Goal: Transaction & Acquisition: Purchase product/service

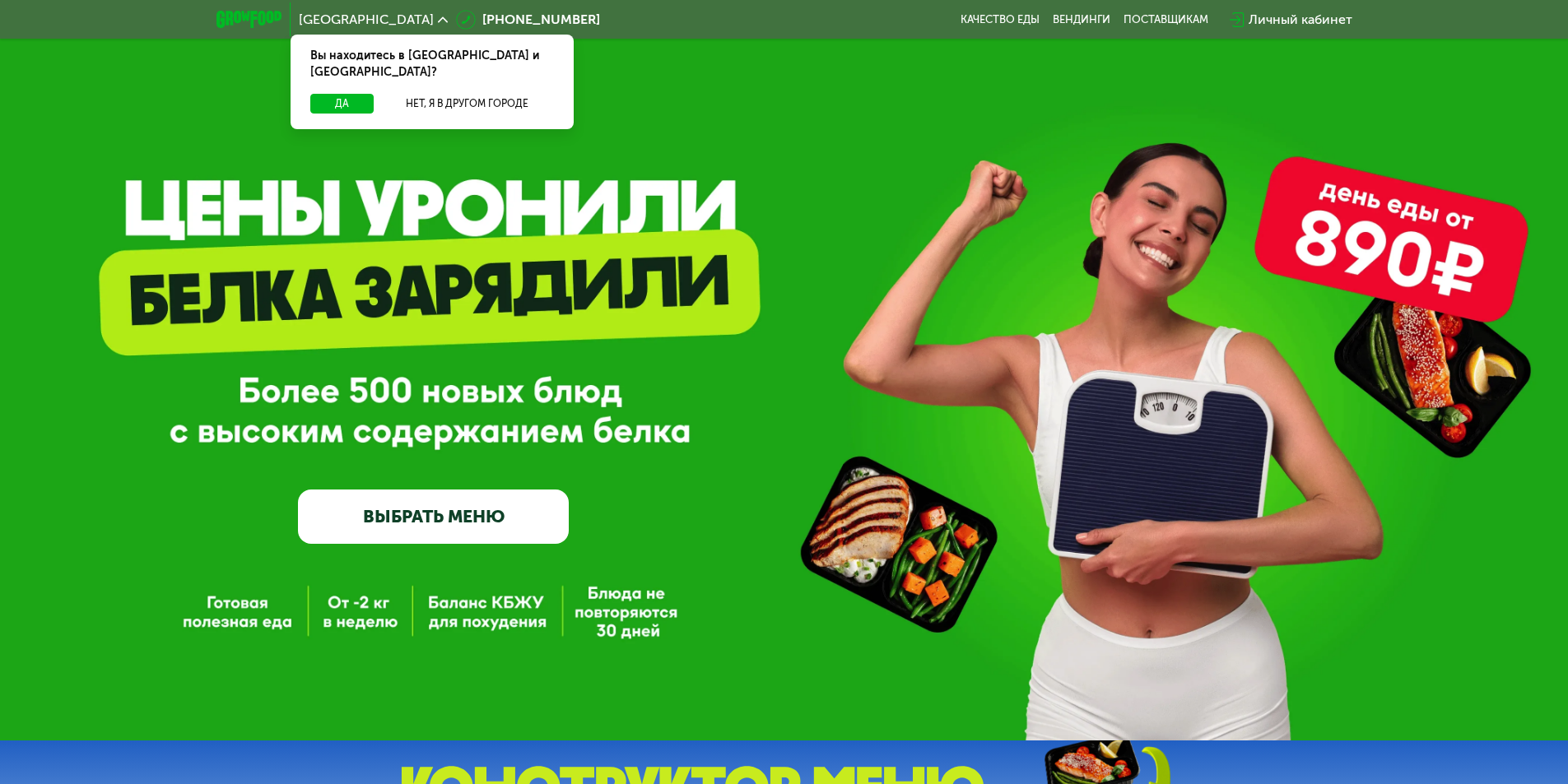
click at [421, 513] on link "ВЫБРАТЬ МЕНЮ" at bounding box center [433, 517] width 270 height 54
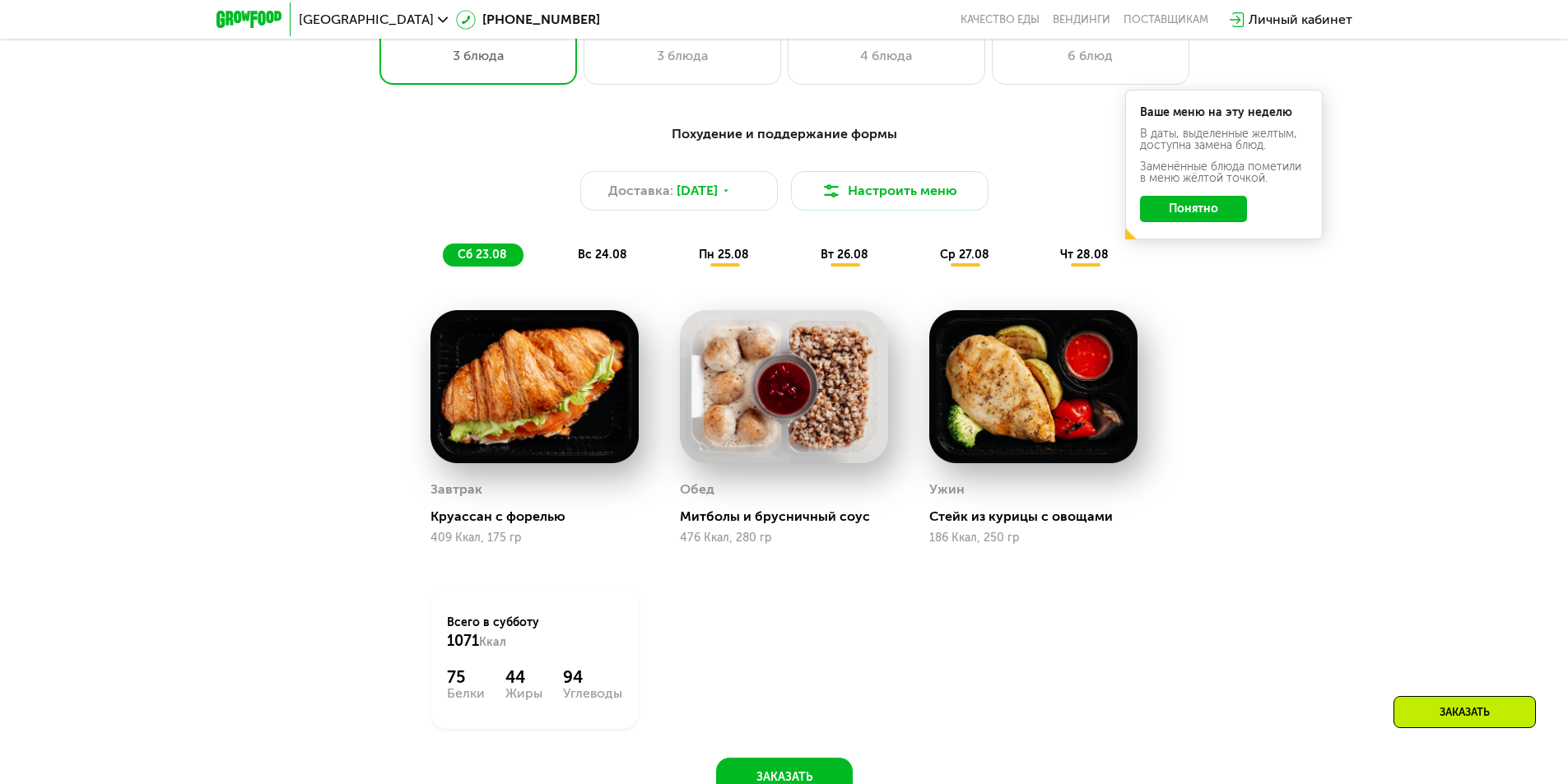
scroll to position [971, 0]
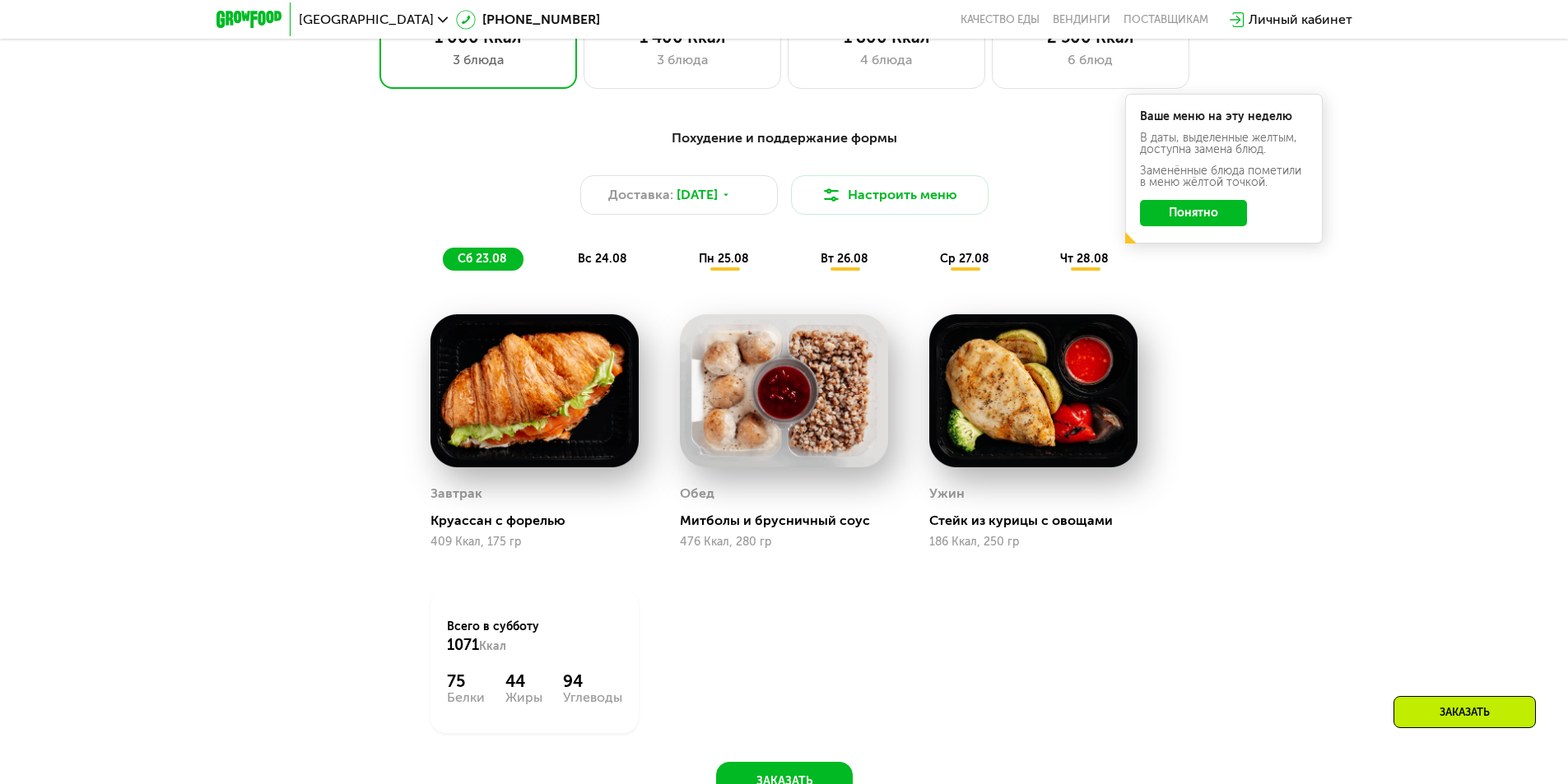
click at [1184, 219] on button "Понятно" at bounding box center [1193, 213] width 107 height 26
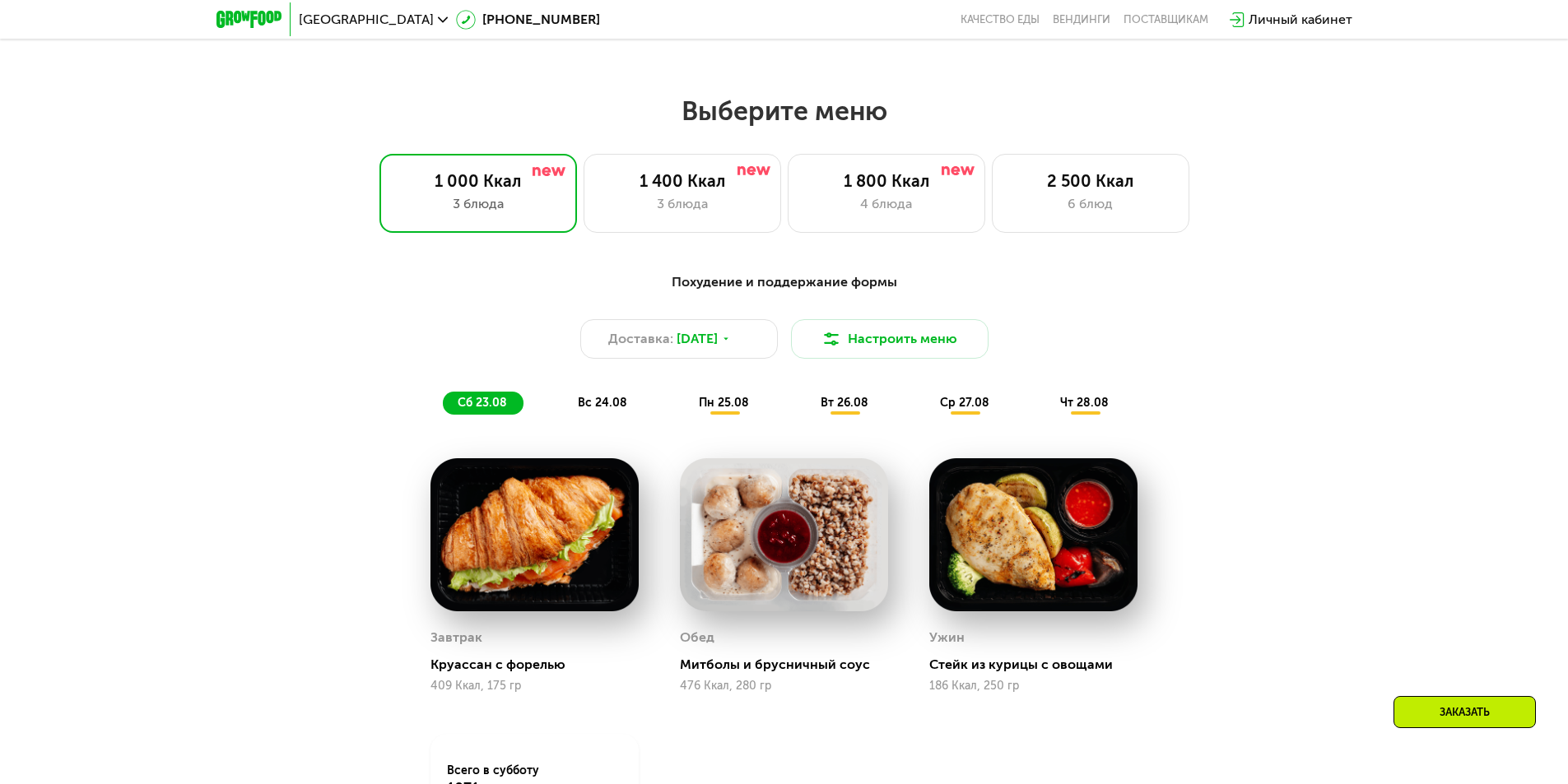
scroll to position [806, 0]
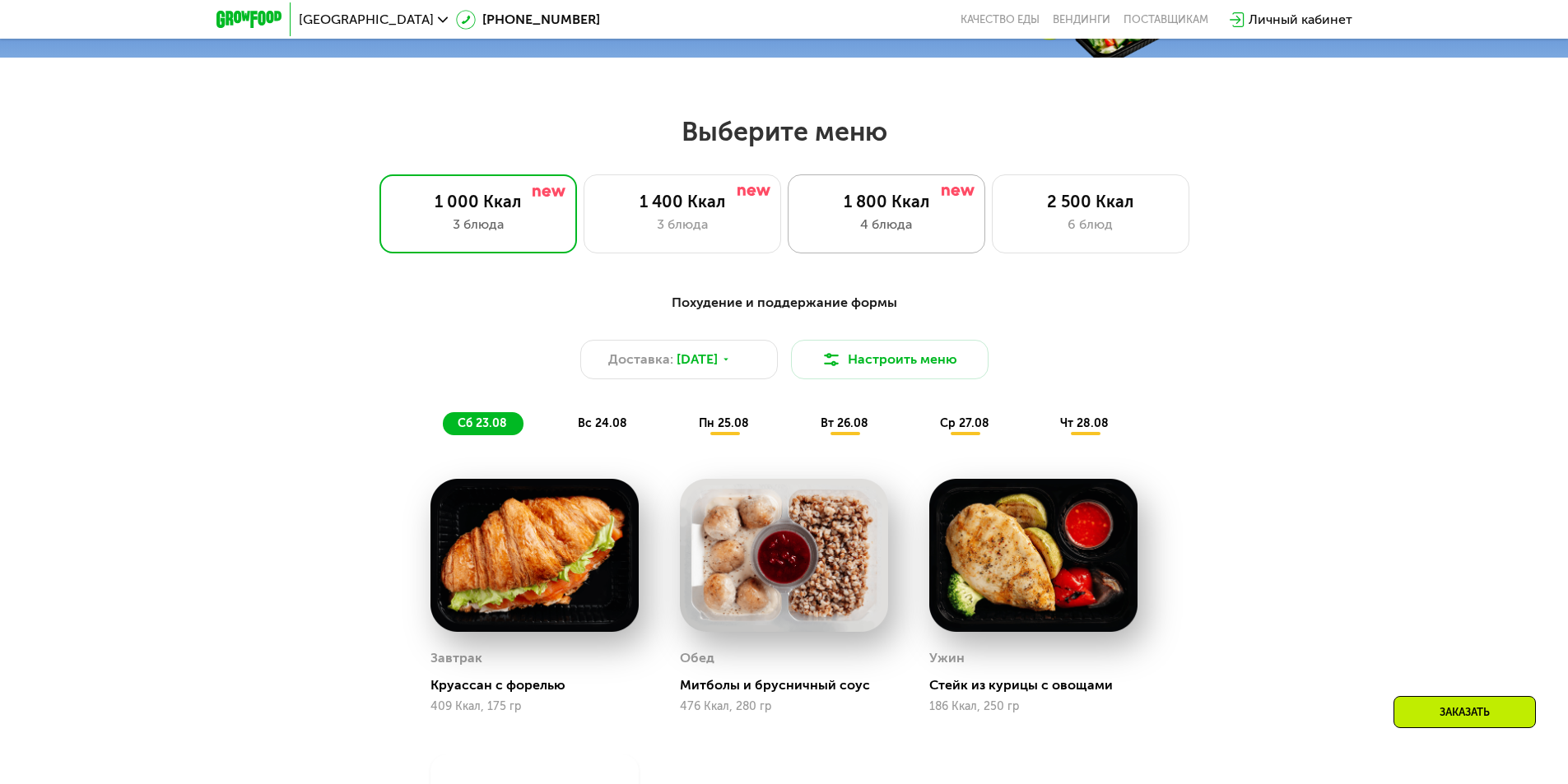
click at [871, 207] on div "1 800 Ккал" at bounding box center [886, 201] width 163 height 20
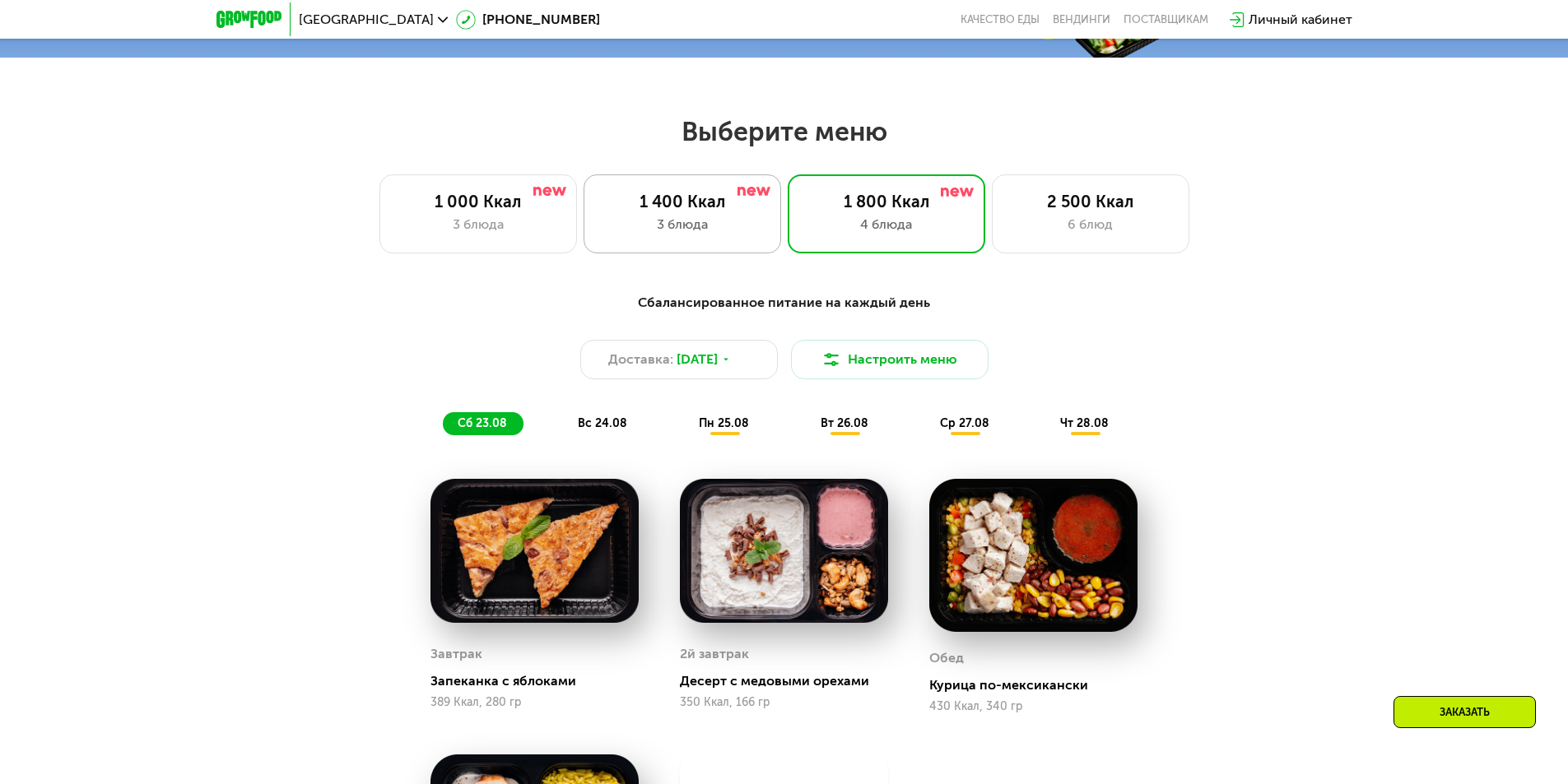
click at [730, 233] on div "3 блюда" at bounding box center [681, 224] width 163 height 20
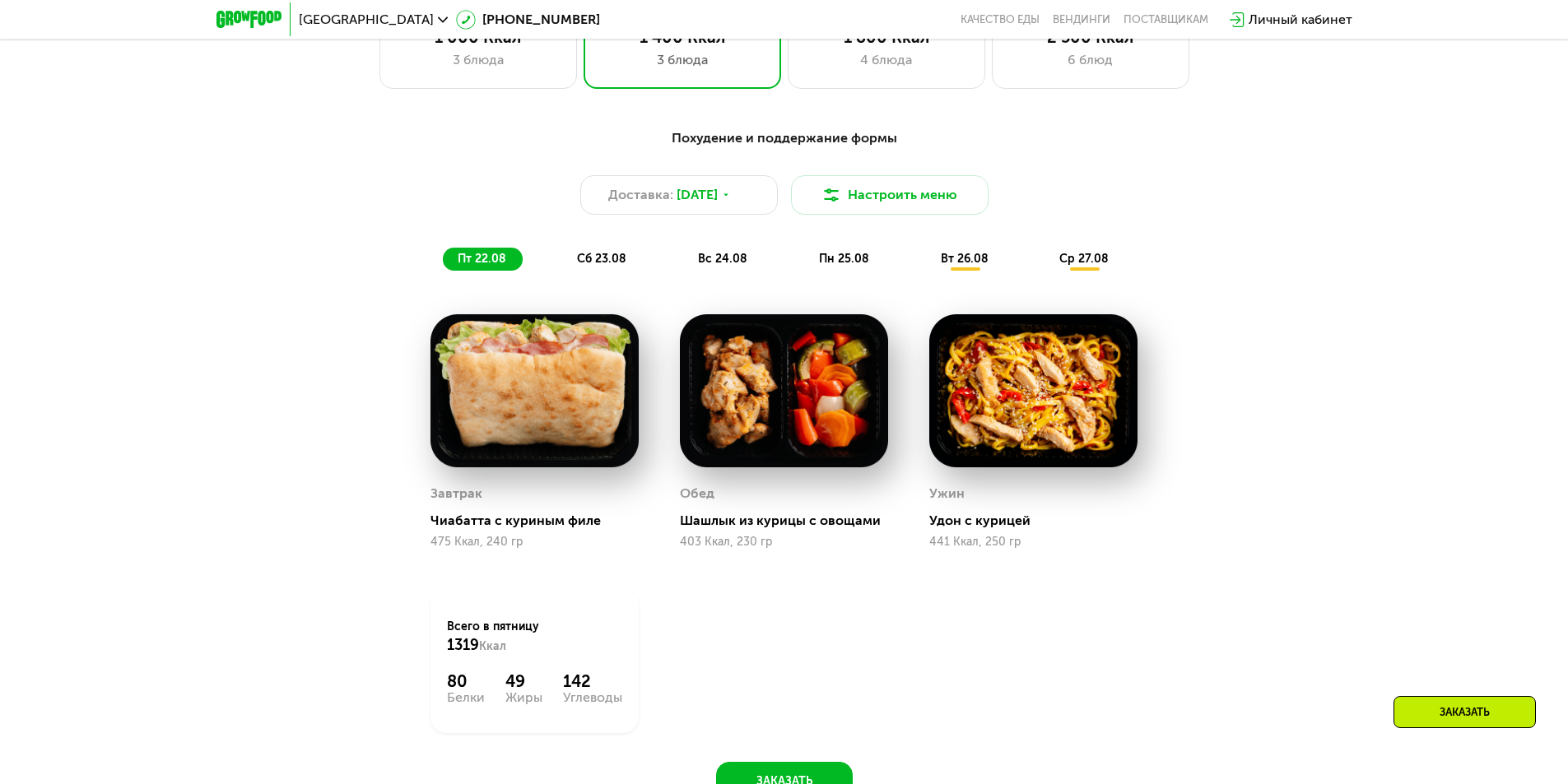
scroll to position [1053, 0]
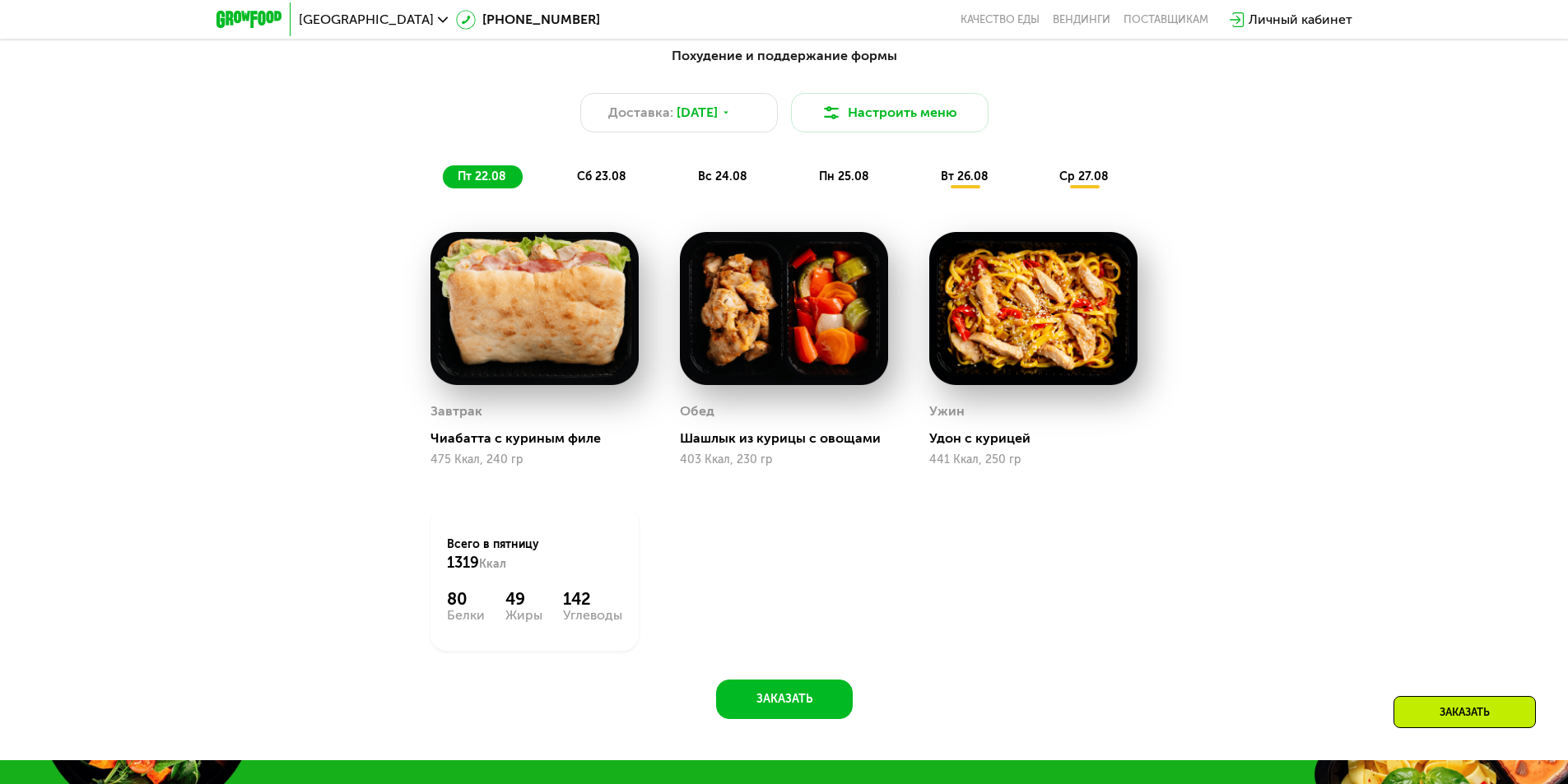
click at [843, 184] on span "пн 25.08" at bounding box center [844, 176] width 50 height 14
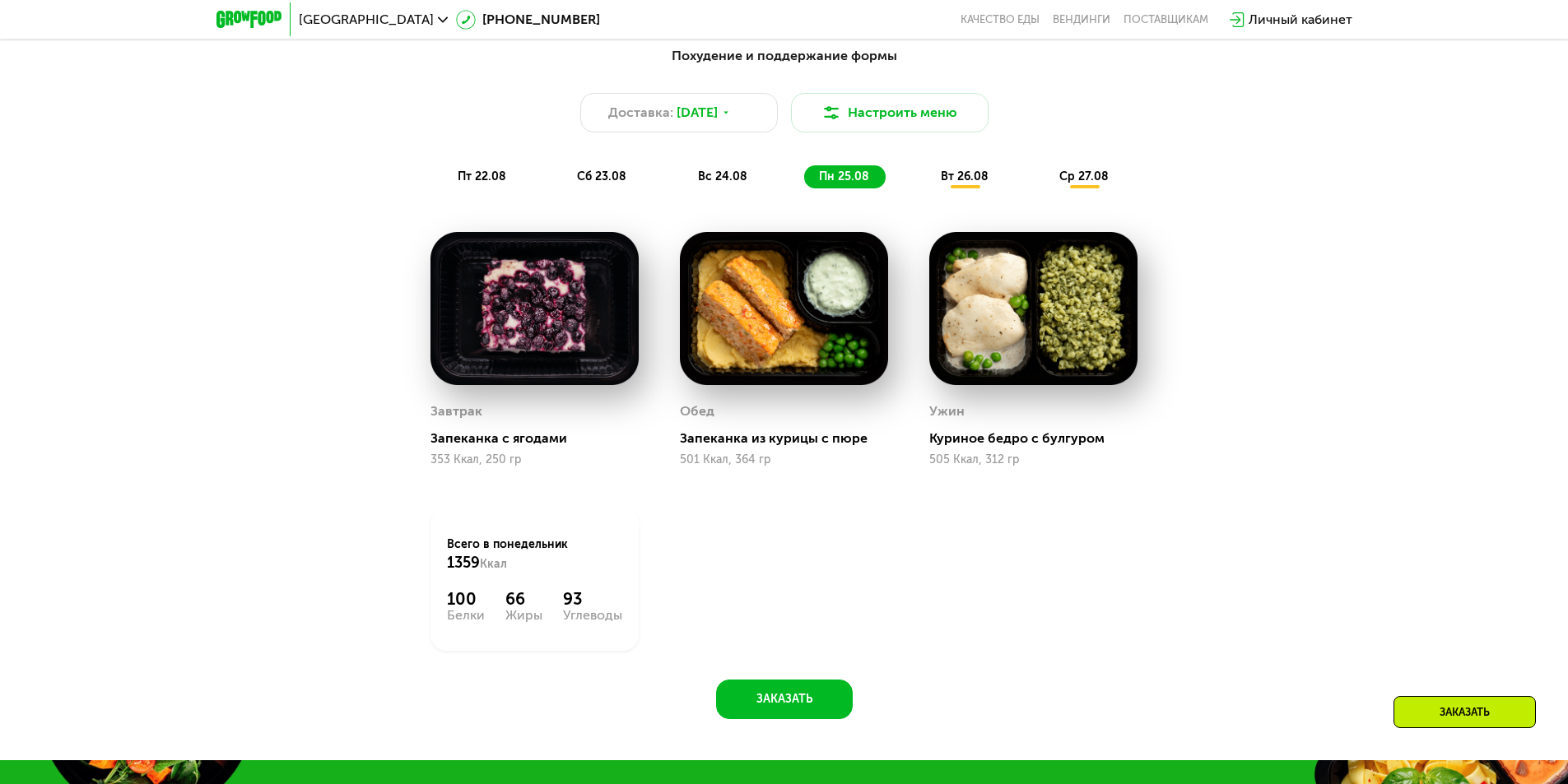
click at [964, 179] on span "вт 26.08" at bounding box center [964, 176] width 48 height 14
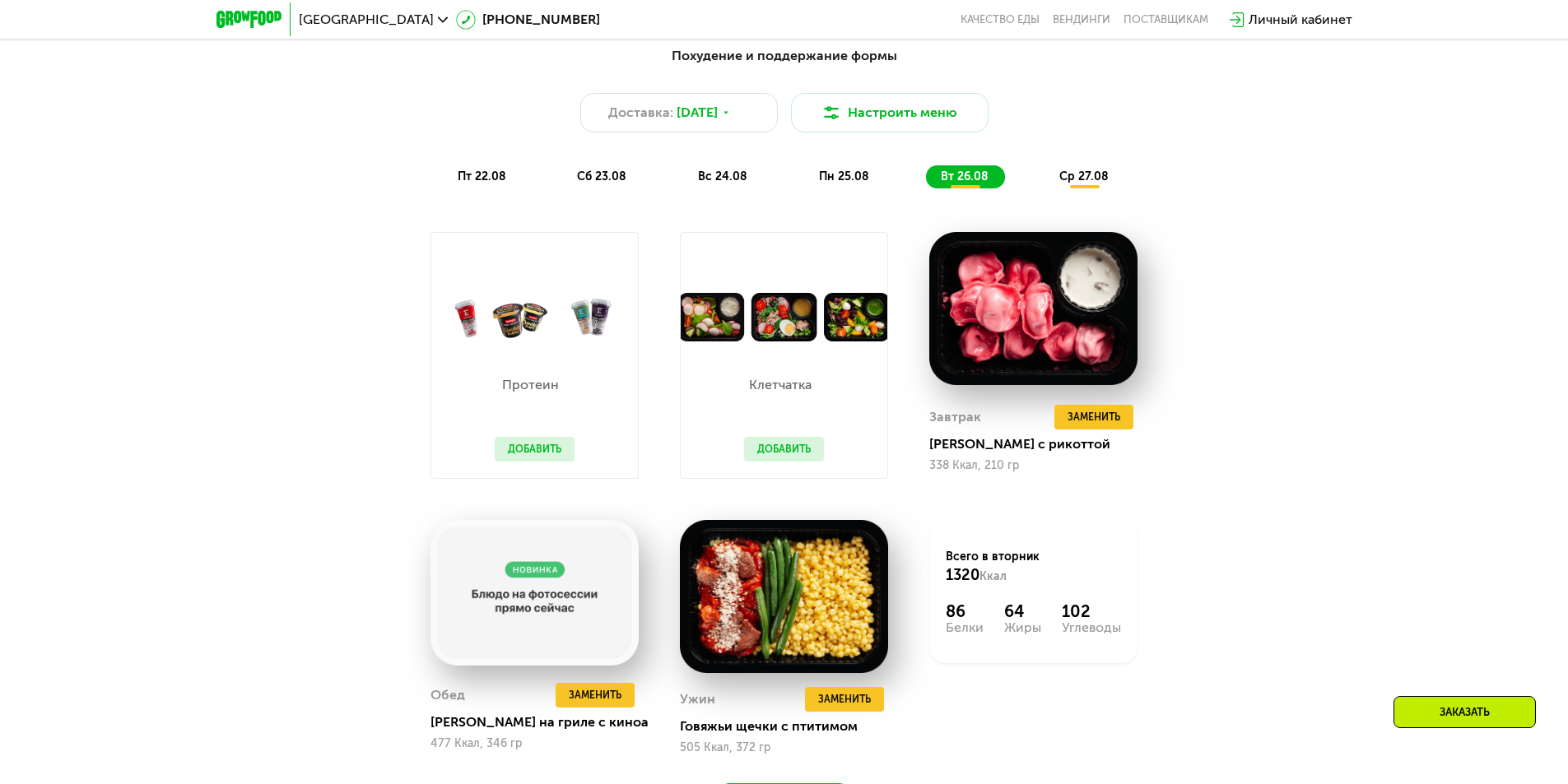
click at [1095, 189] on div "ср 27.08" at bounding box center [1085, 177] width 81 height 23
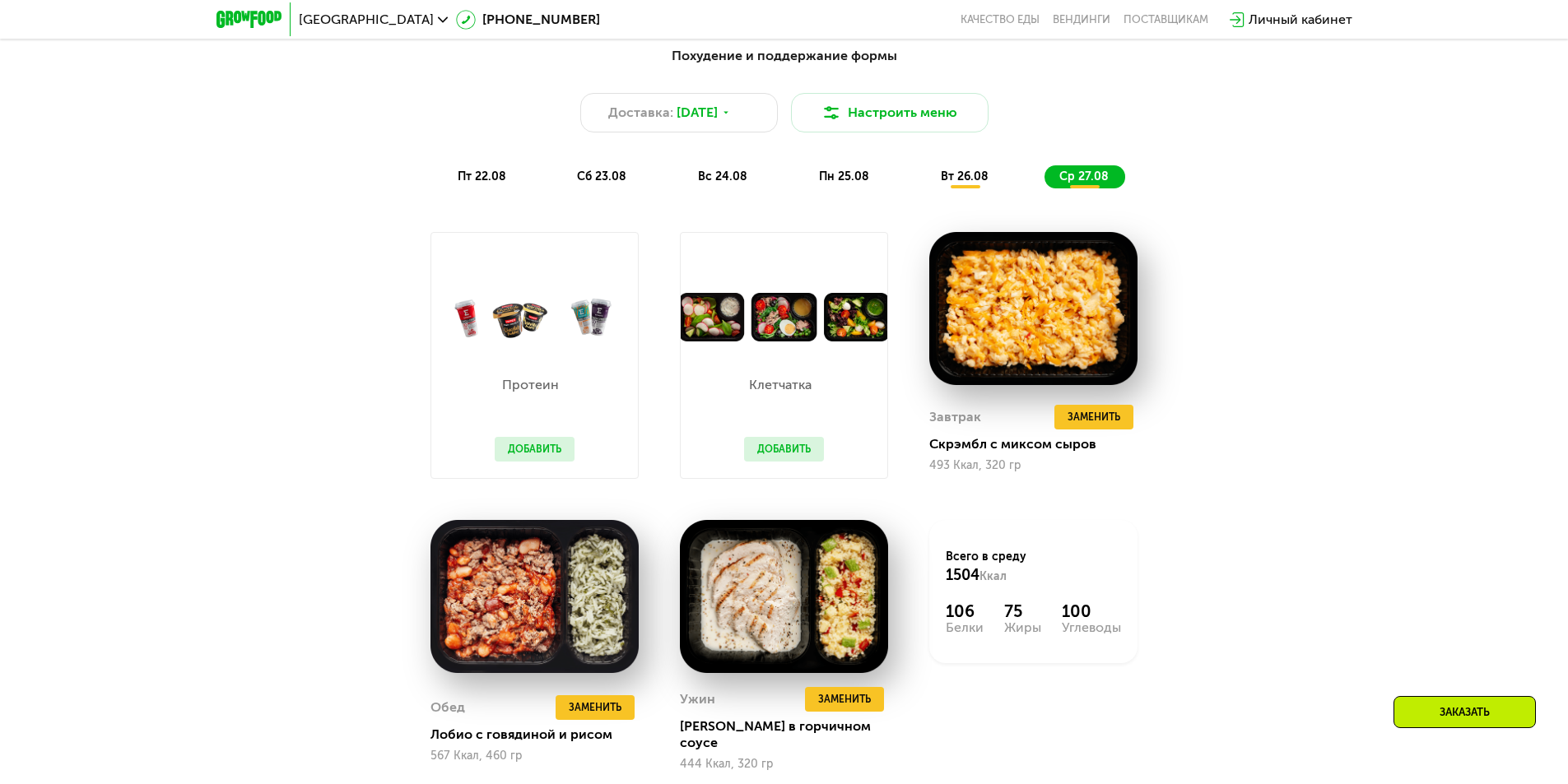
click at [955, 184] on span "вт 26.08" at bounding box center [964, 176] width 48 height 14
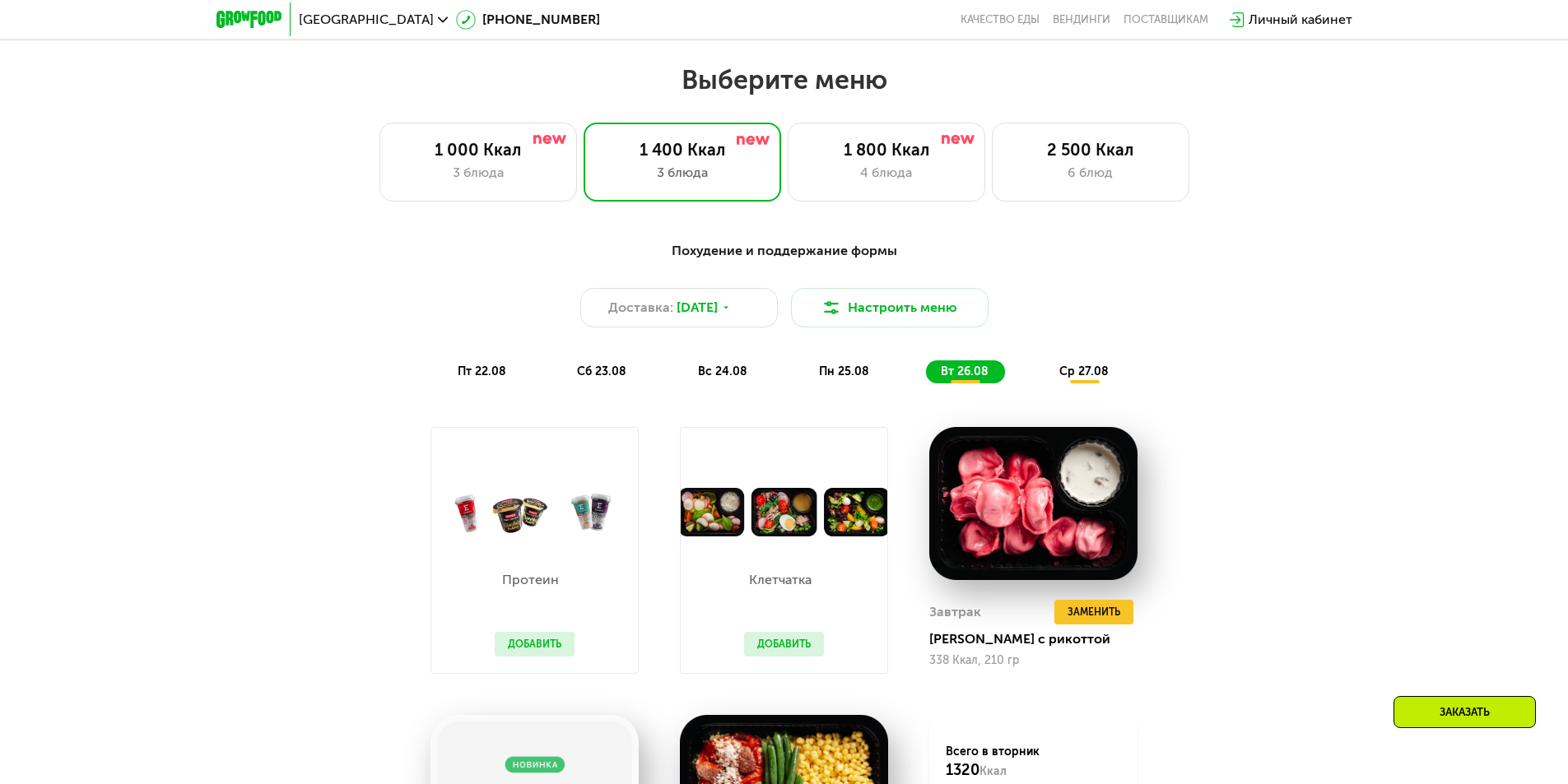
scroll to position [1218, 0]
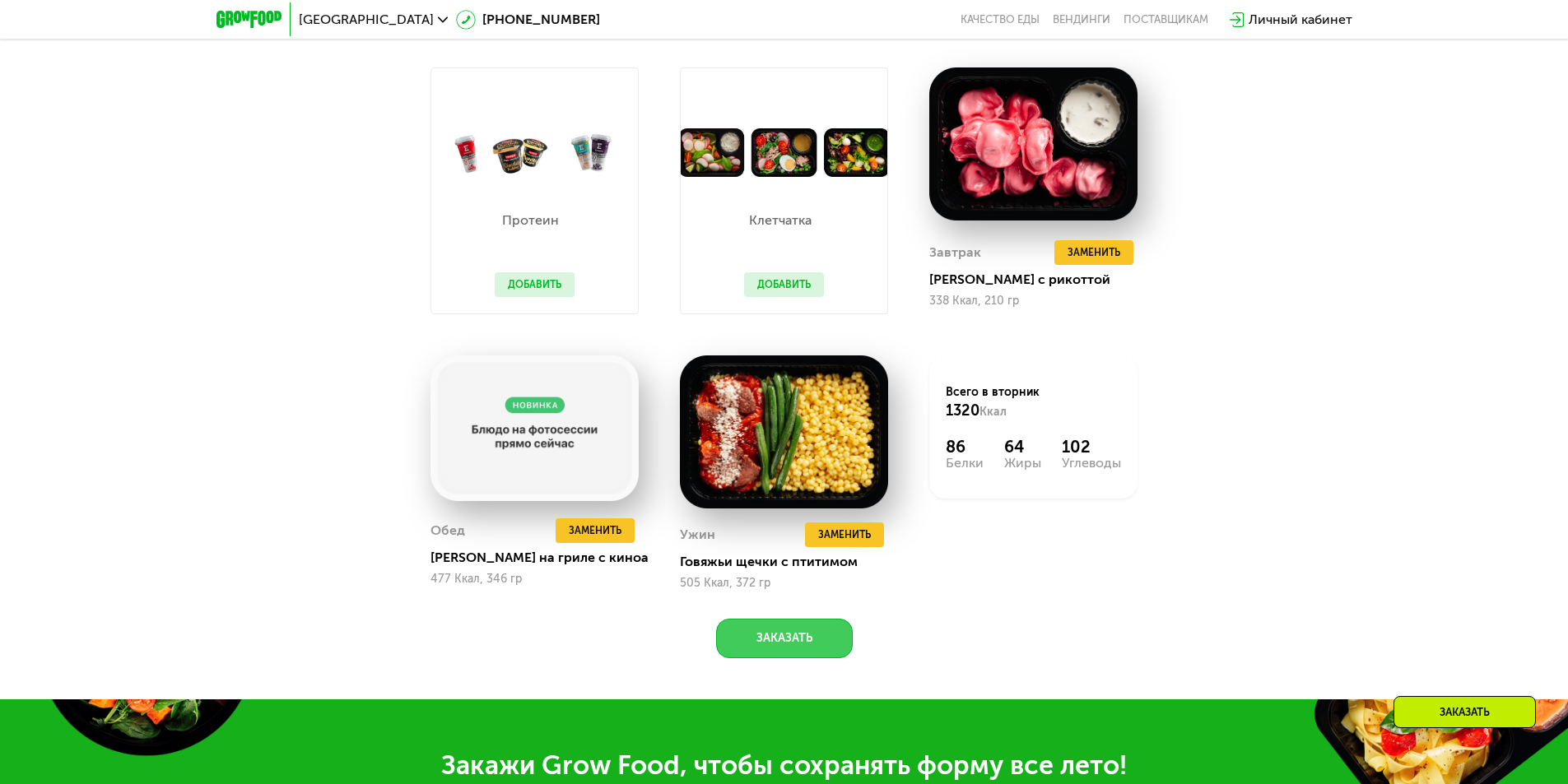
click at [782, 645] on button "Заказать" at bounding box center [784, 638] width 137 height 39
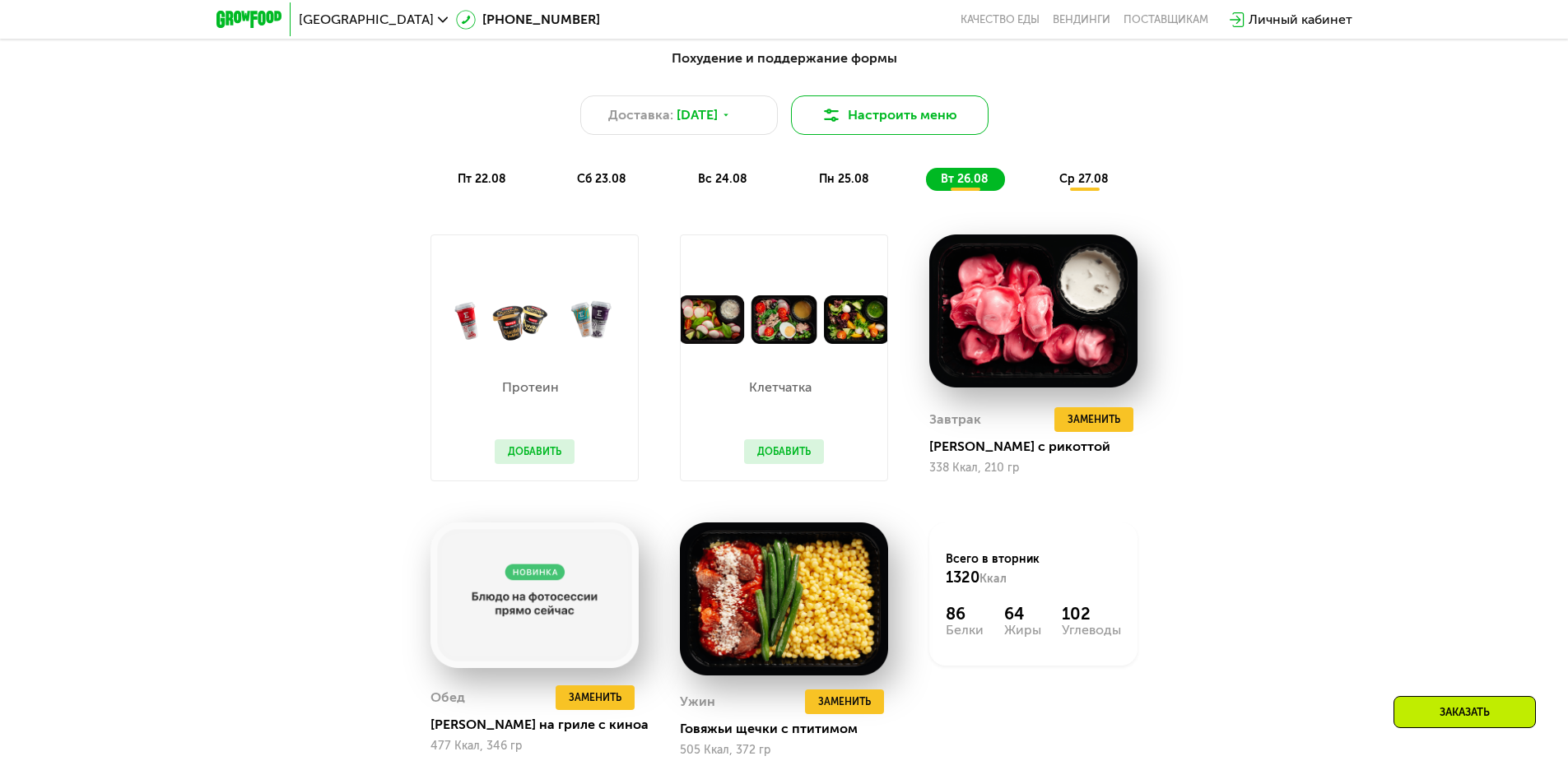
scroll to position [886, 0]
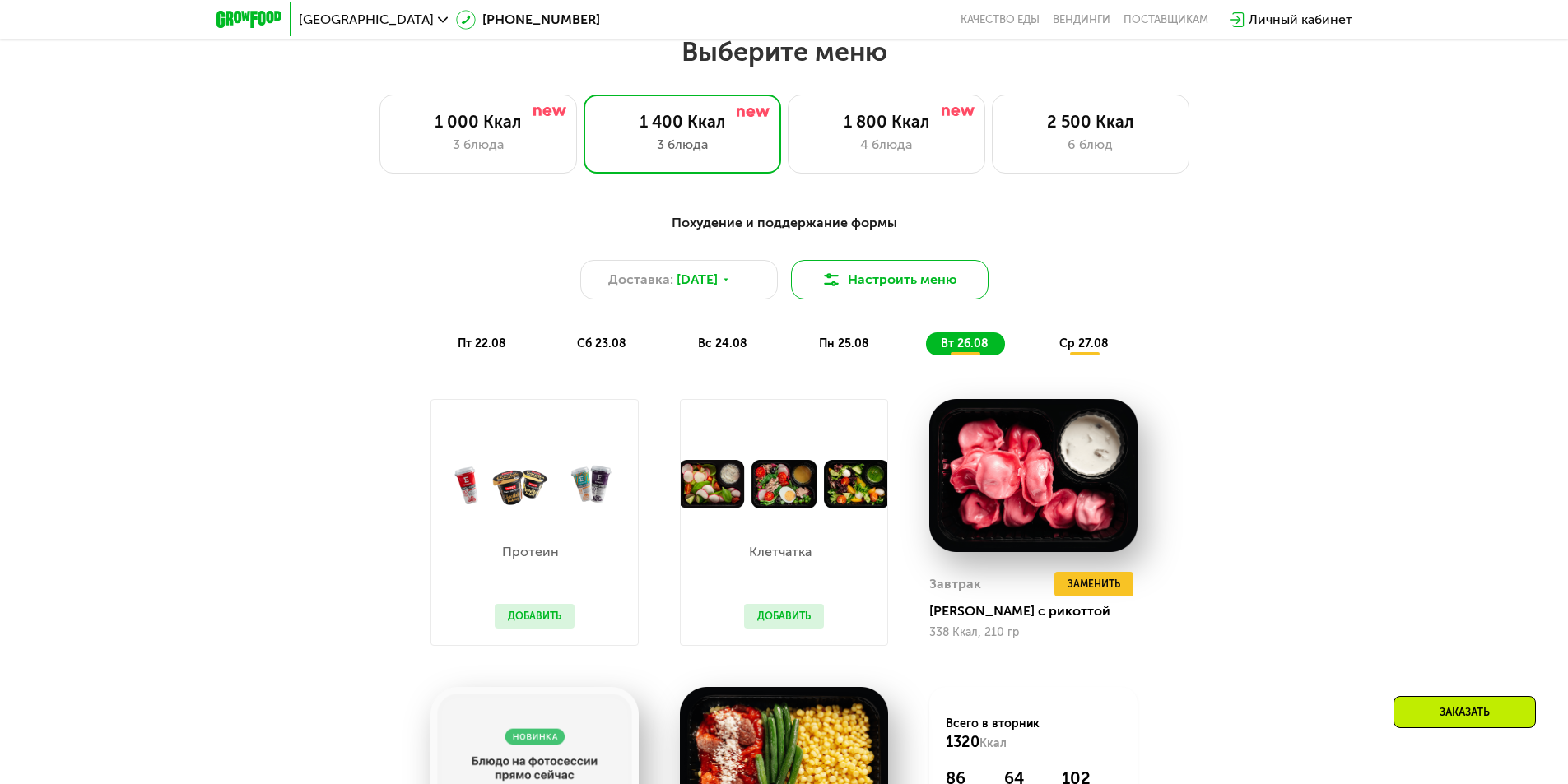
click at [908, 132] on div "1 800 Ккал" at bounding box center [886, 121] width 163 height 20
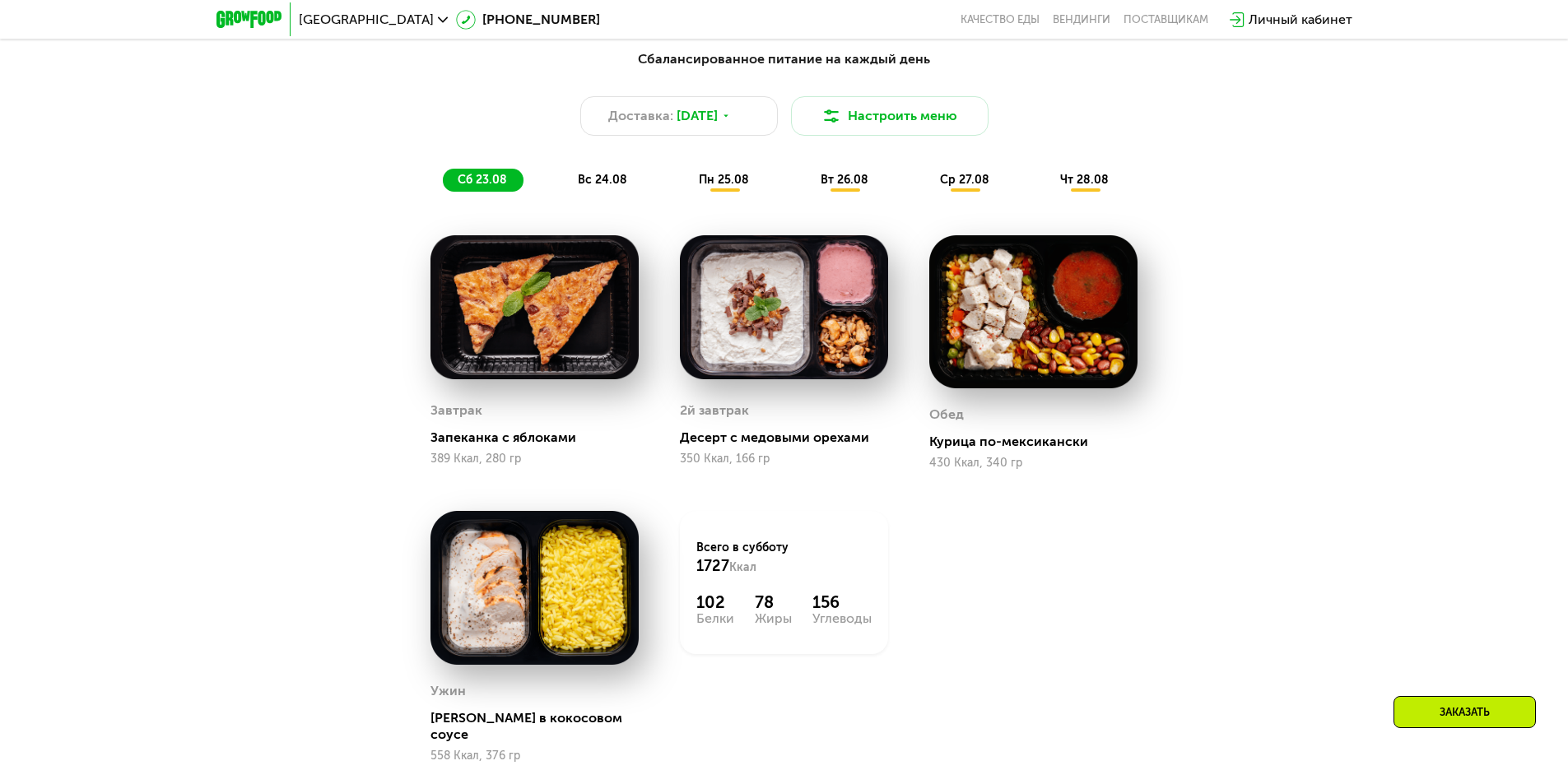
scroll to position [1050, 0]
click at [739, 184] on span "пн 25.08" at bounding box center [724, 179] width 50 height 14
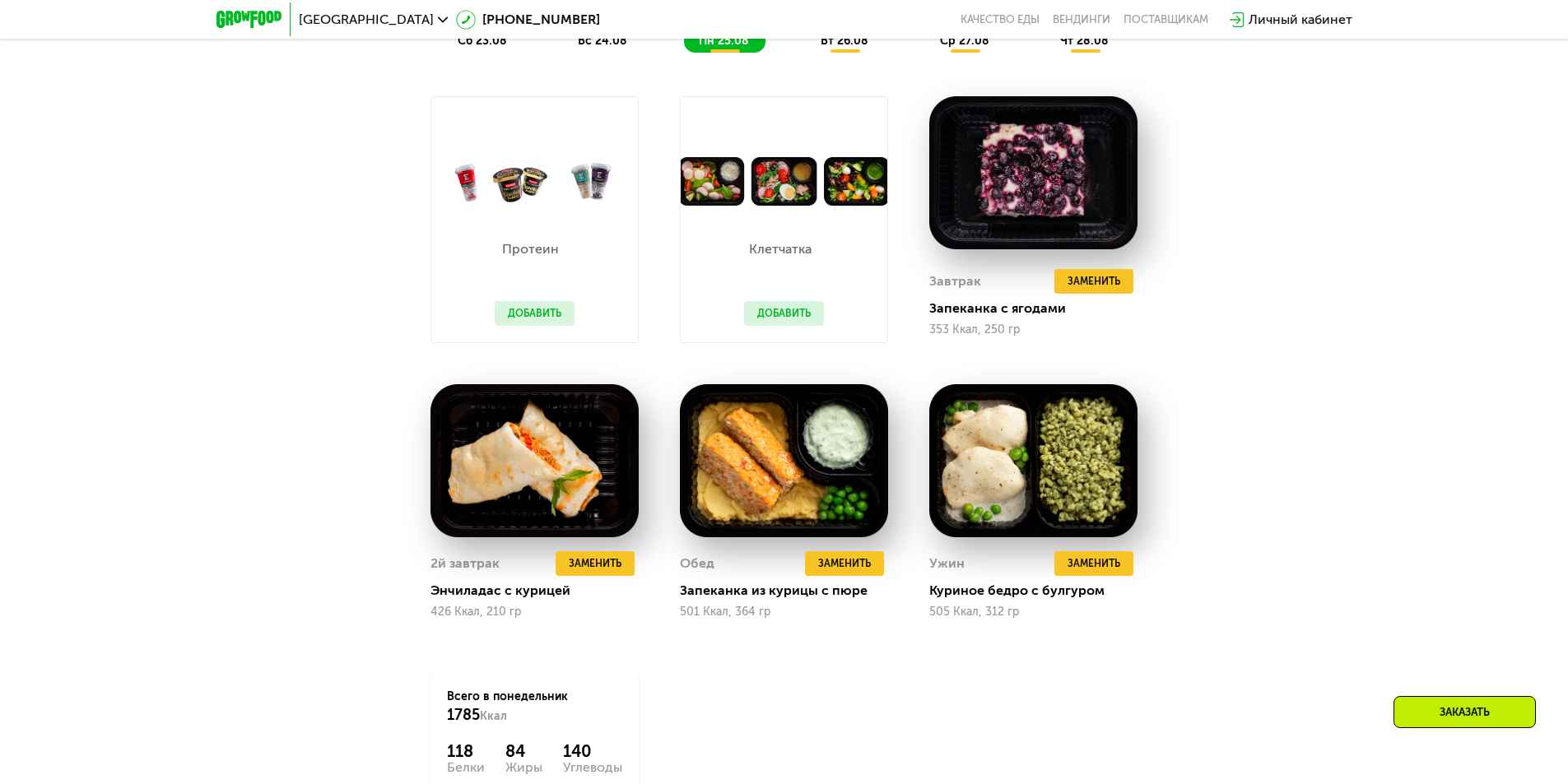
scroll to position [1215, 0]
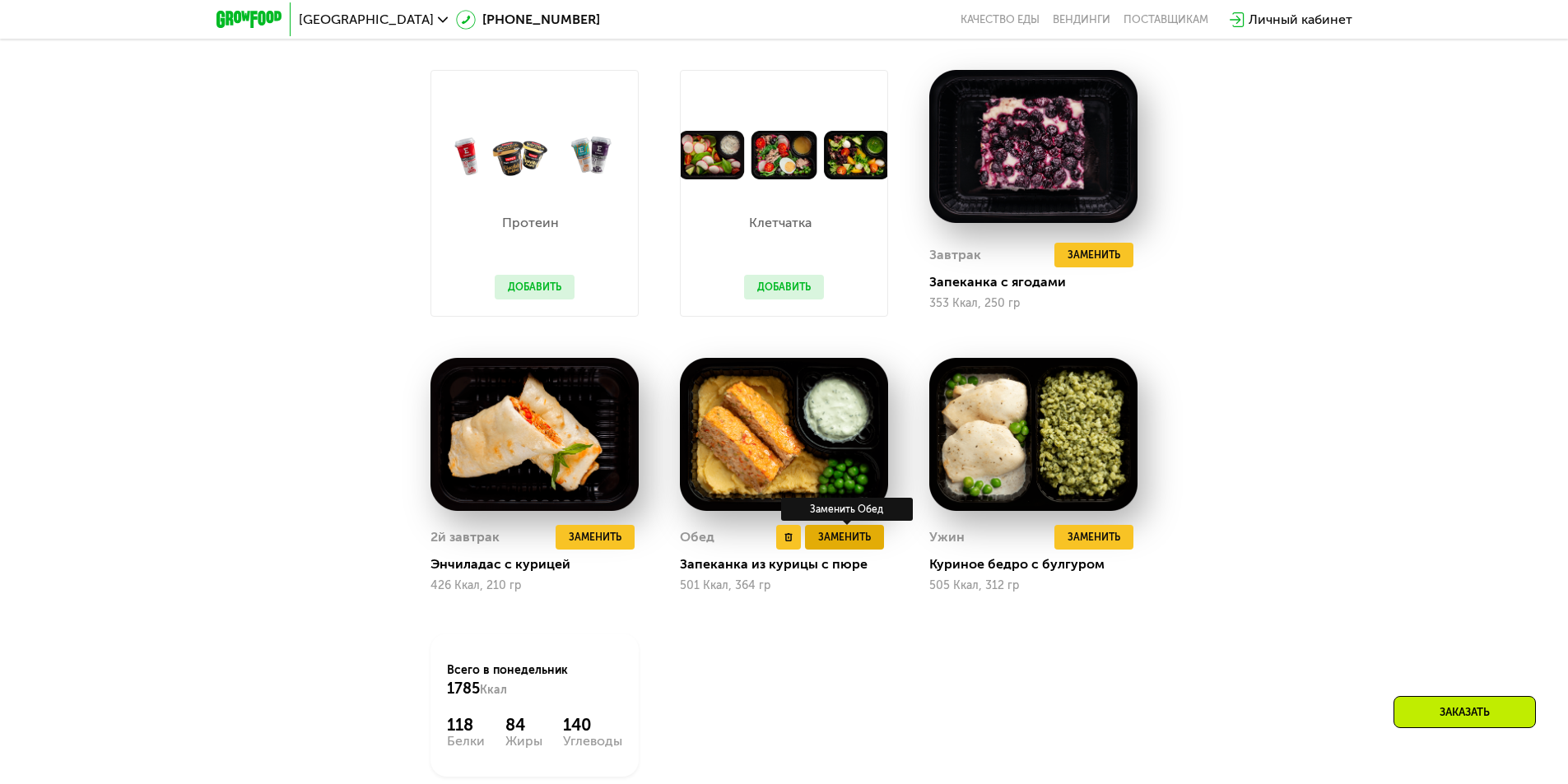
click at [835, 545] on span "Заменить" at bounding box center [844, 537] width 53 height 16
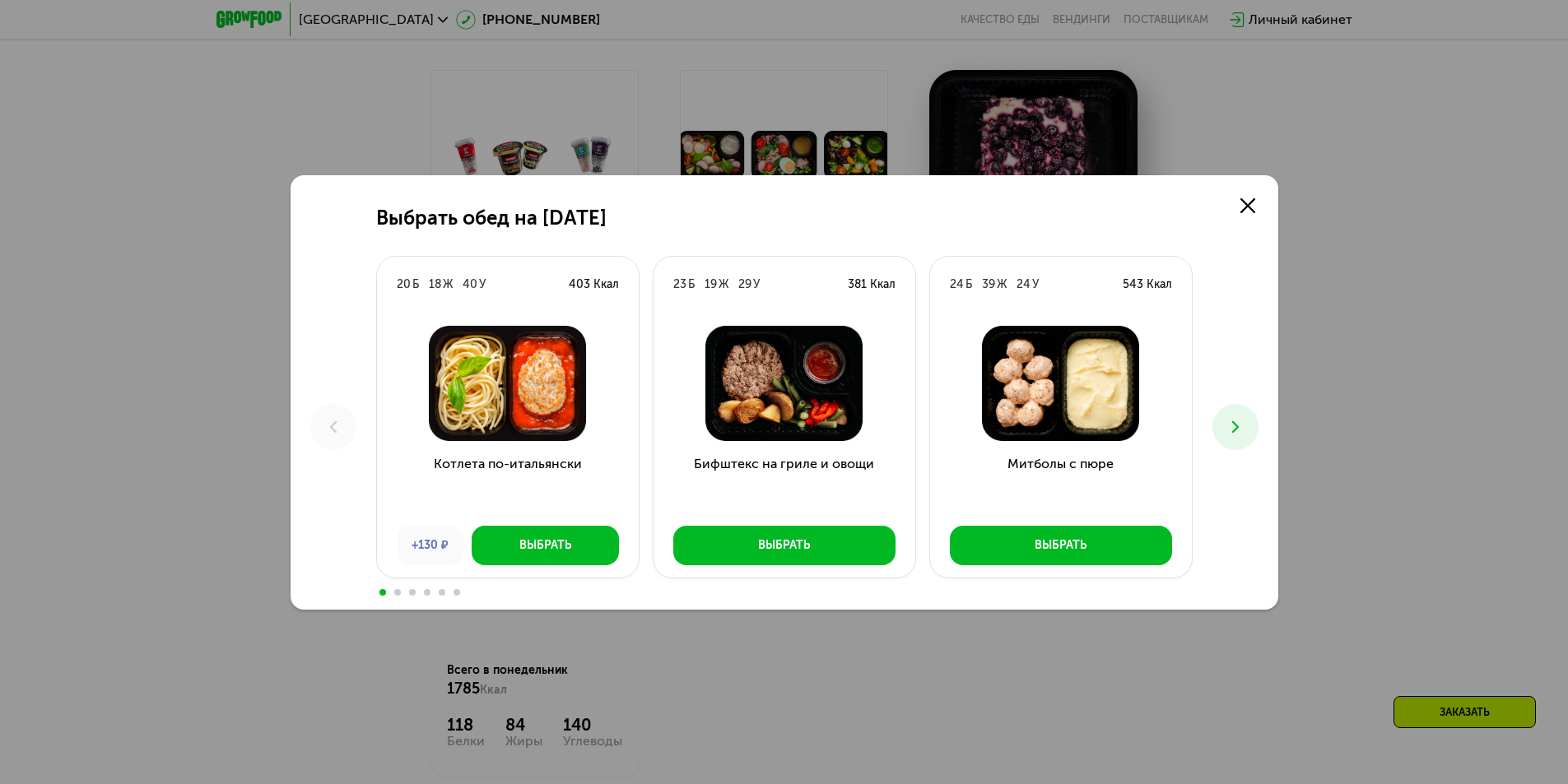
click at [1227, 429] on icon at bounding box center [1235, 427] width 20 height 20
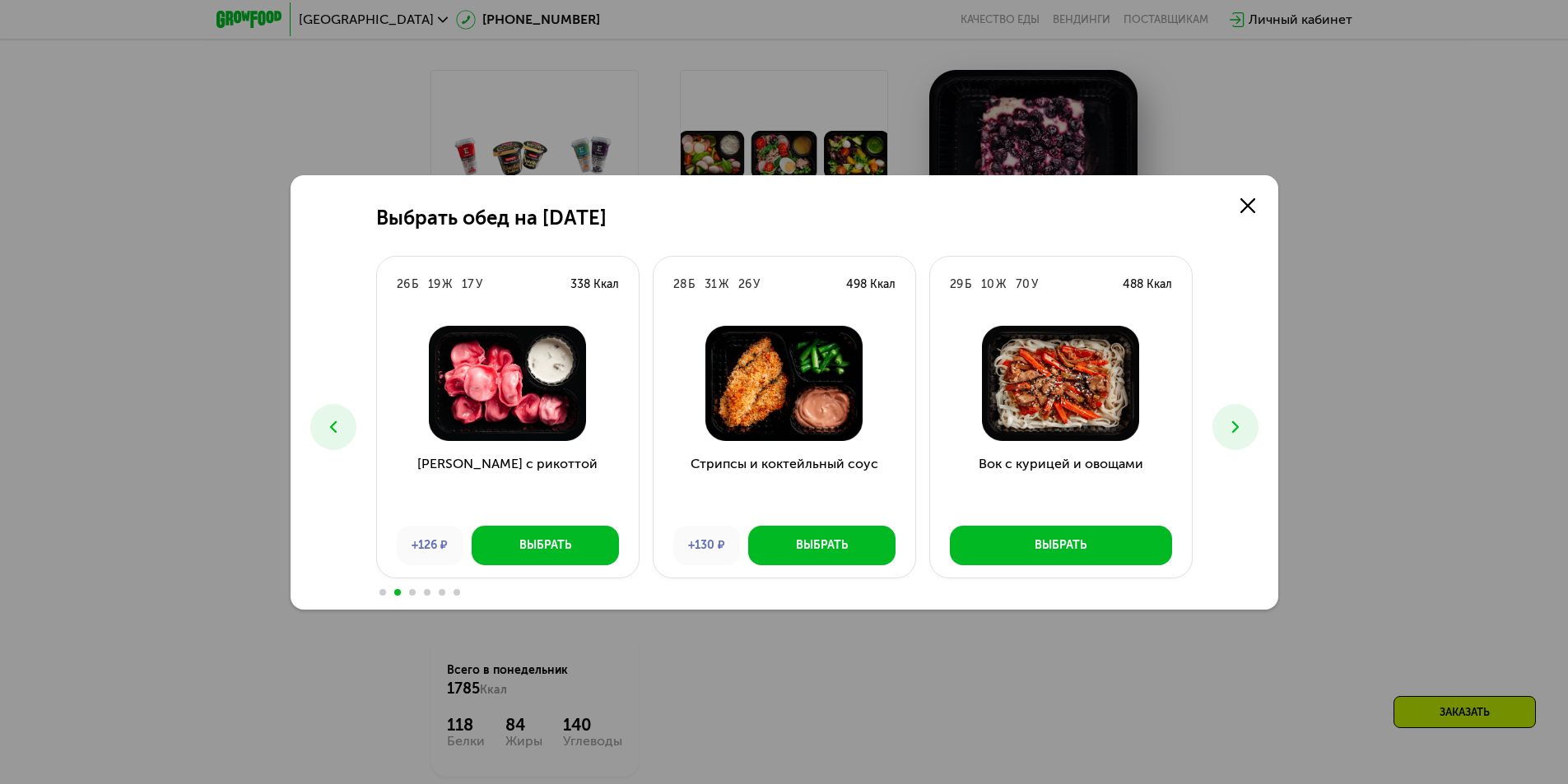
click at [1227, 429] on icon at bounding box center [1235, 427] width 20 height 20
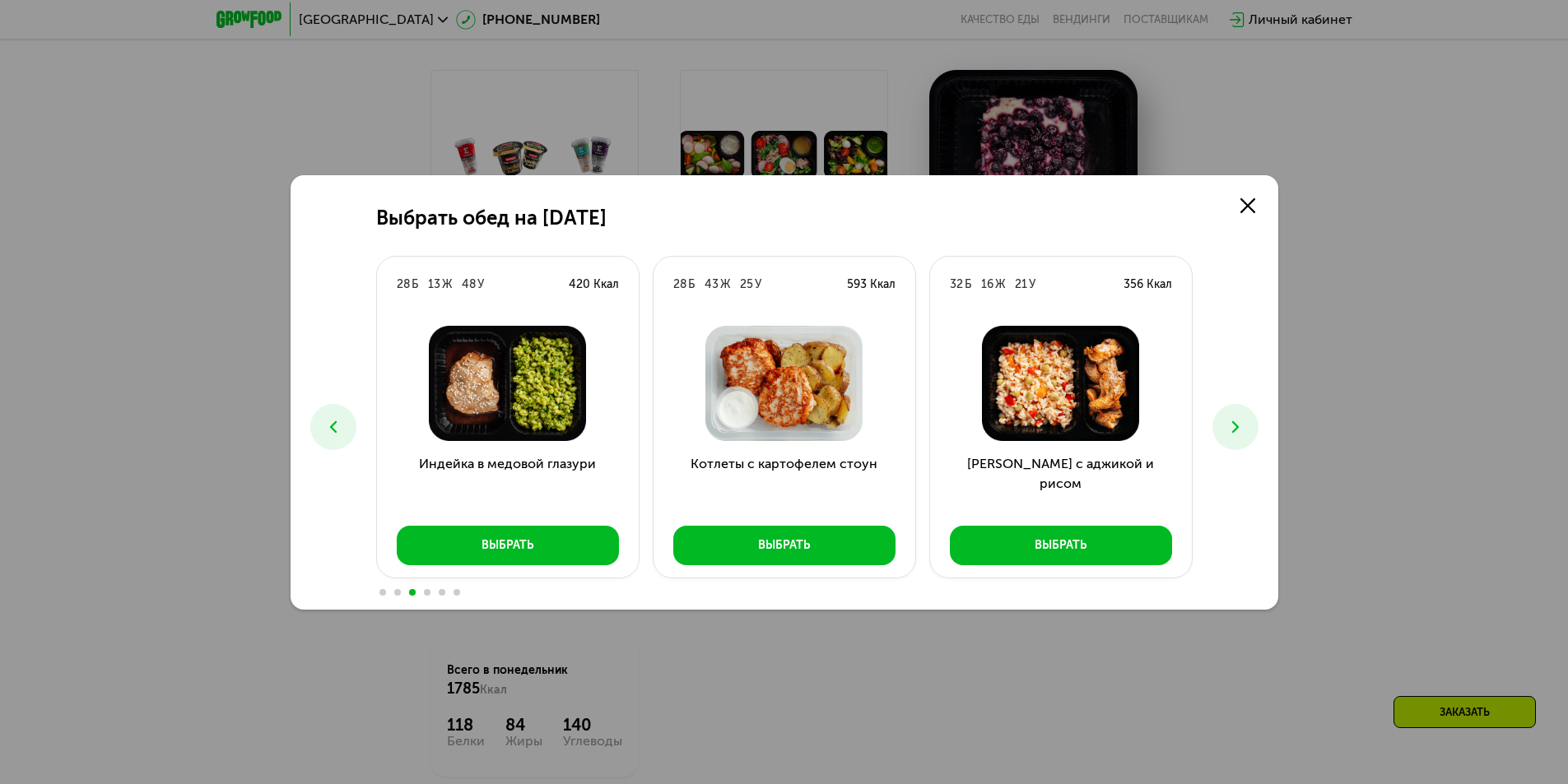
click at [1227, 429] on icon at bounding box center [1235, 427] width 20 height 20
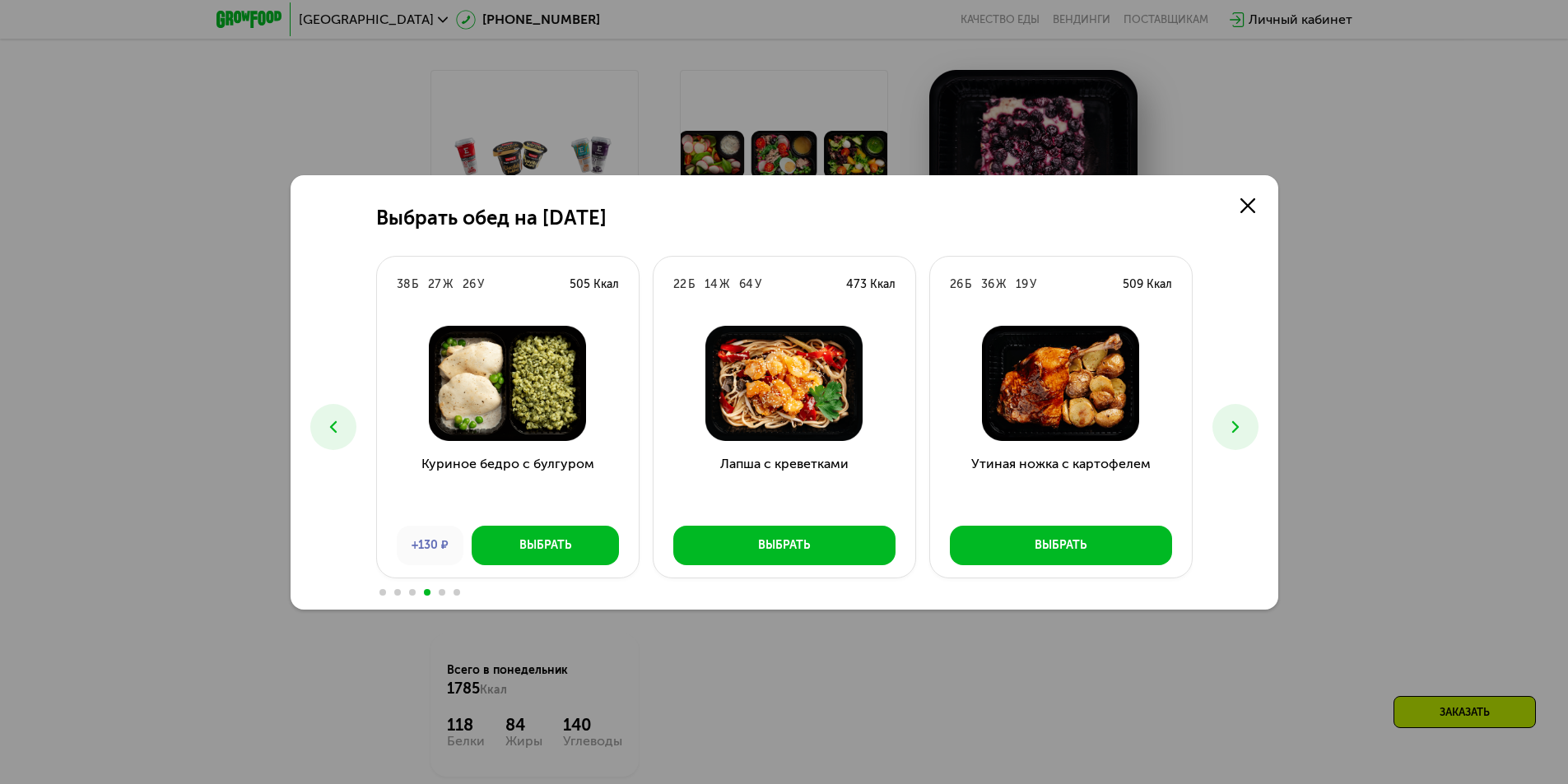
click at [1227, 429] on icon at bounding box center [1235, 427] width 20 height 20
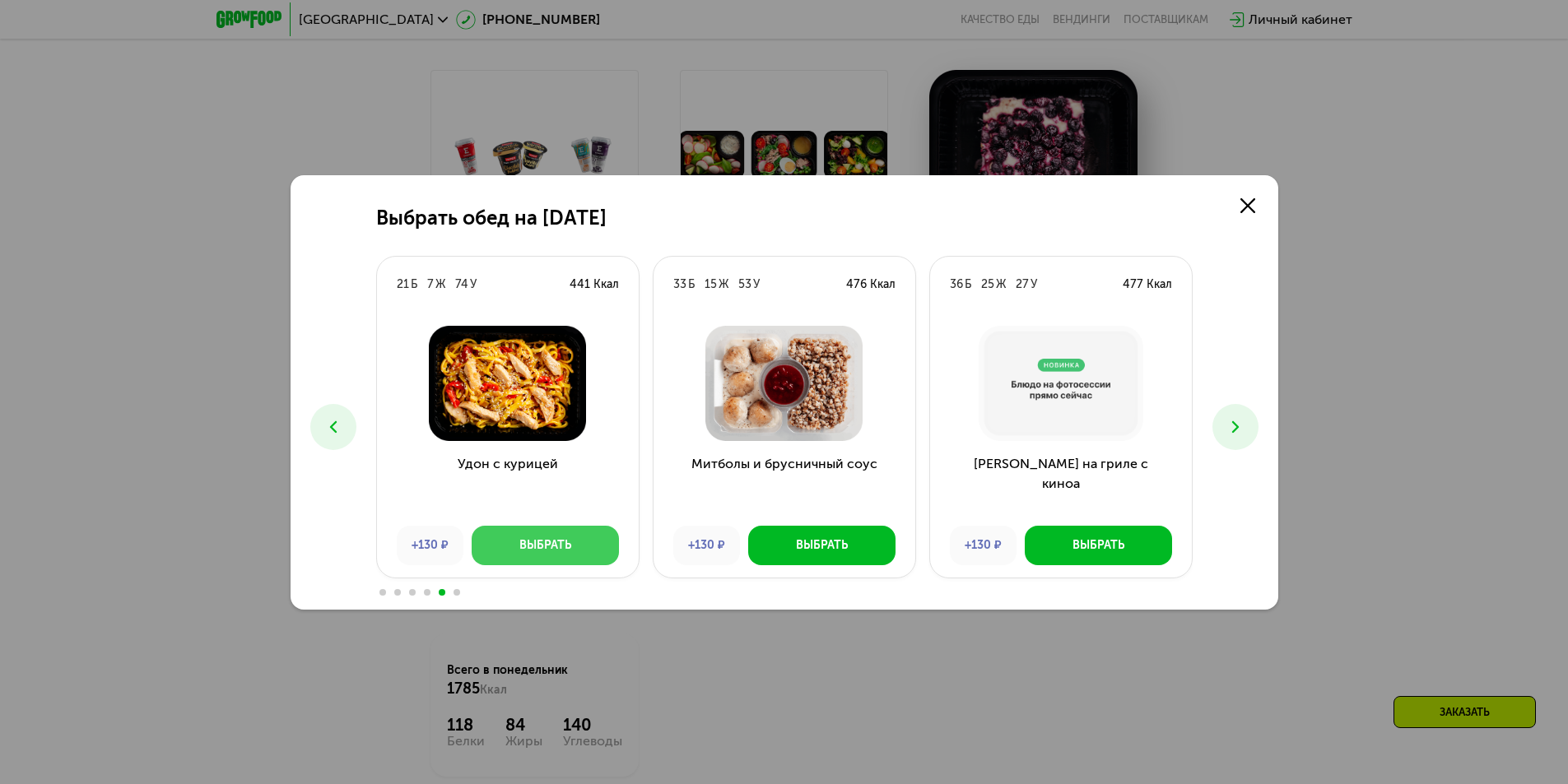
click at [527, 552] on div "Выбрать" at bounding box center [546, 544] width 52 height 16
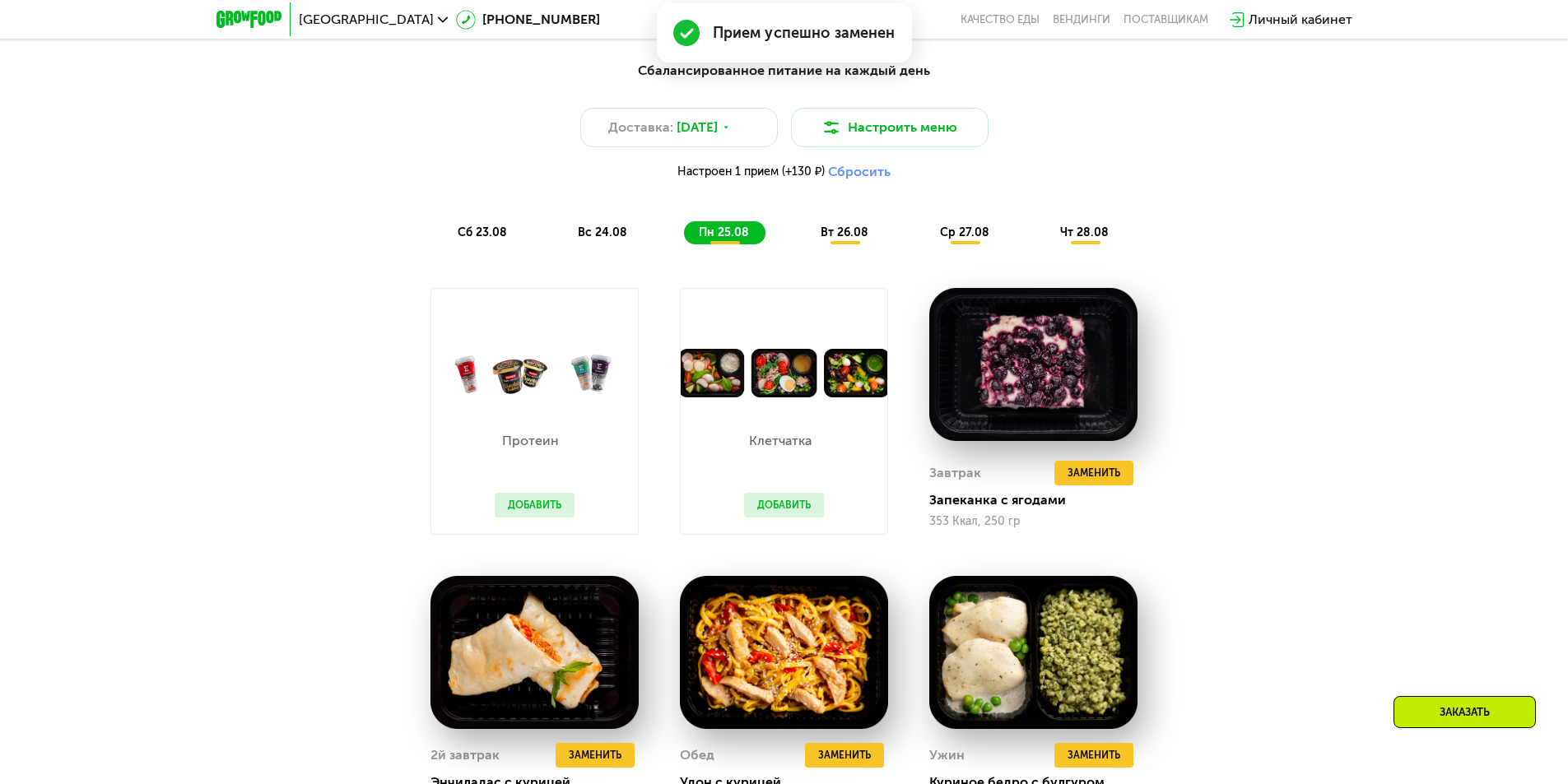
scroll to position [1009, 0]
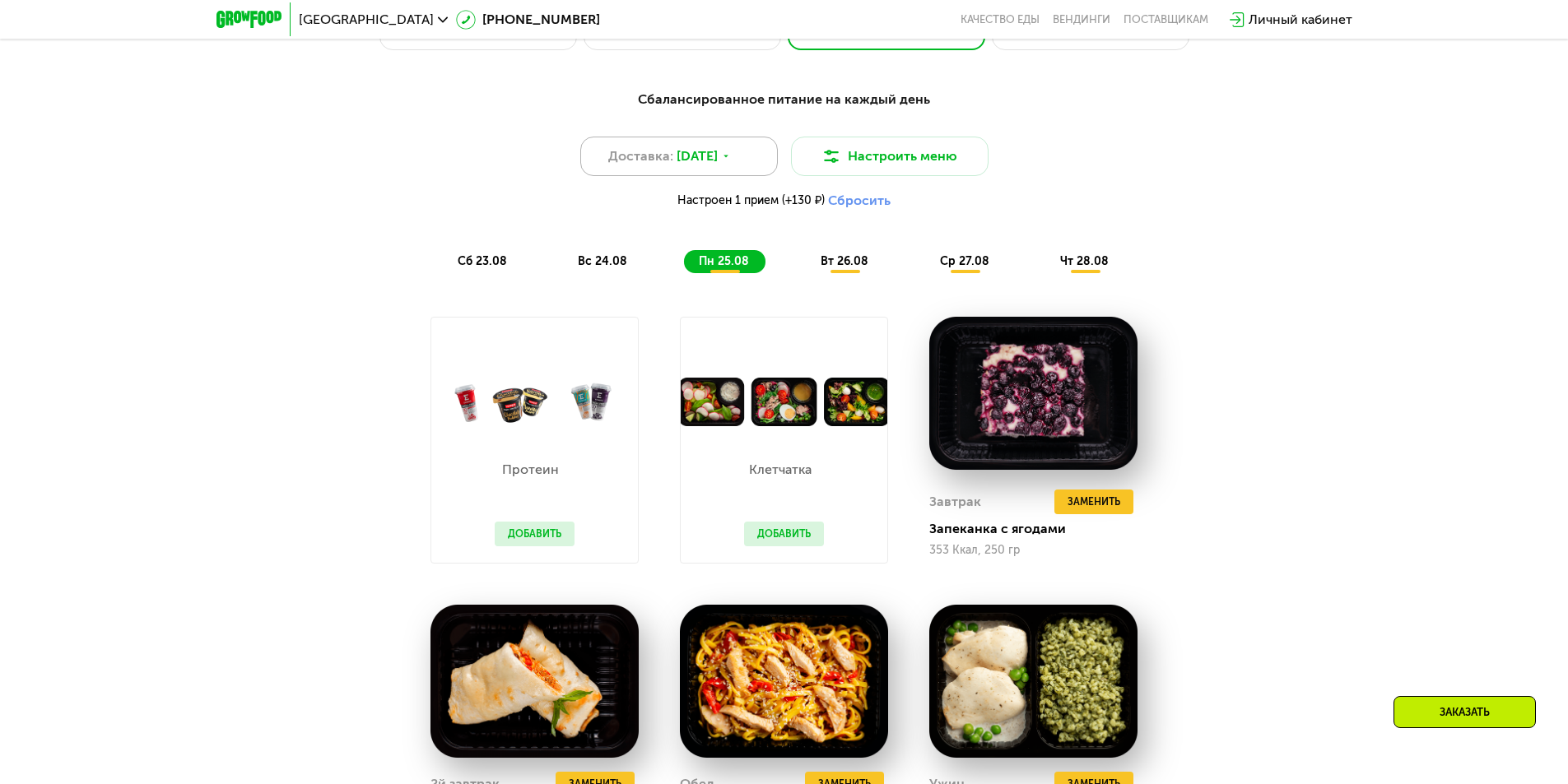
click at [738, 174] on div "Доставка: [DATE]" at bounding box center [679, 156] width 197 height 39
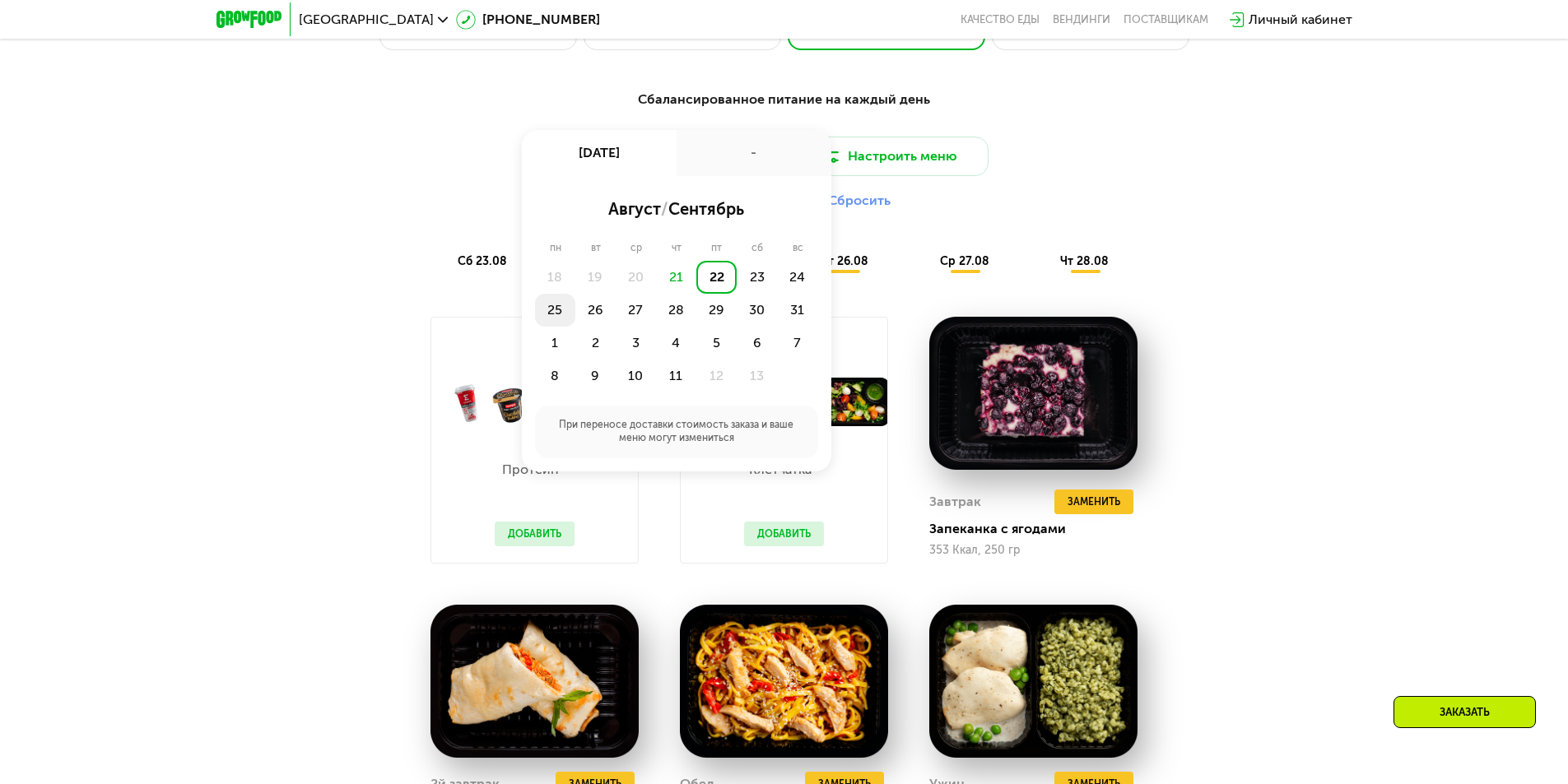
click at [576, 313] on div "25" at bounding box center [596, 310] width 40 height 33
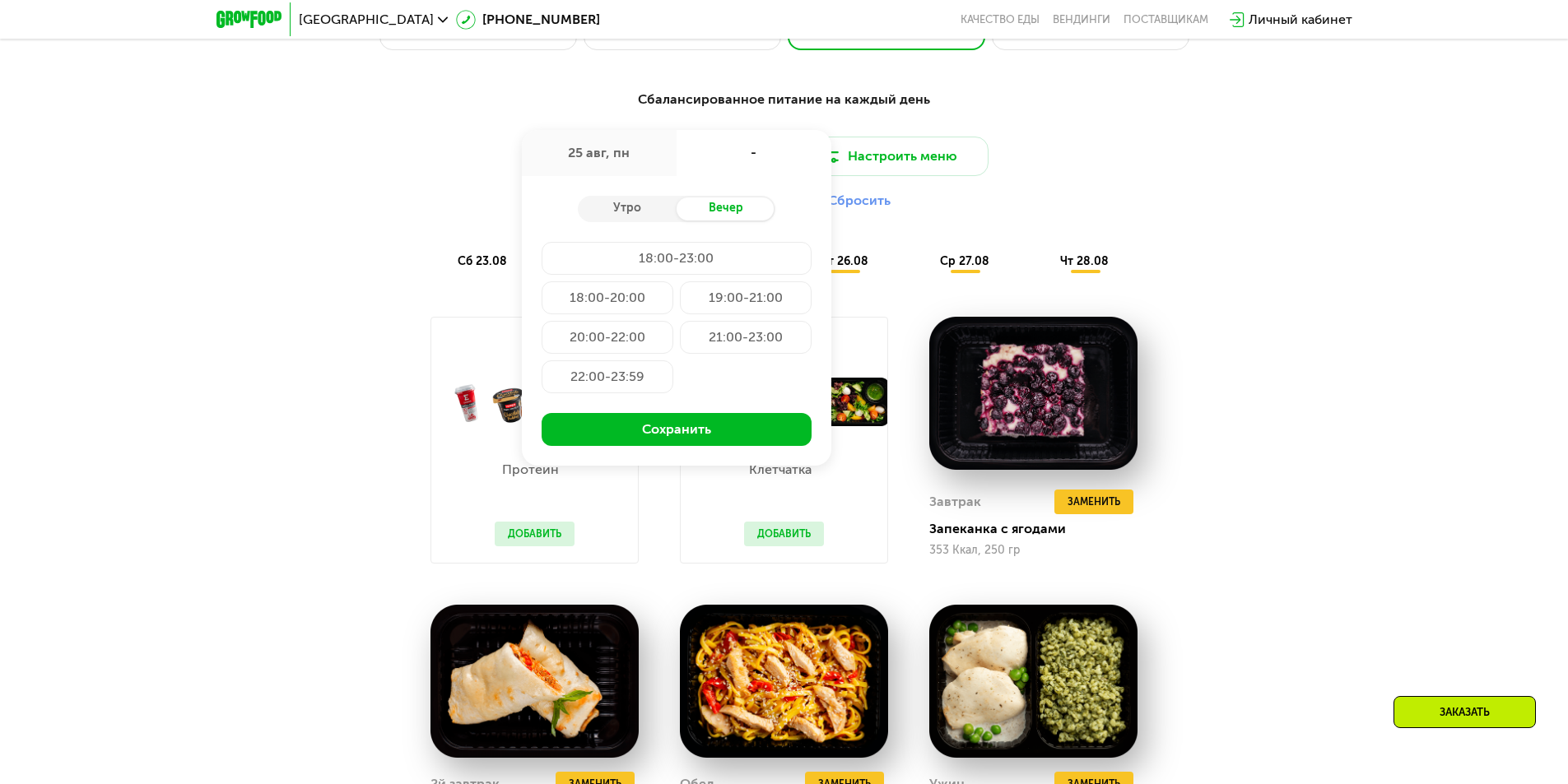
click at [680, 347] on div "20:00-22:00" at bounding box center [745, 337] width 132 height 33
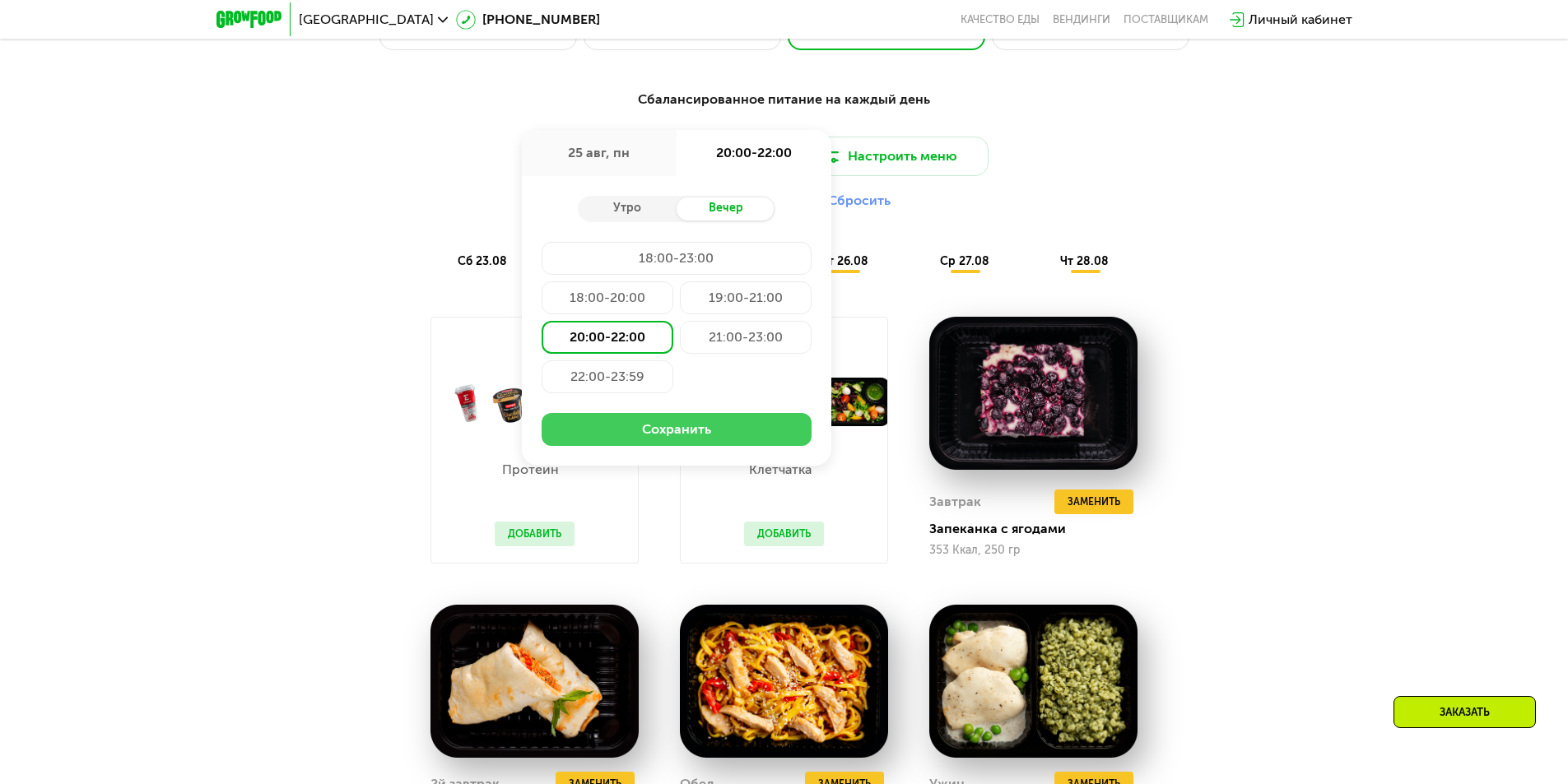
click at [616, 440] on button "Сохранить" at bounding box center [677, 429] width 270 height 33
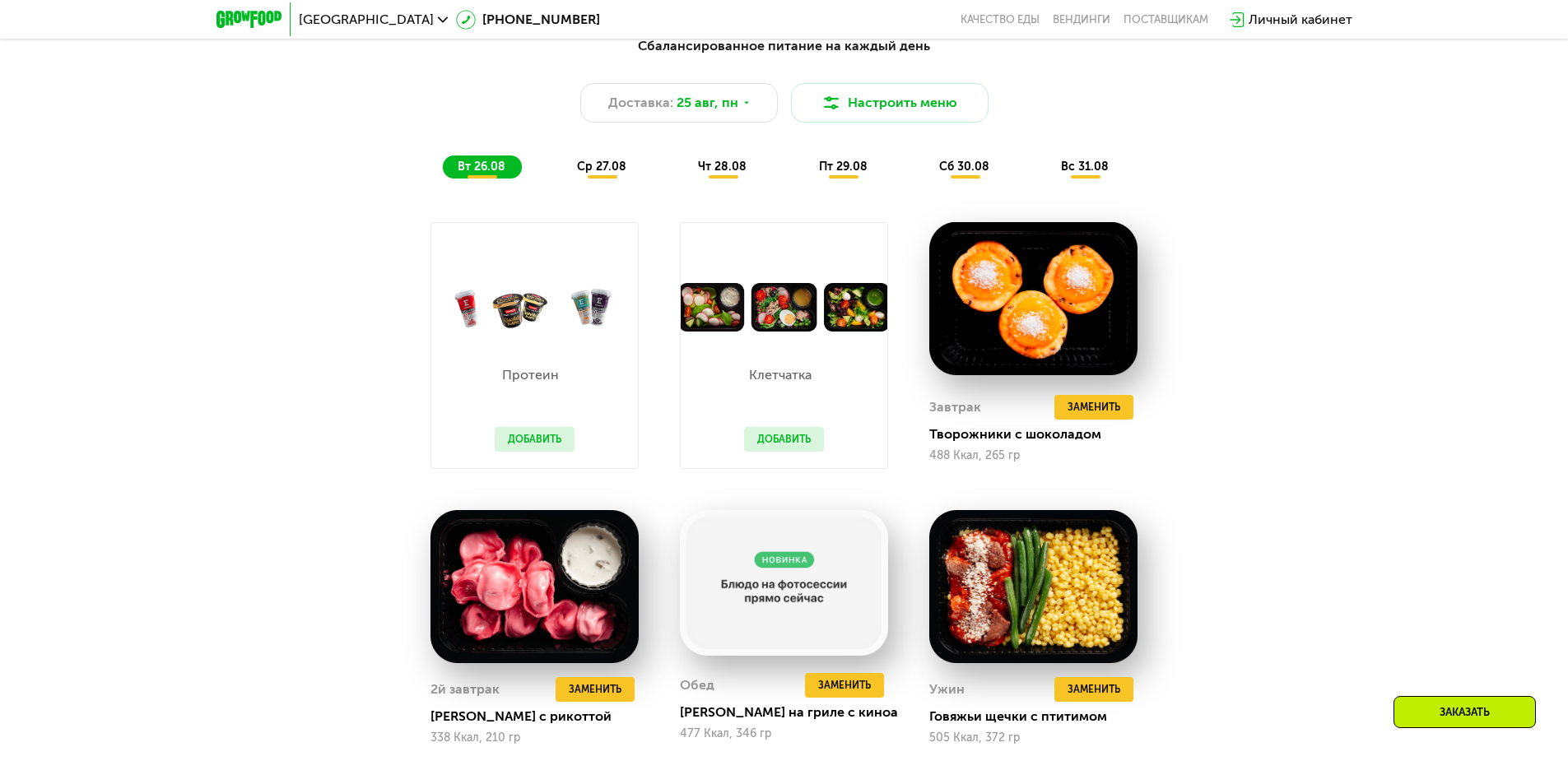
scroll to position [1092, 0]
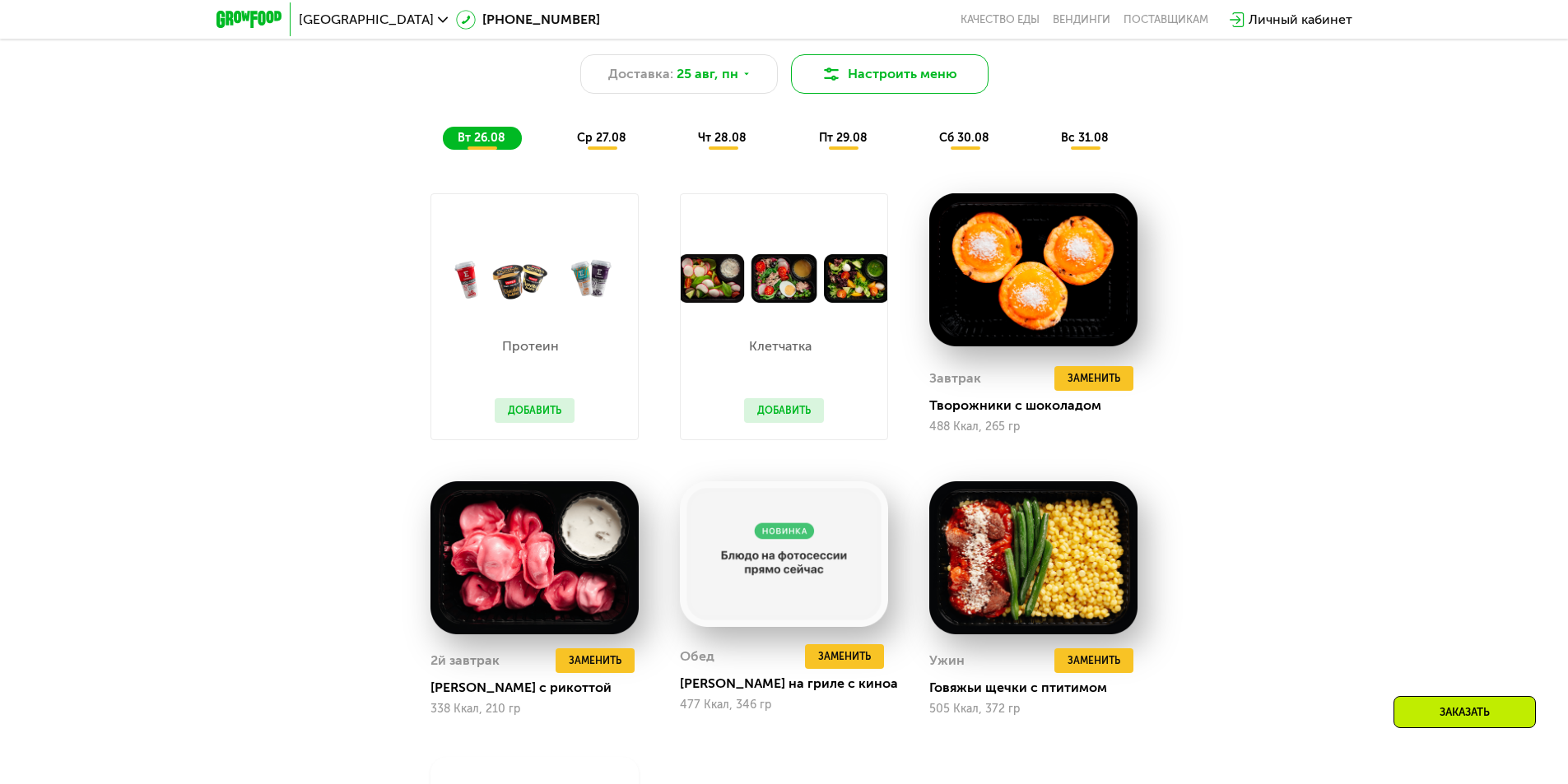
click at [858, 83] on button "Настроить меню" at bounding box center [889, 73] width 197 height 39
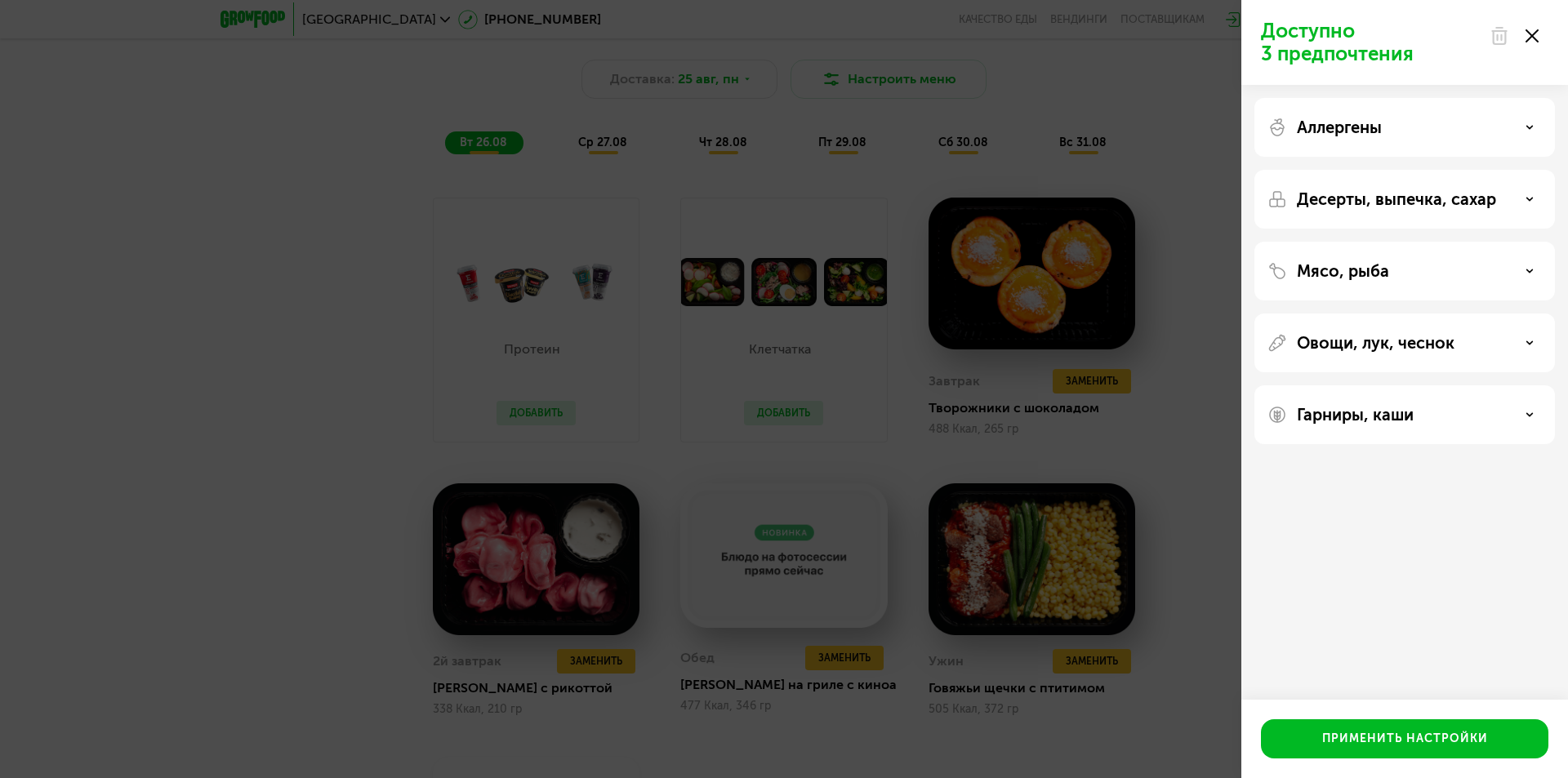
click at [1529, 32] on use at bounding box center [1532, 36] width 13 height 13
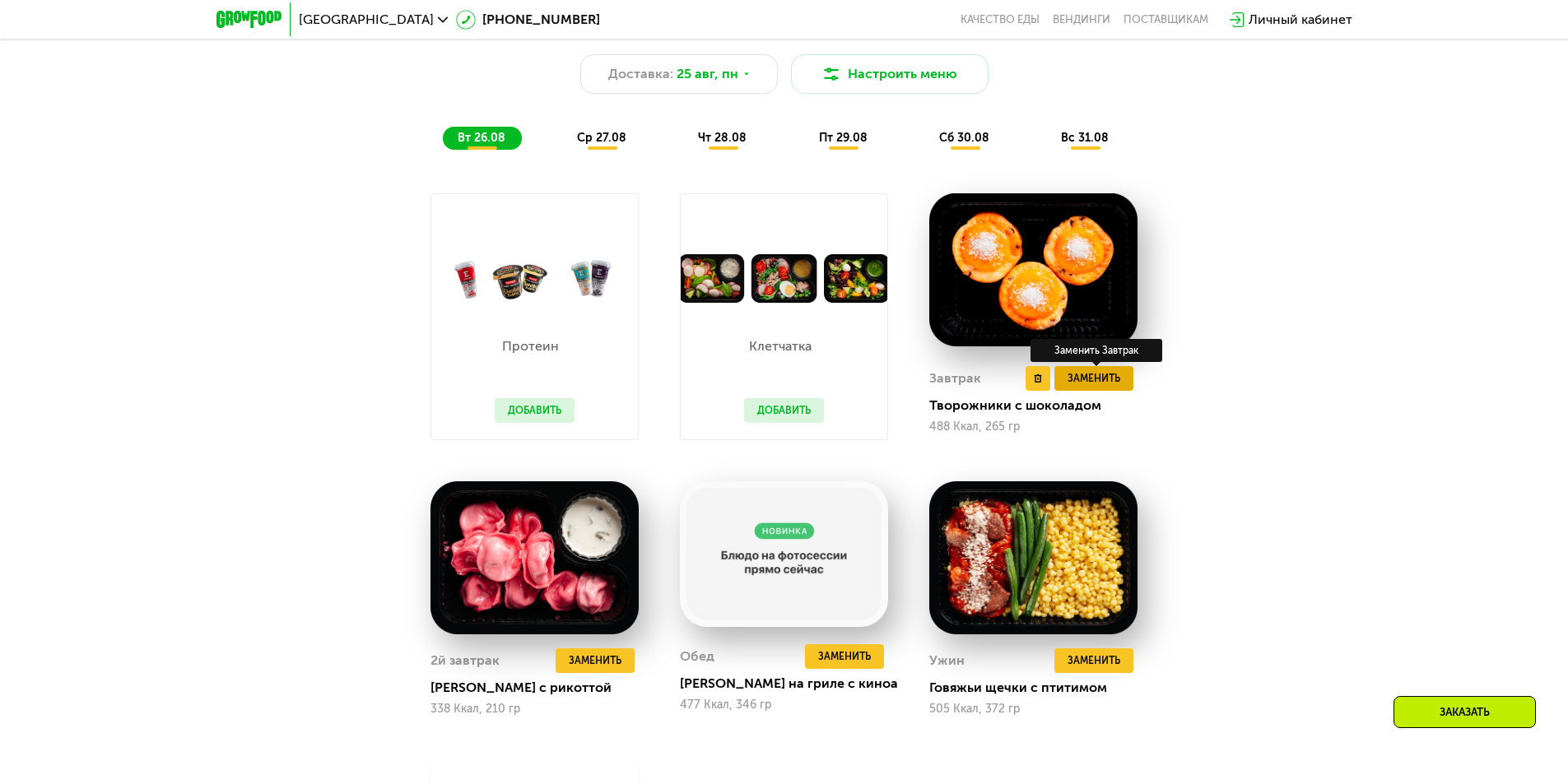
click at [1105, 383] on span "Заменить" at bounding box center [1093, 378] width 53 height 16
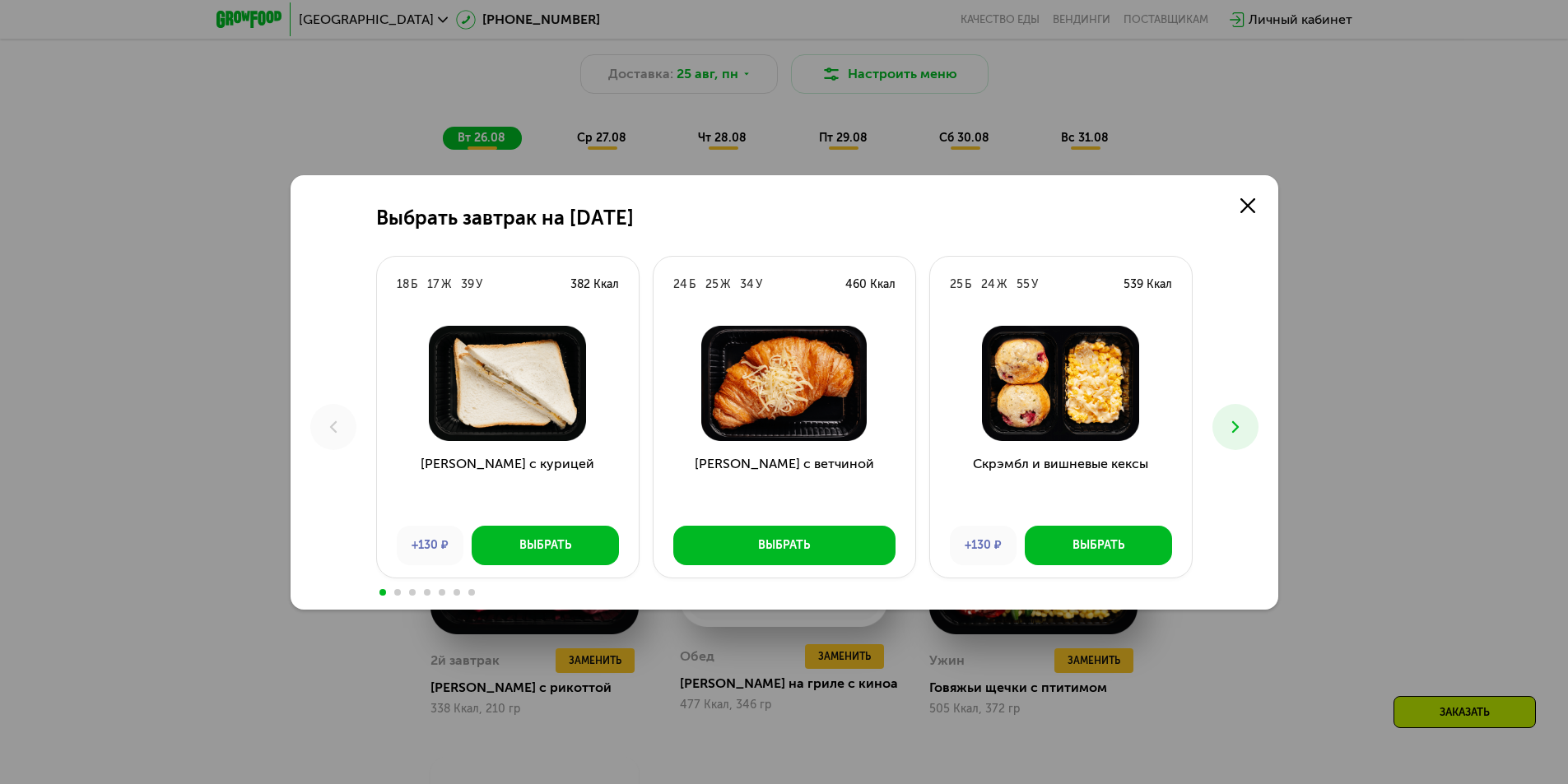
click at [1245, 410] on button at bounding box center [1236, 427] width 46 height 46
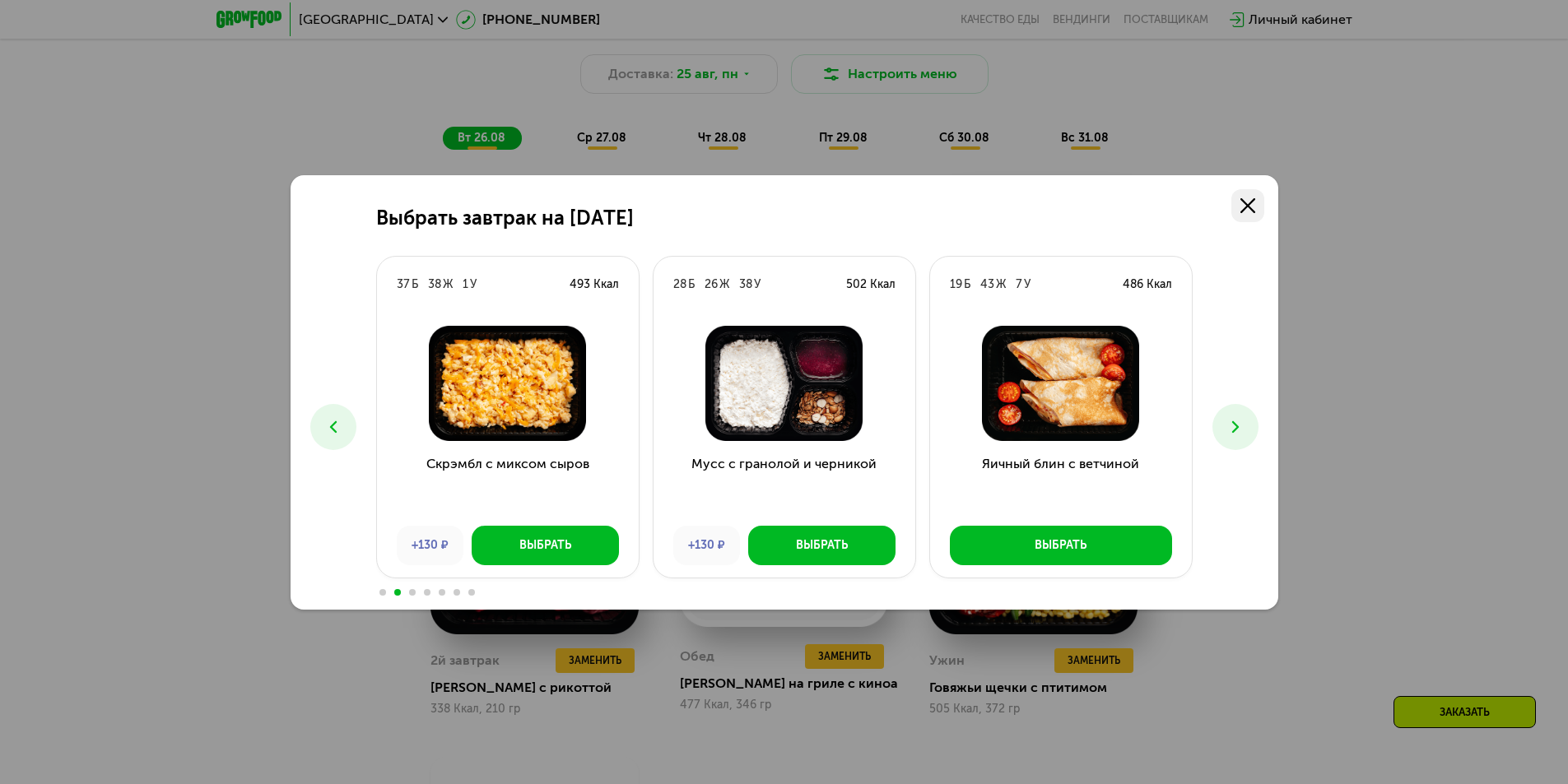
click at [1249, 208] on use at bounding box center [1247, 205] width 14 height 14
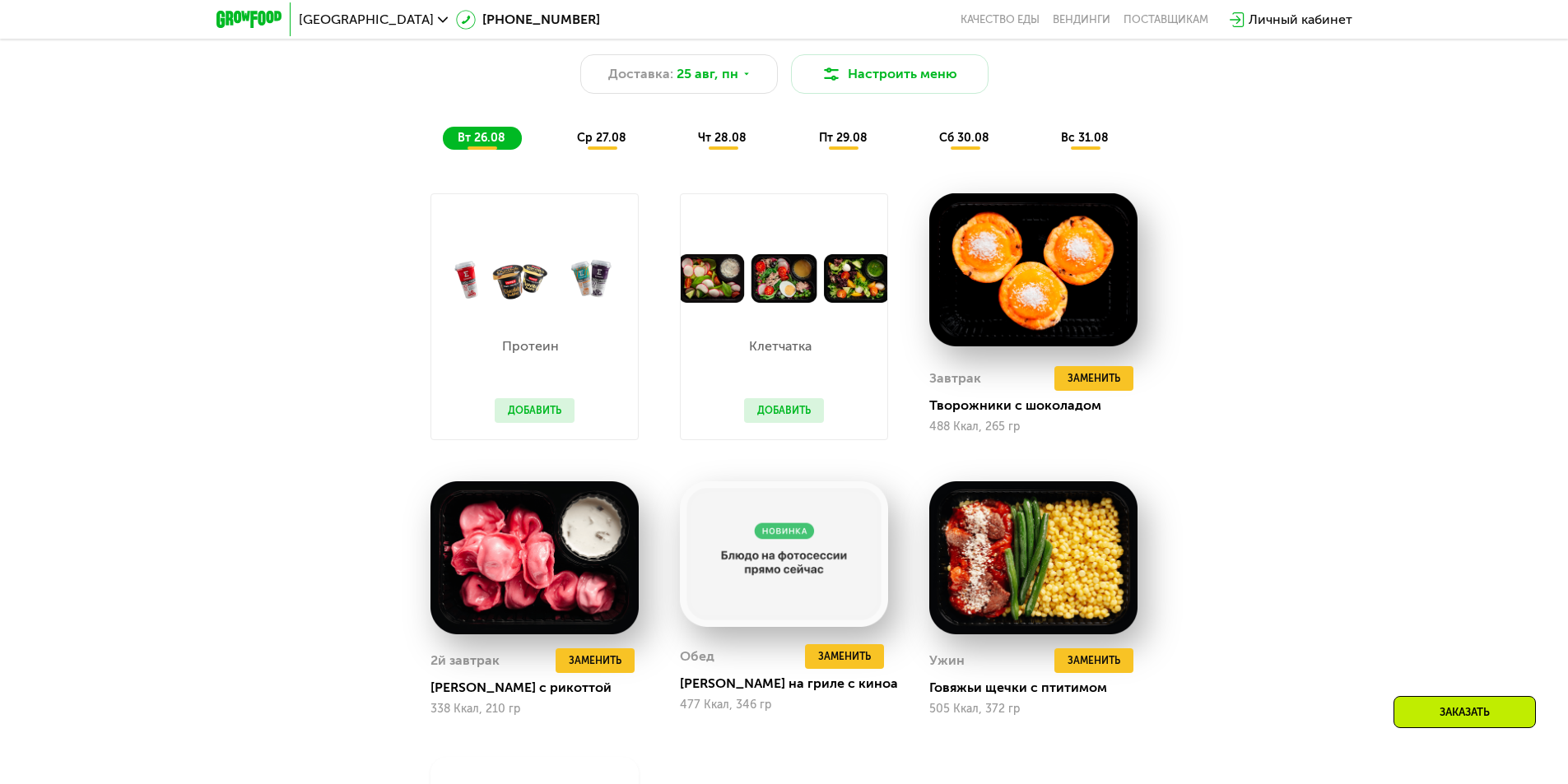
click at [484, 144] on span "вт 26.08" at bounding box center [481, 138] width 48 height 14
click at [699, 64] on div "Доставка: [DATE]" at bounding box center [679, 73] width 197 height 39
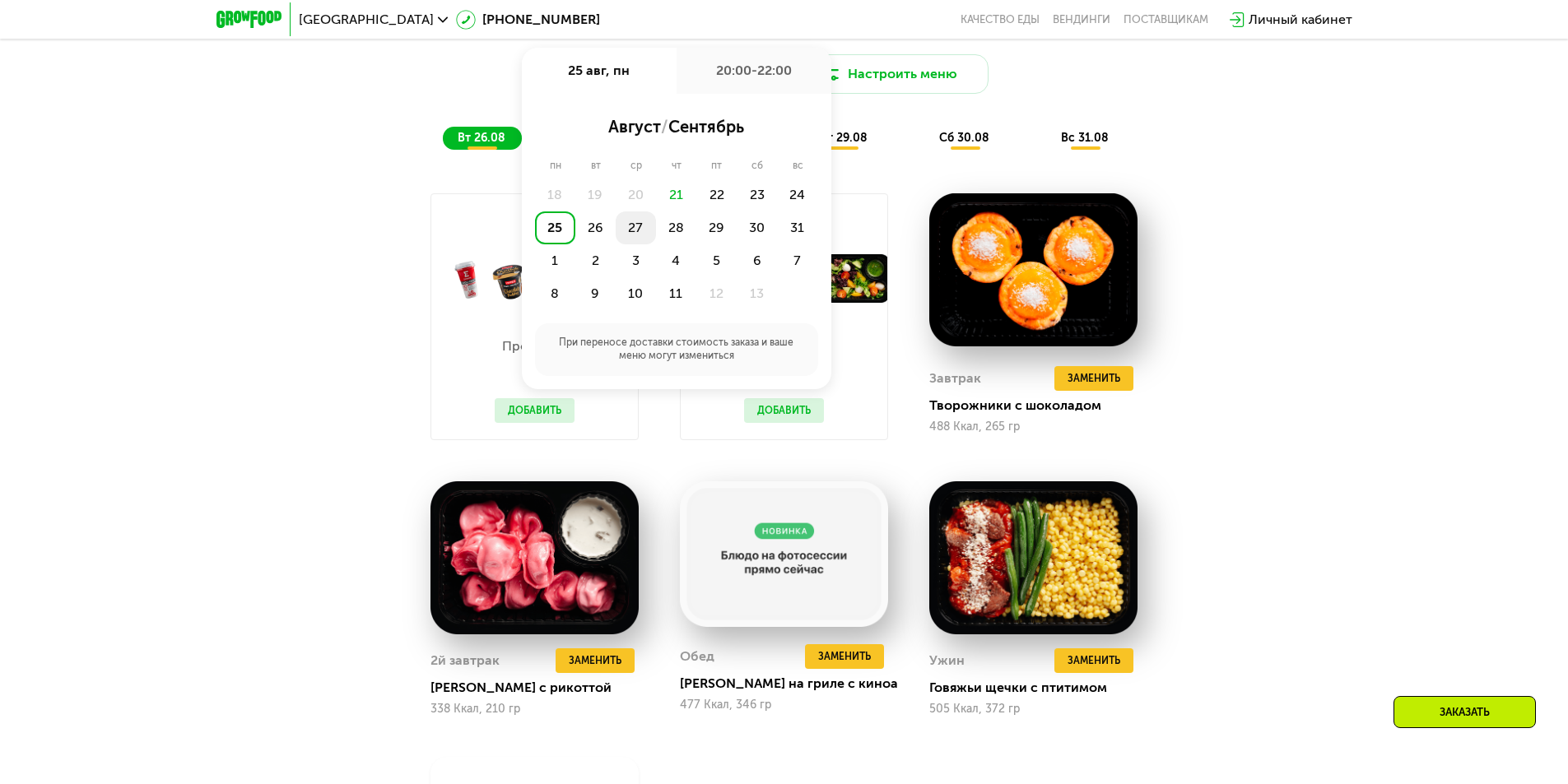
click at [656, 231] on div "27" at bounding box center [677, 228] width 40 height 33
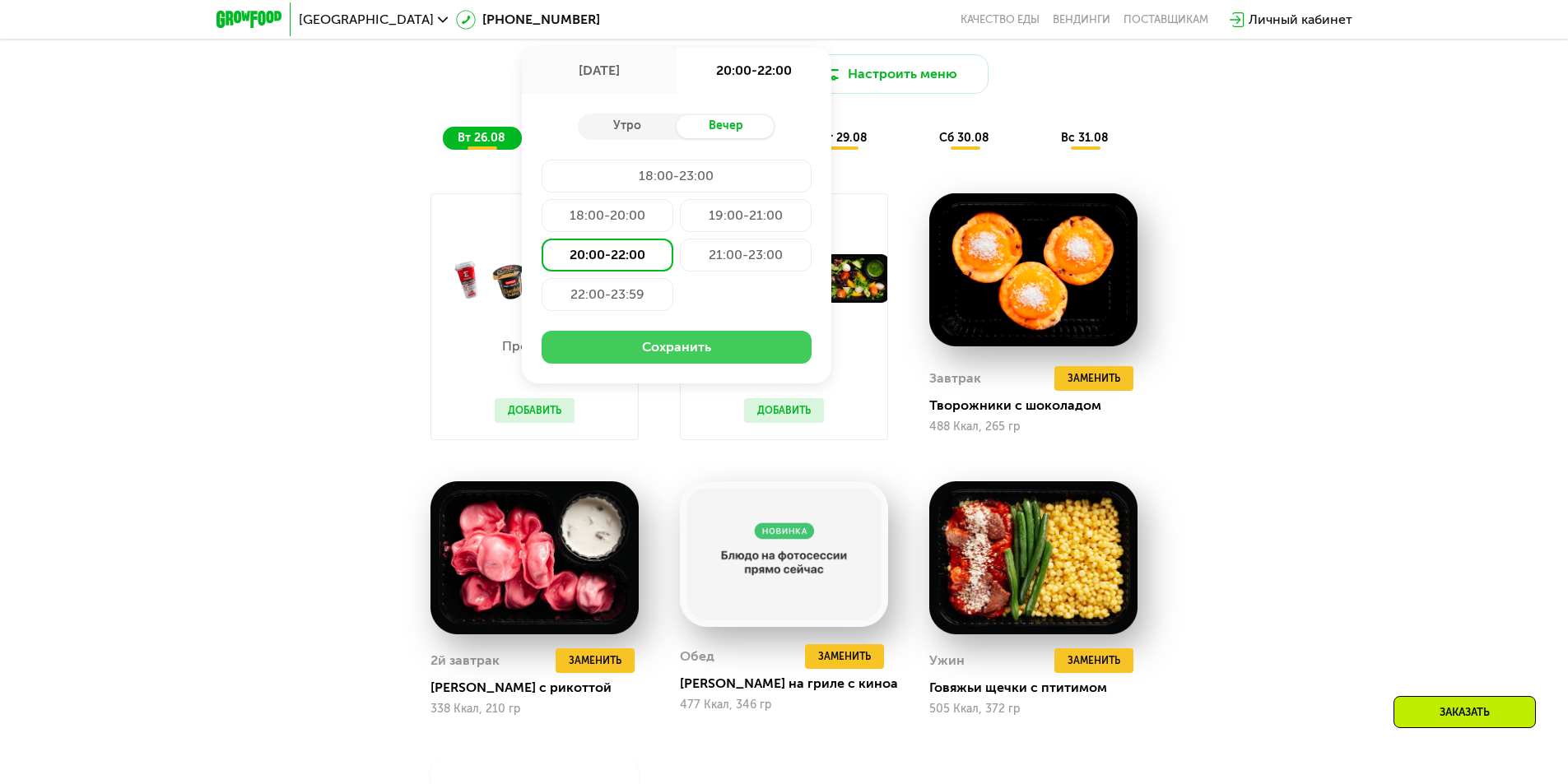
click at [638, 348] on button "Сохранить" at bounding box center [677, 347] width 270 height 33
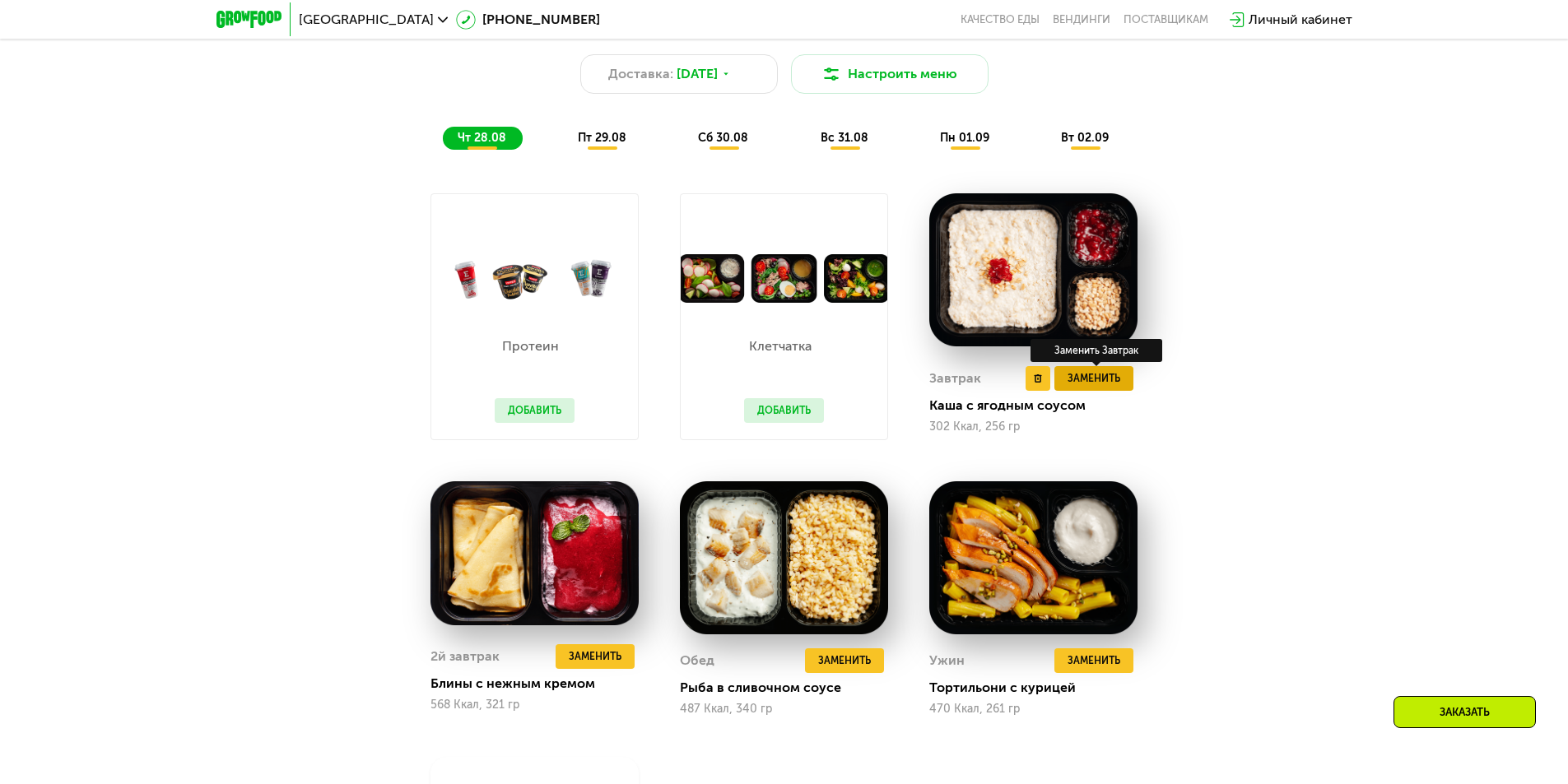
click at [1109, 383] on span "Заменить" at bounding box center [1093, 378] width 53 height 16
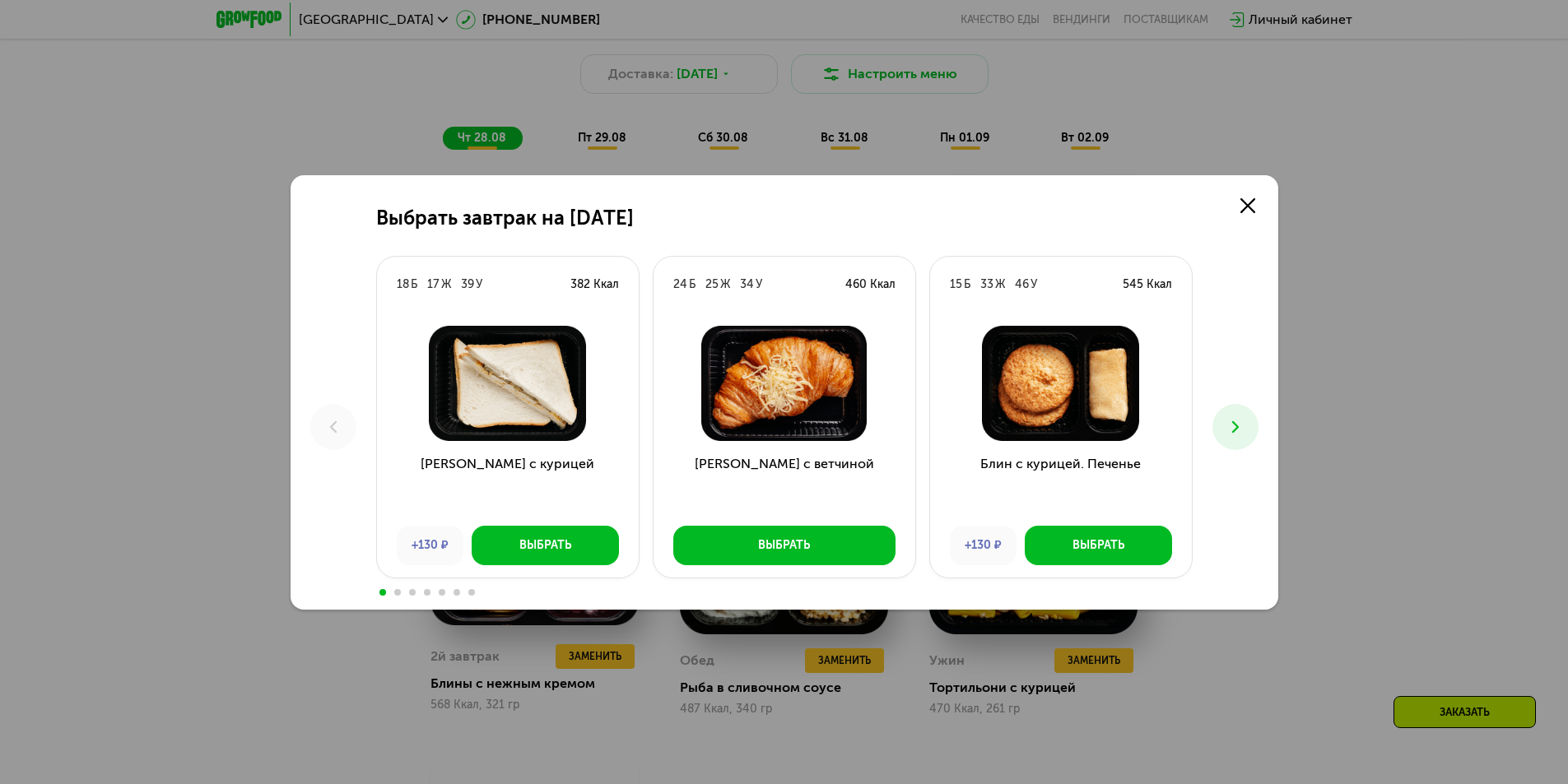
click at [1232, 429] on icon at bounding box center [1235, 427] width 20 height 20
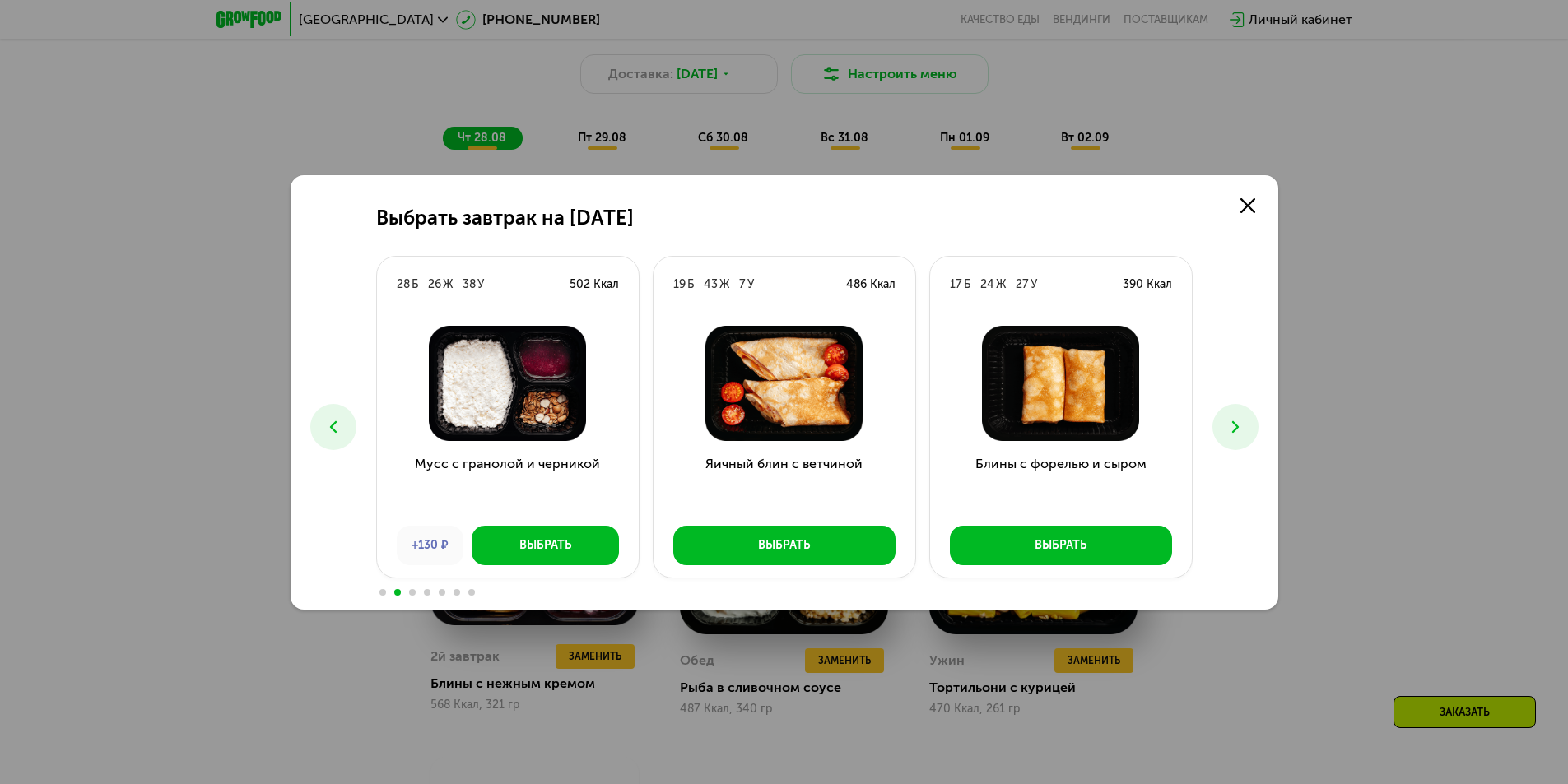
click at [1232, 429] on icon at bounding box center [1235, 427] width 20 height 20
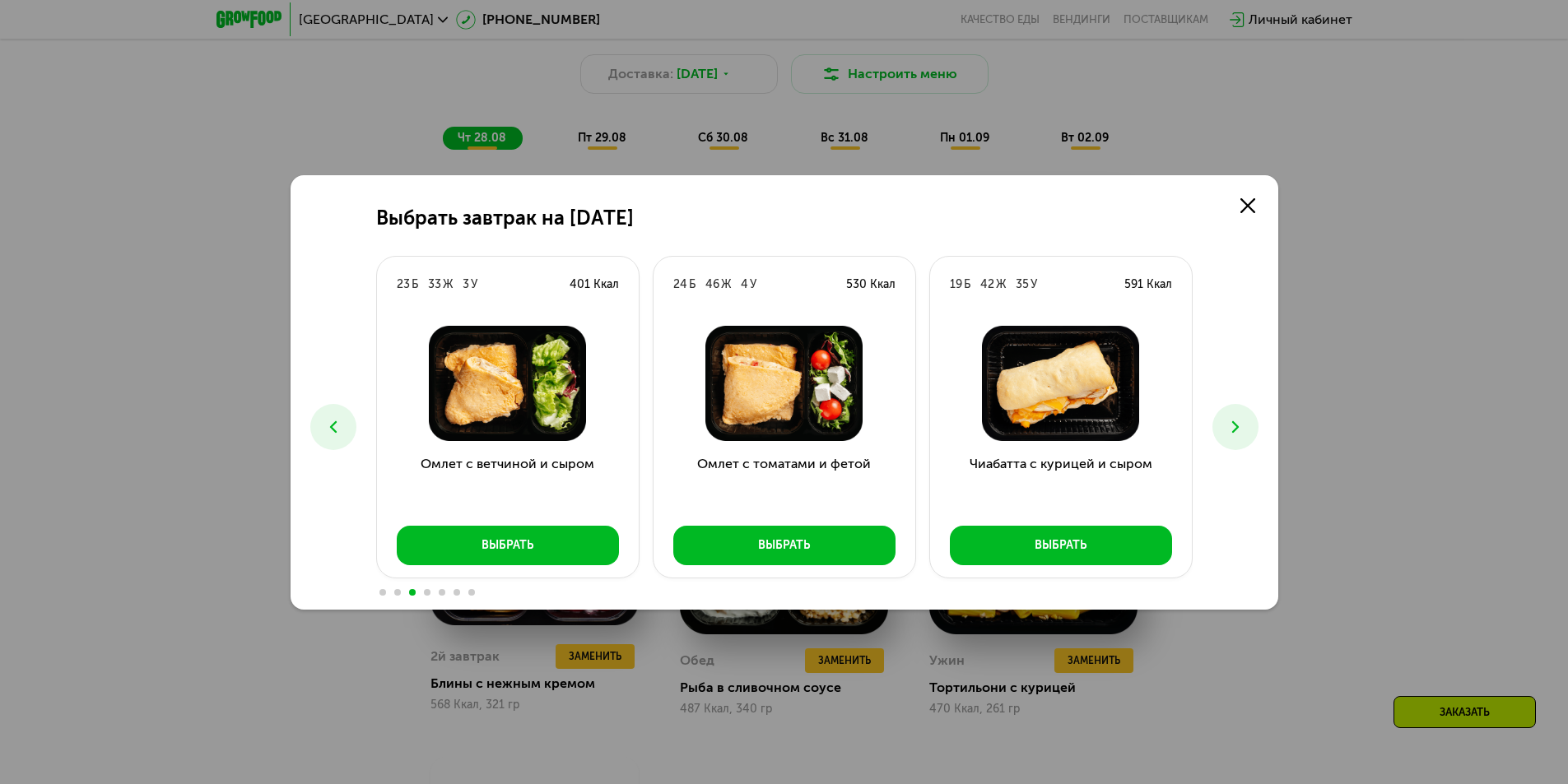
click at [1221, 426] on button at bounding box center [1236, 427] width 46 height 46
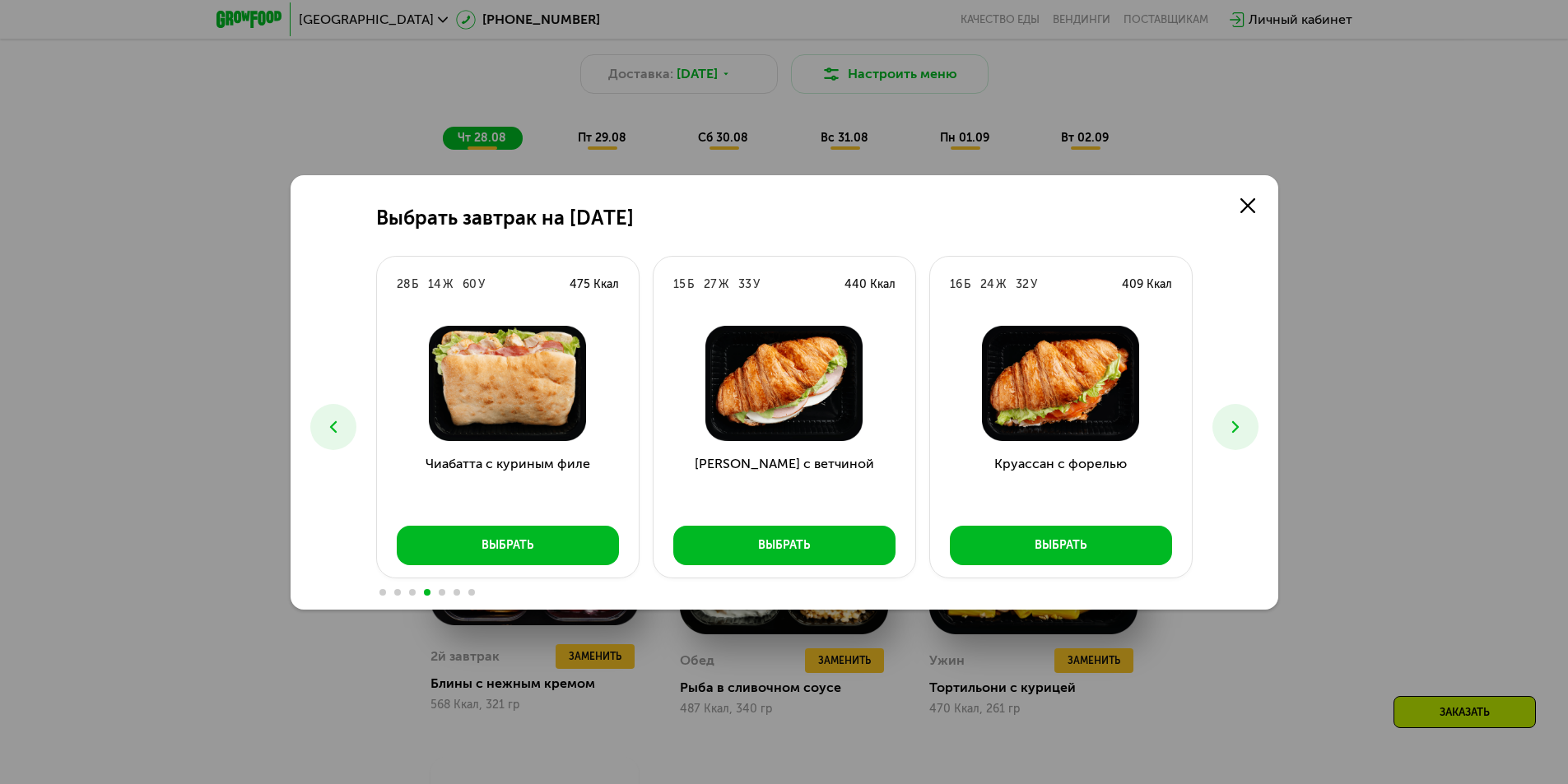
click at [1221, 426] on button at bounding box center [1236, 427] width 46 height 46
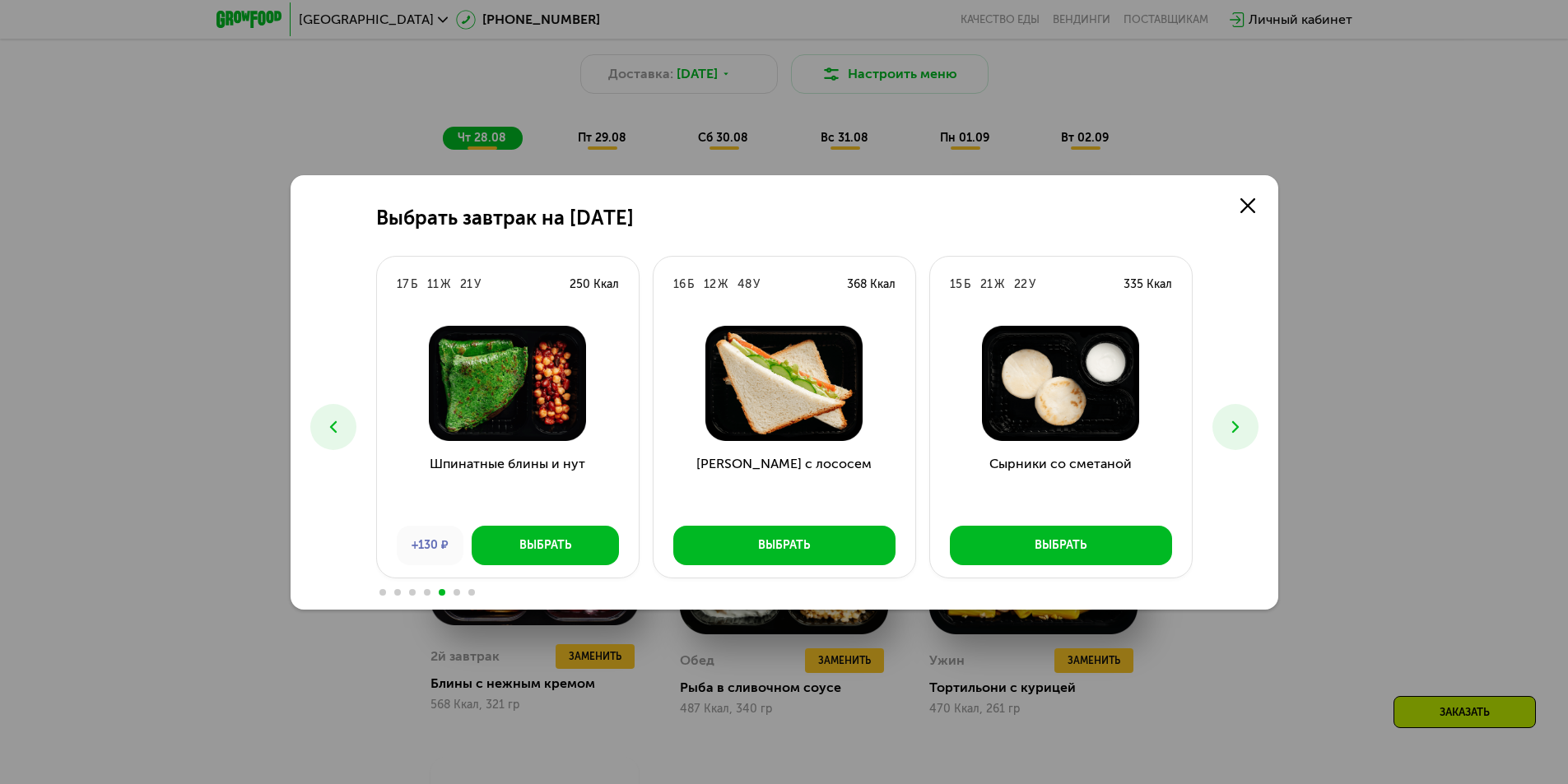
click at [1221, 426] on button at bounding box center [1236, 427] width 46 height 46
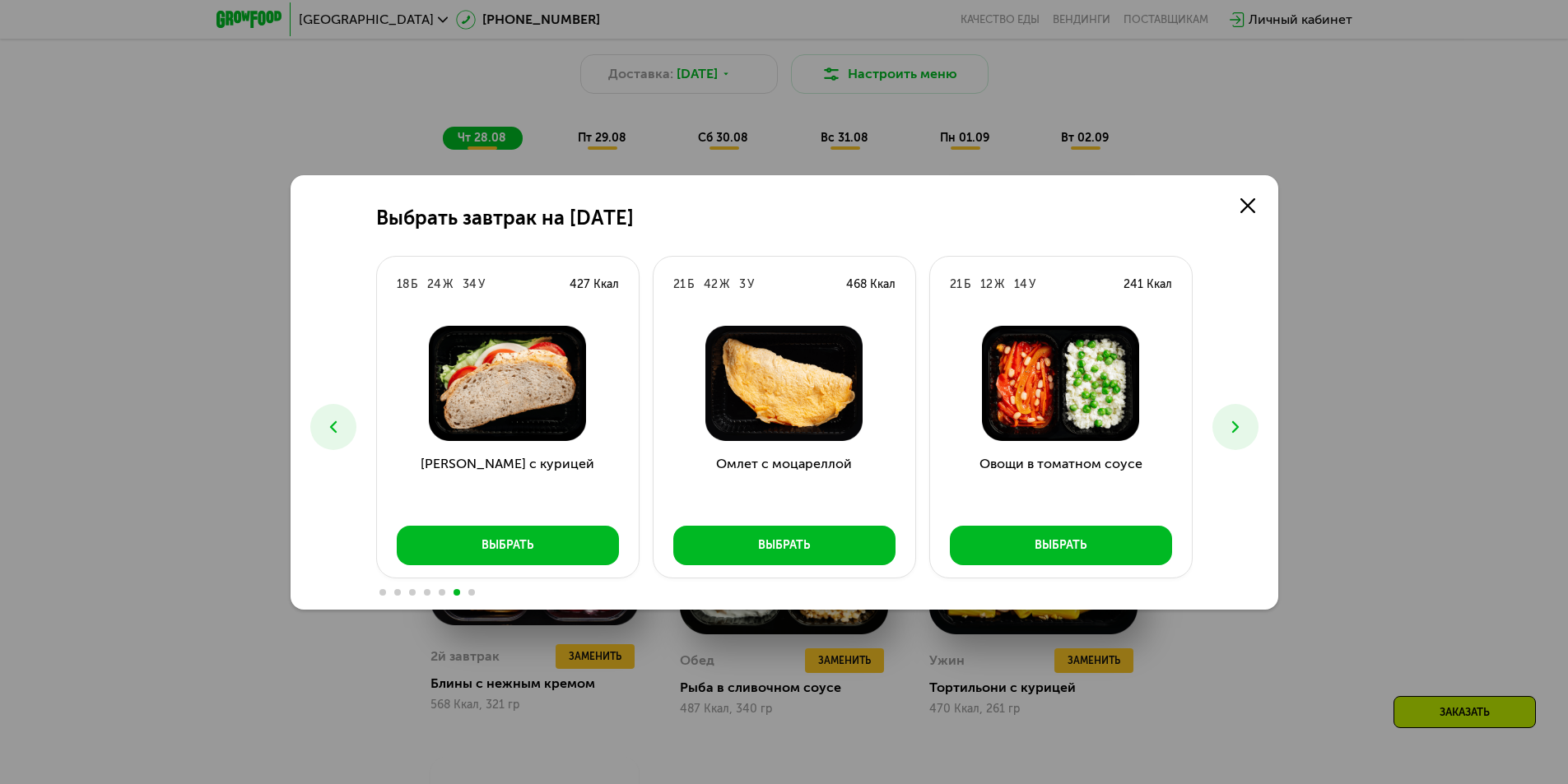
click at [1224, 430] on button at bounding box center [1236, 427] width 46 height 46
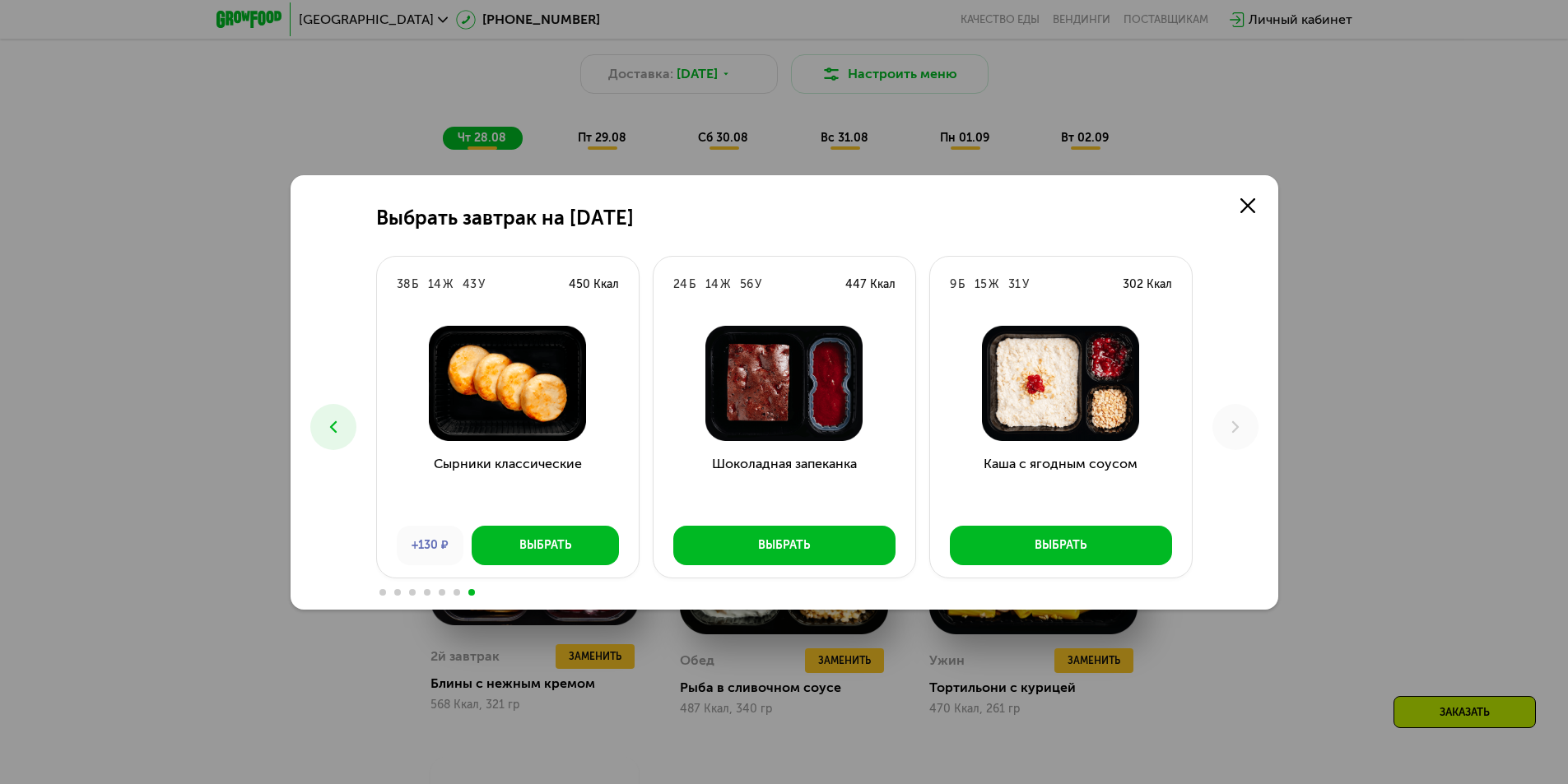
click at [339, 435] on icon at bounding box center [333, 427] width 20 height 20
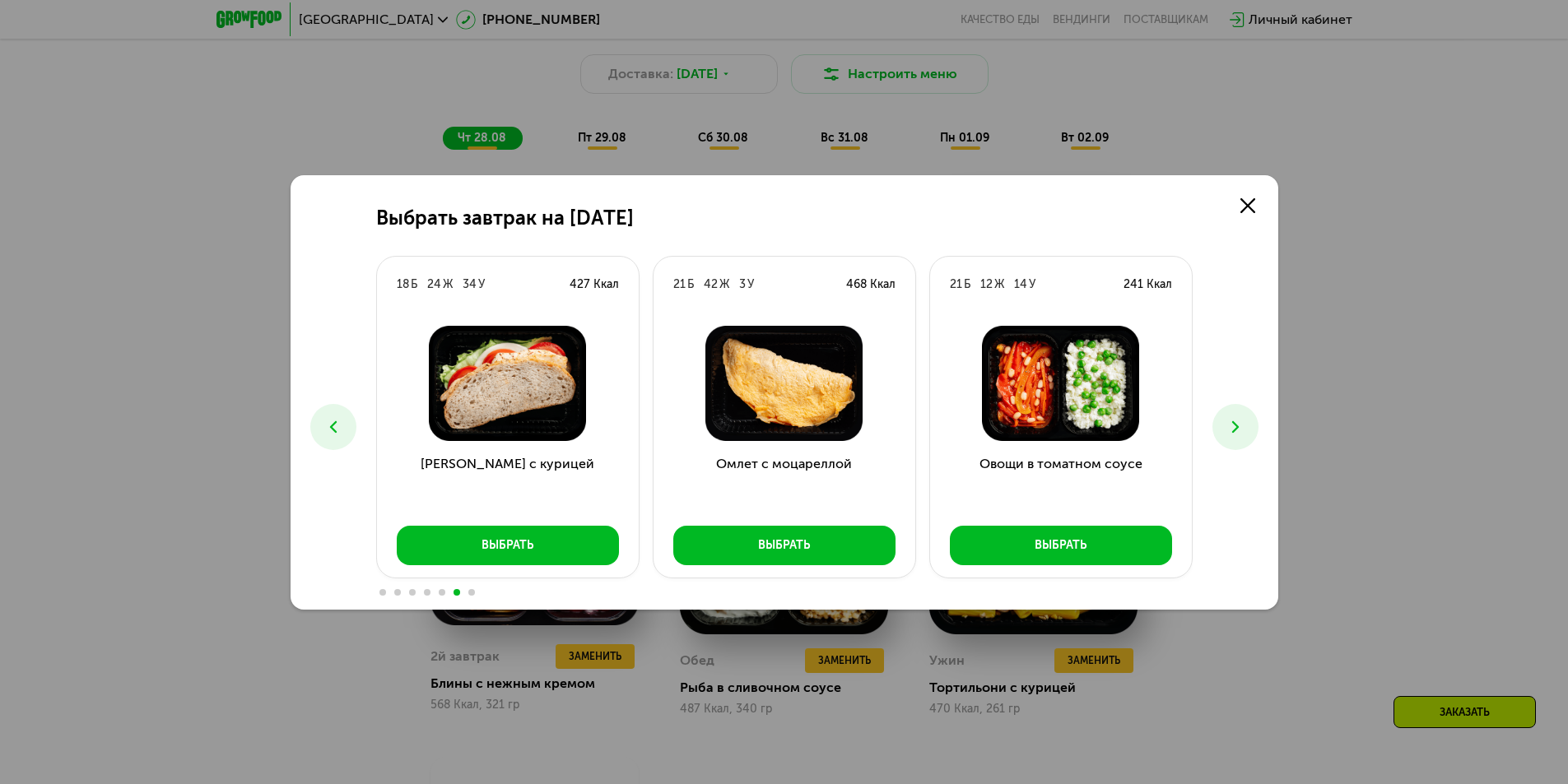
click at [339, 435] on icon at bounding box center [333, 427] width 20 height 20
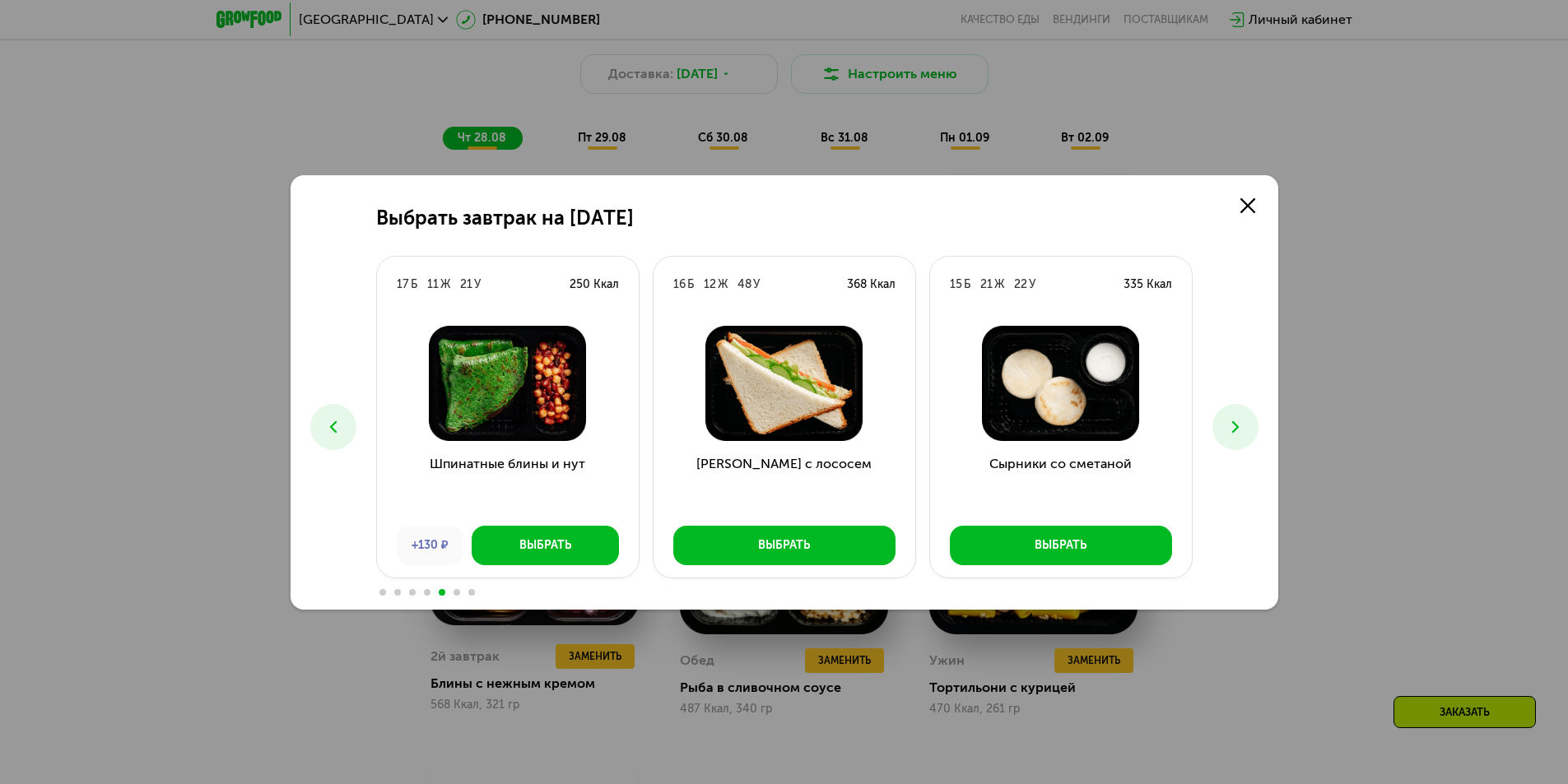
click at [339, 435] on icon at bounding box center [333, 427] width 20 height 20
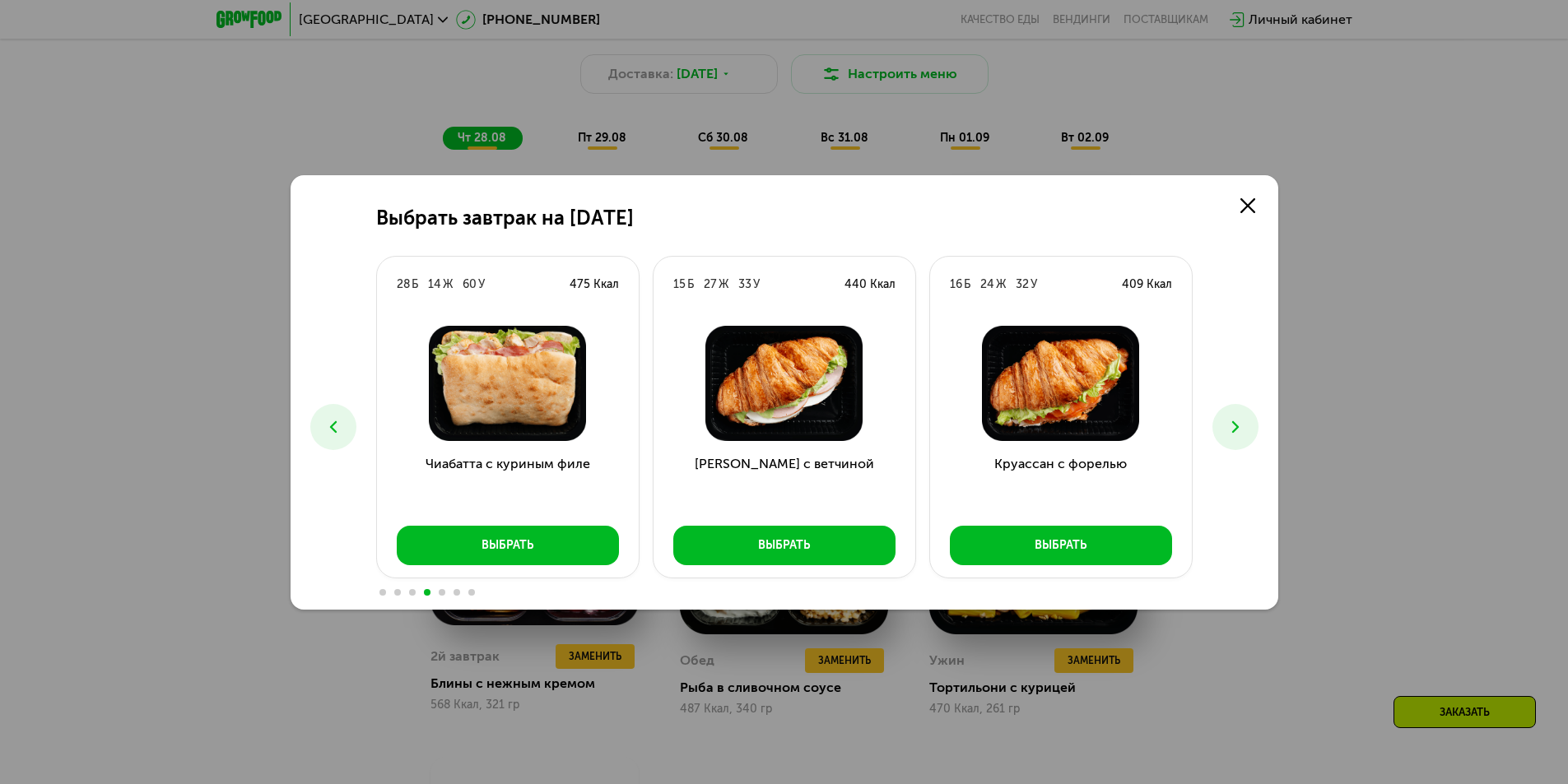
click at [329, 441] on button at bounding box center [333, 427] width 46 height 46
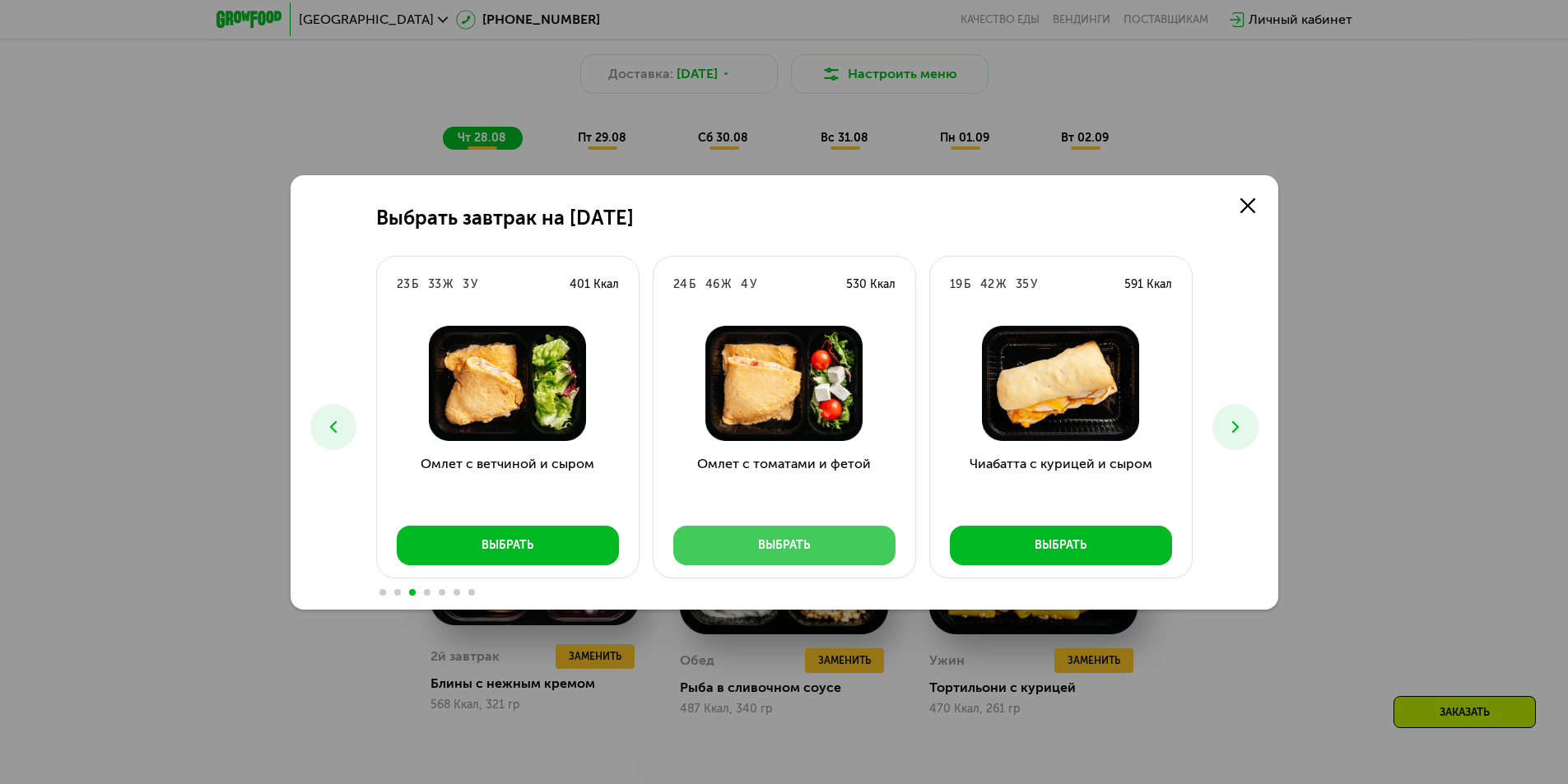
click at [750, 553] on button "Выбрать" at bounding box center [784, 544] width 222 height 39
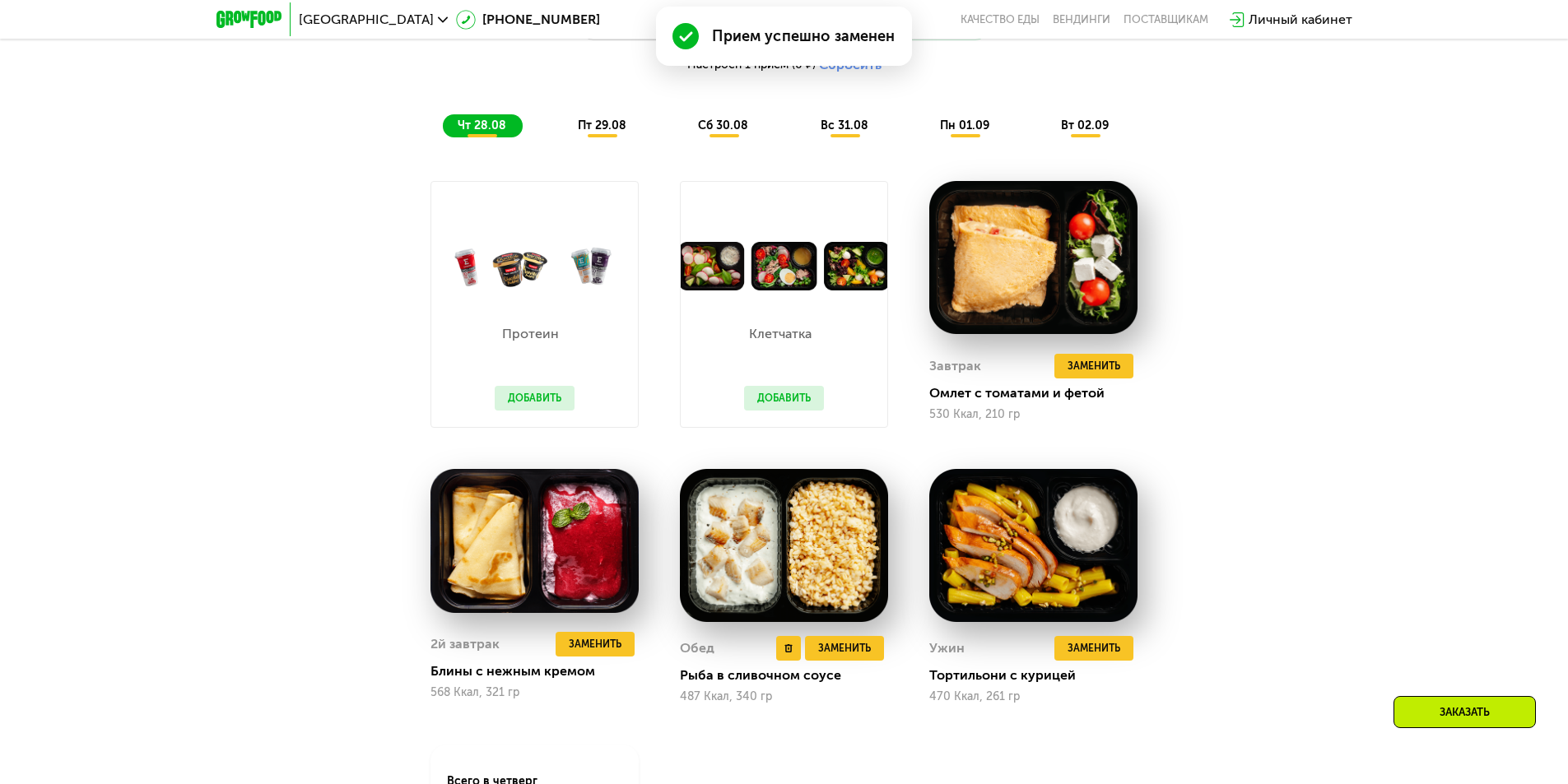
scroll to position [1174, 0]
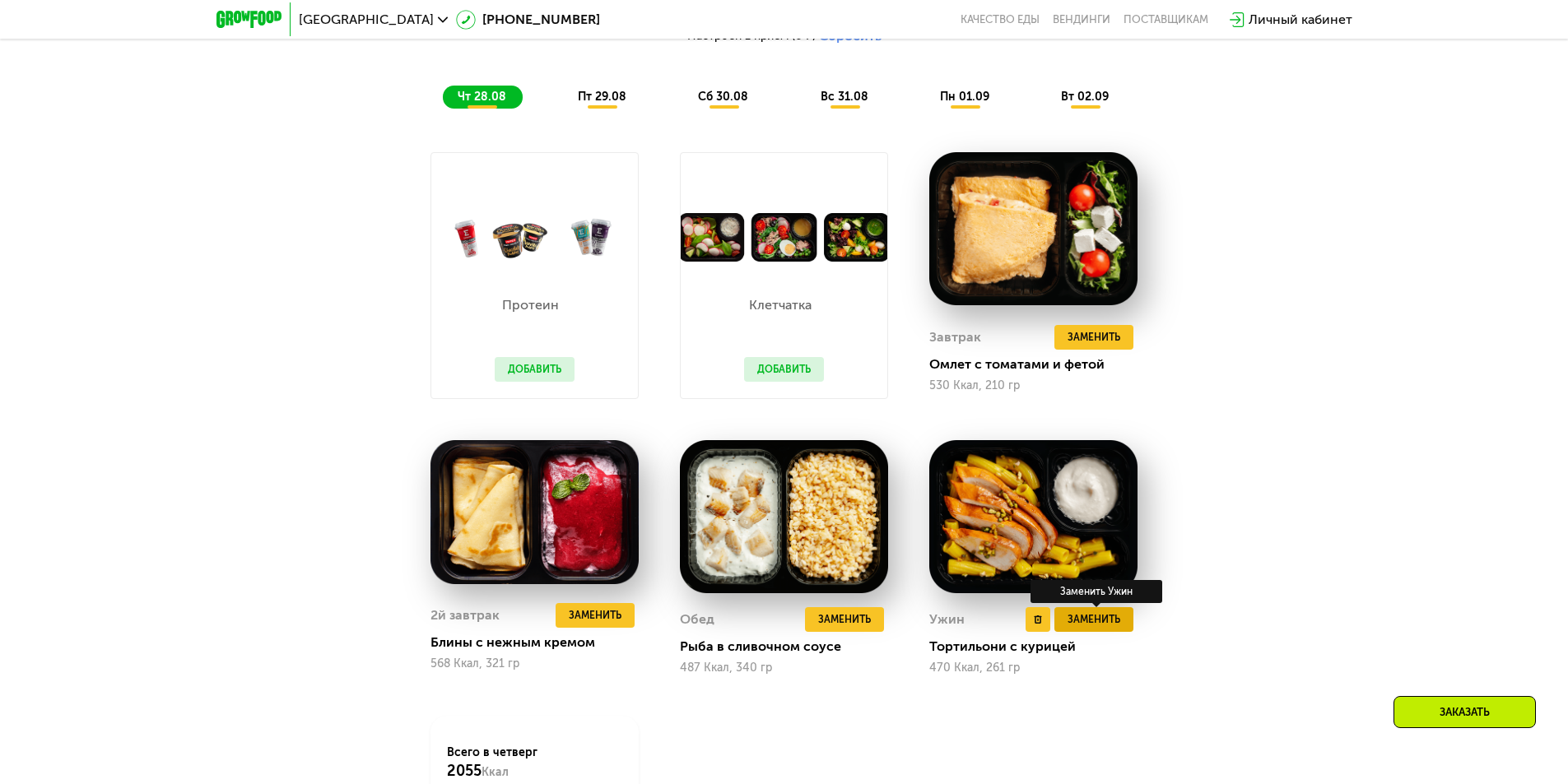
click at [1085, 623] on span "Заменить" at bounding box center [1093, 619] width 53 height 16
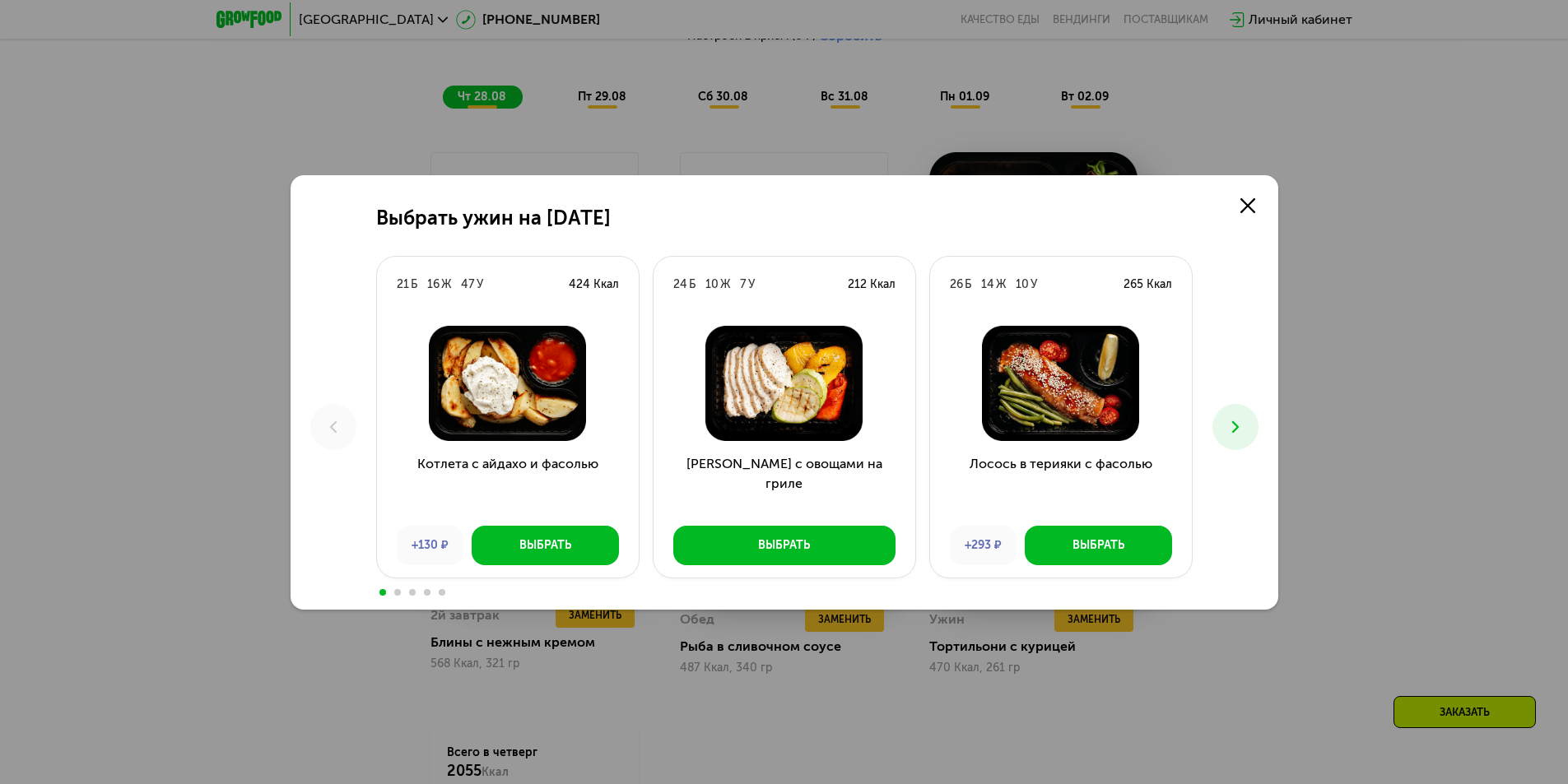
click at [1236, 427] on use at bounding box center [1234, 426] width 7 height 12
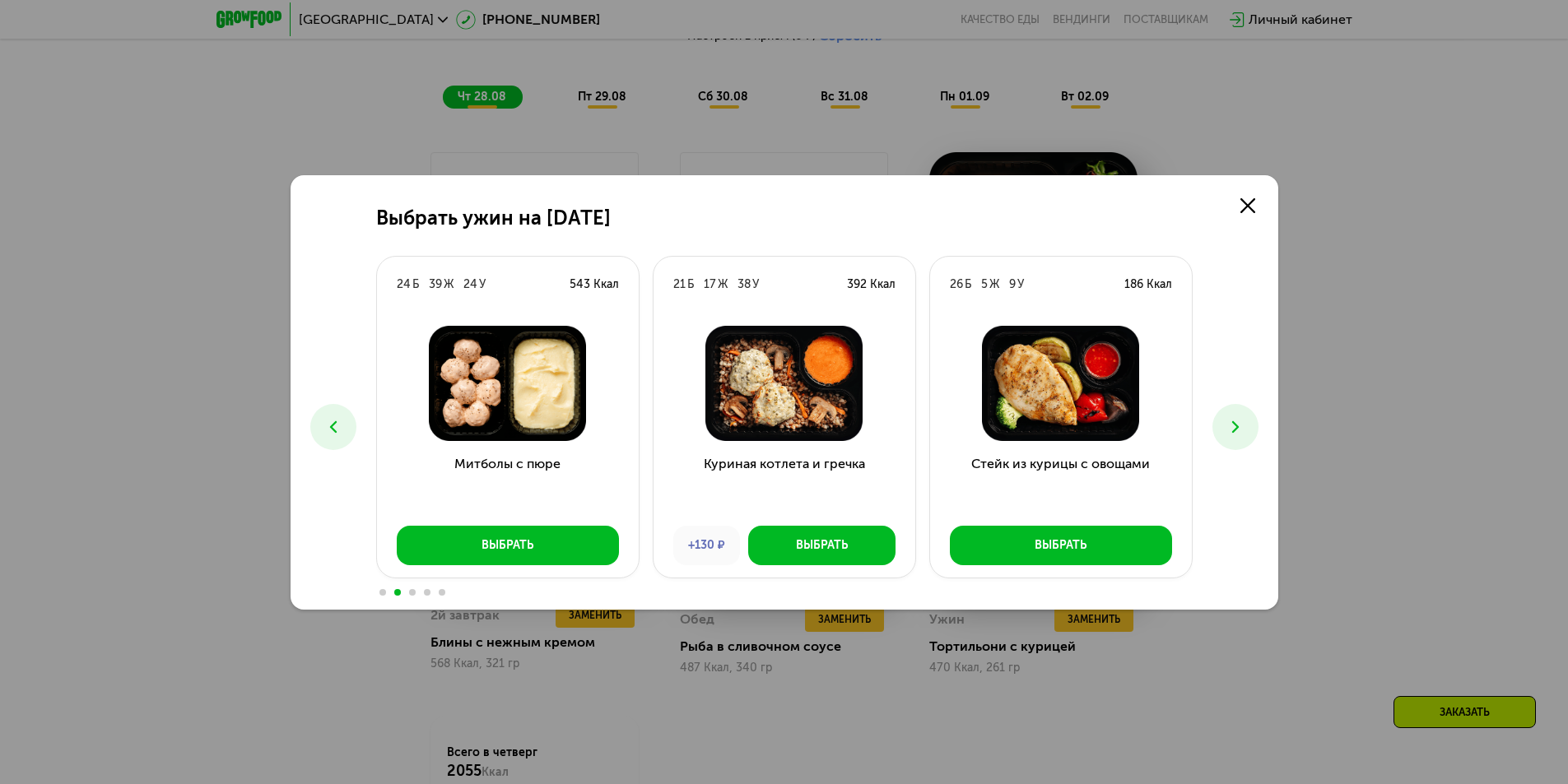
click at [1236, 427] on use at bounding box center [1234, 426] width 7 height 12
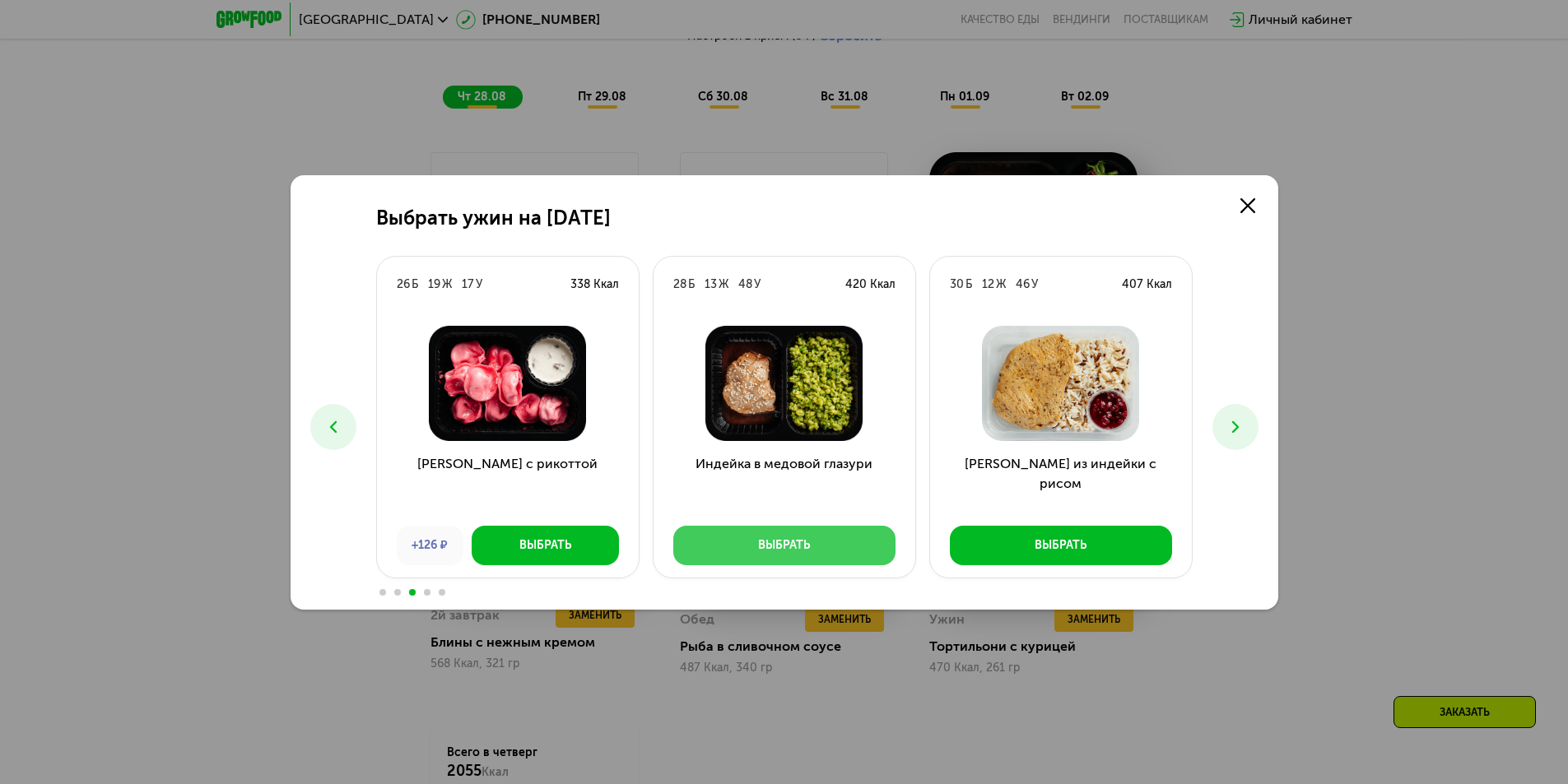
click at [827, 542] on button "Выбрать" at bounding box center [784, 544] width 222 height 39
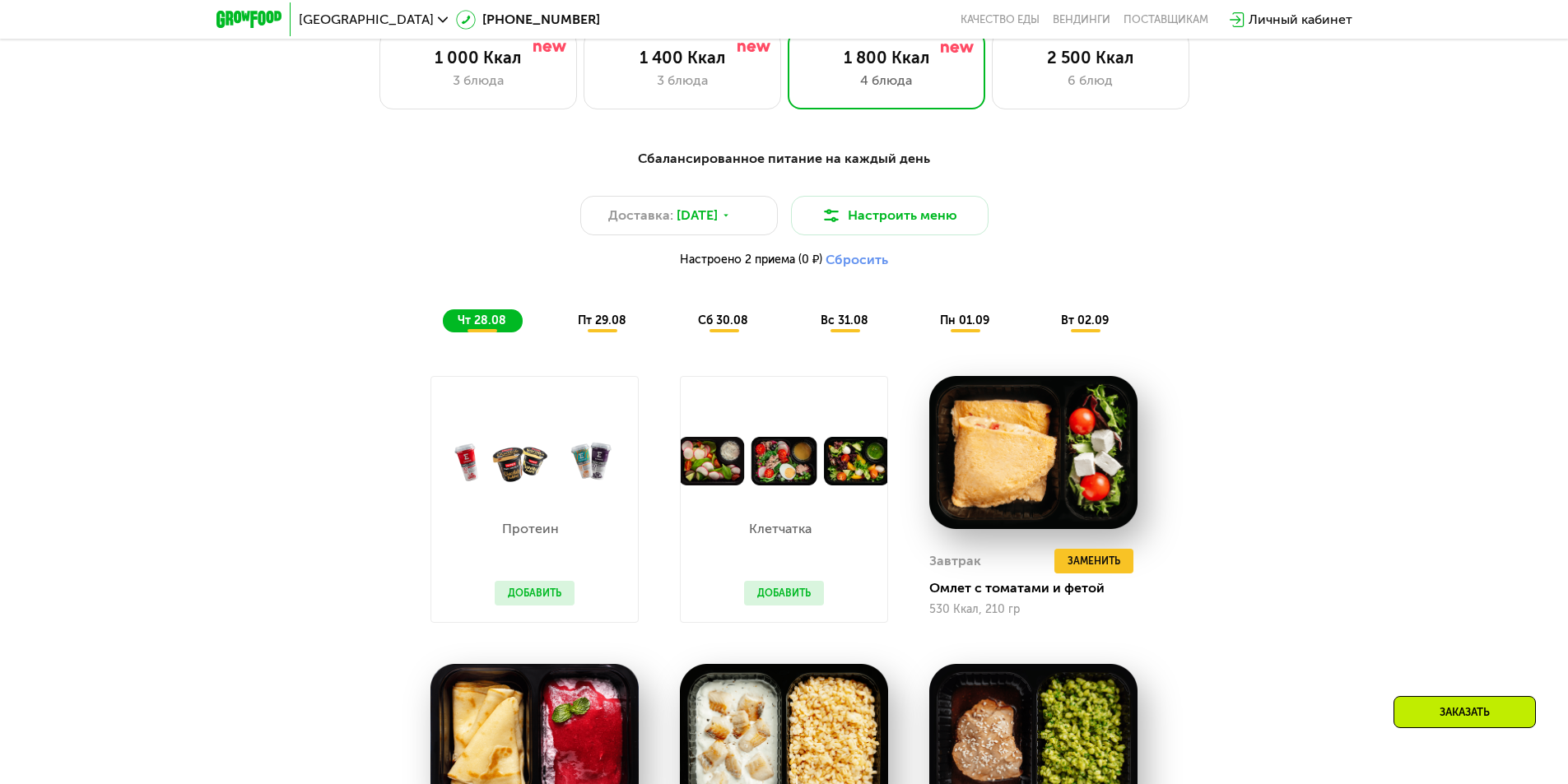
scroll to position [1009, 0]
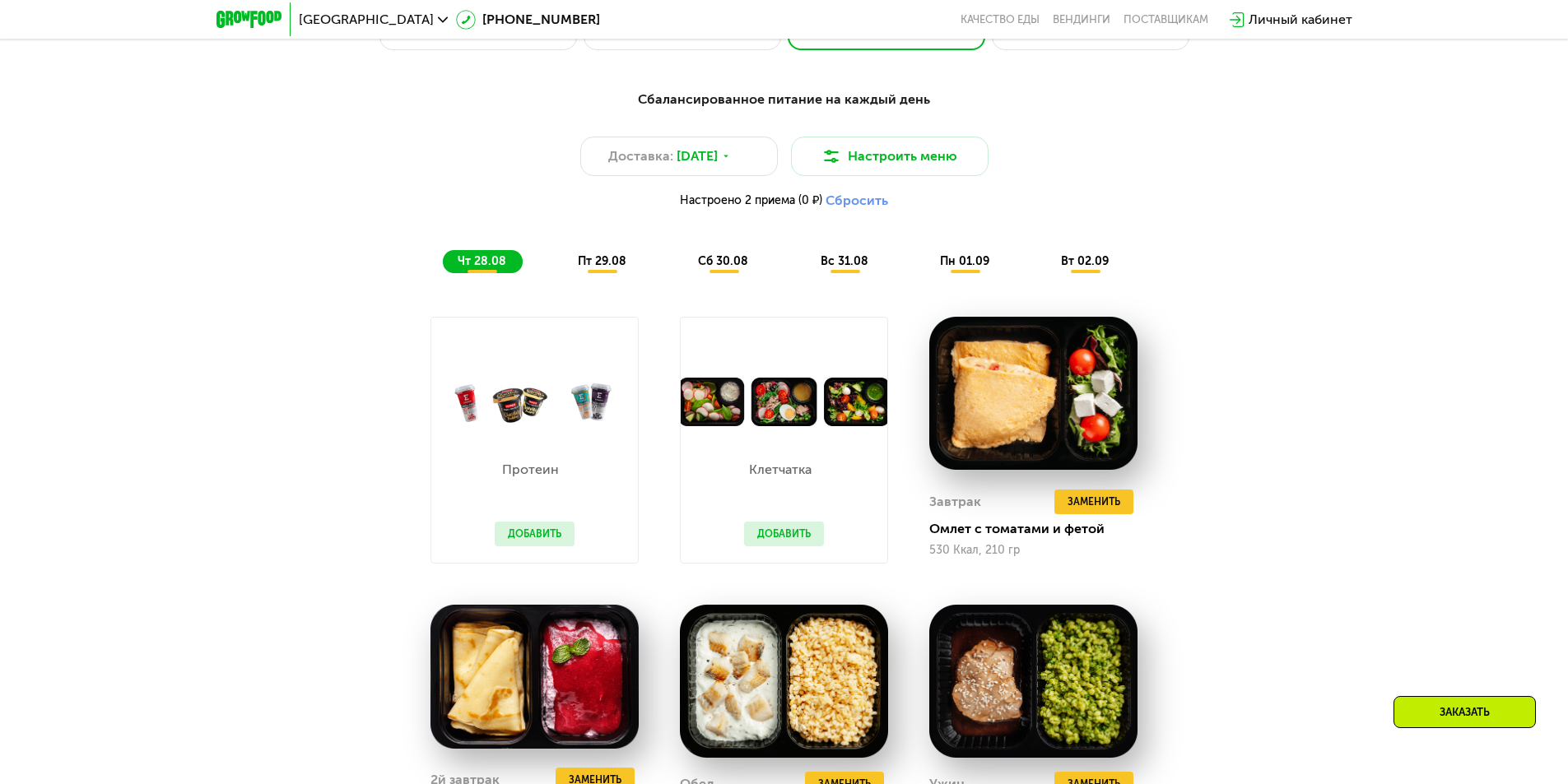
click at [591, 266] on span "пт 29.08" at bounding box center [602, 261] width 48 height 14
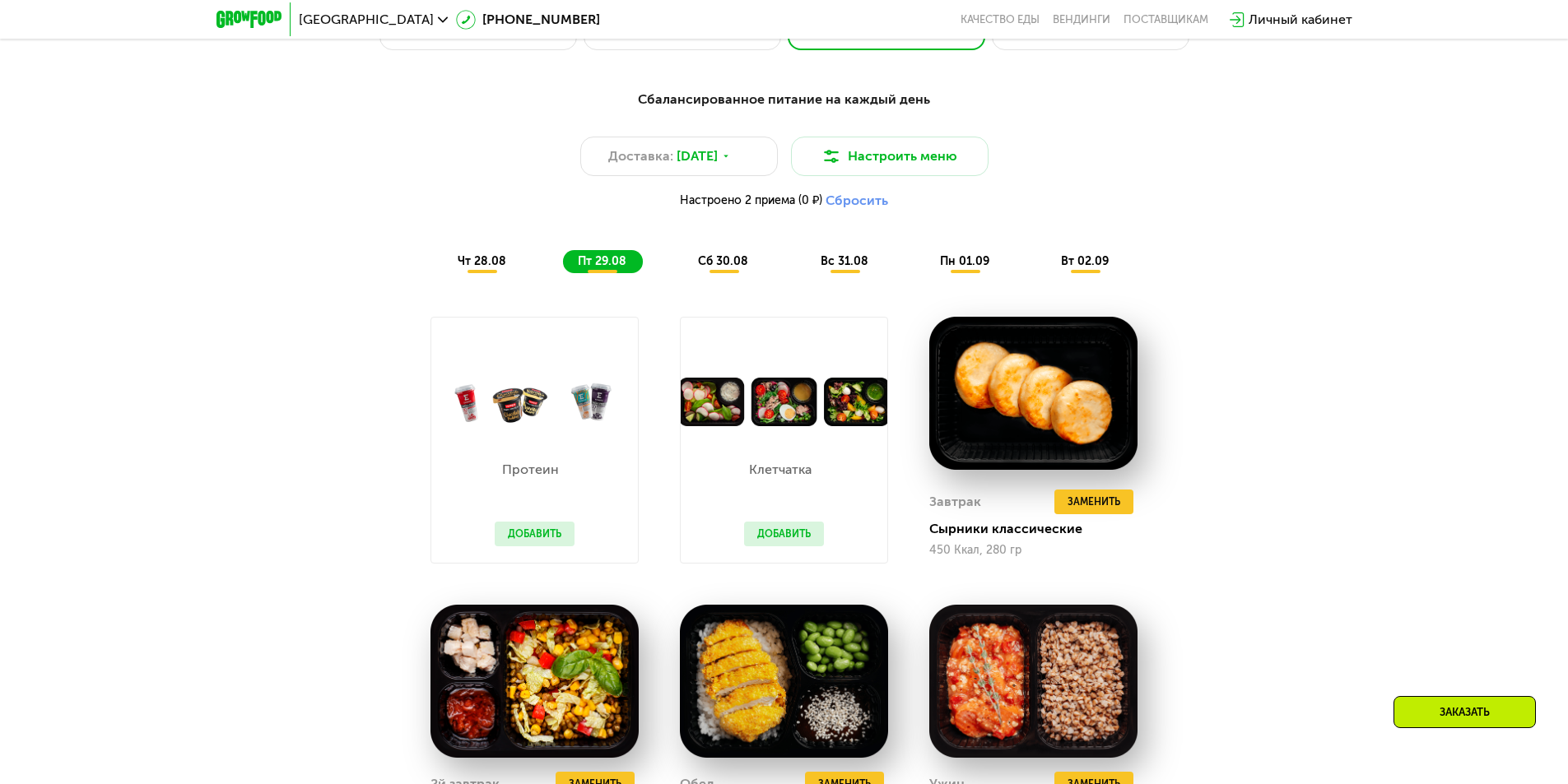
click at [490, 268] on span "чт 28.08" at bounding box center [481, 261] width 48 height 14
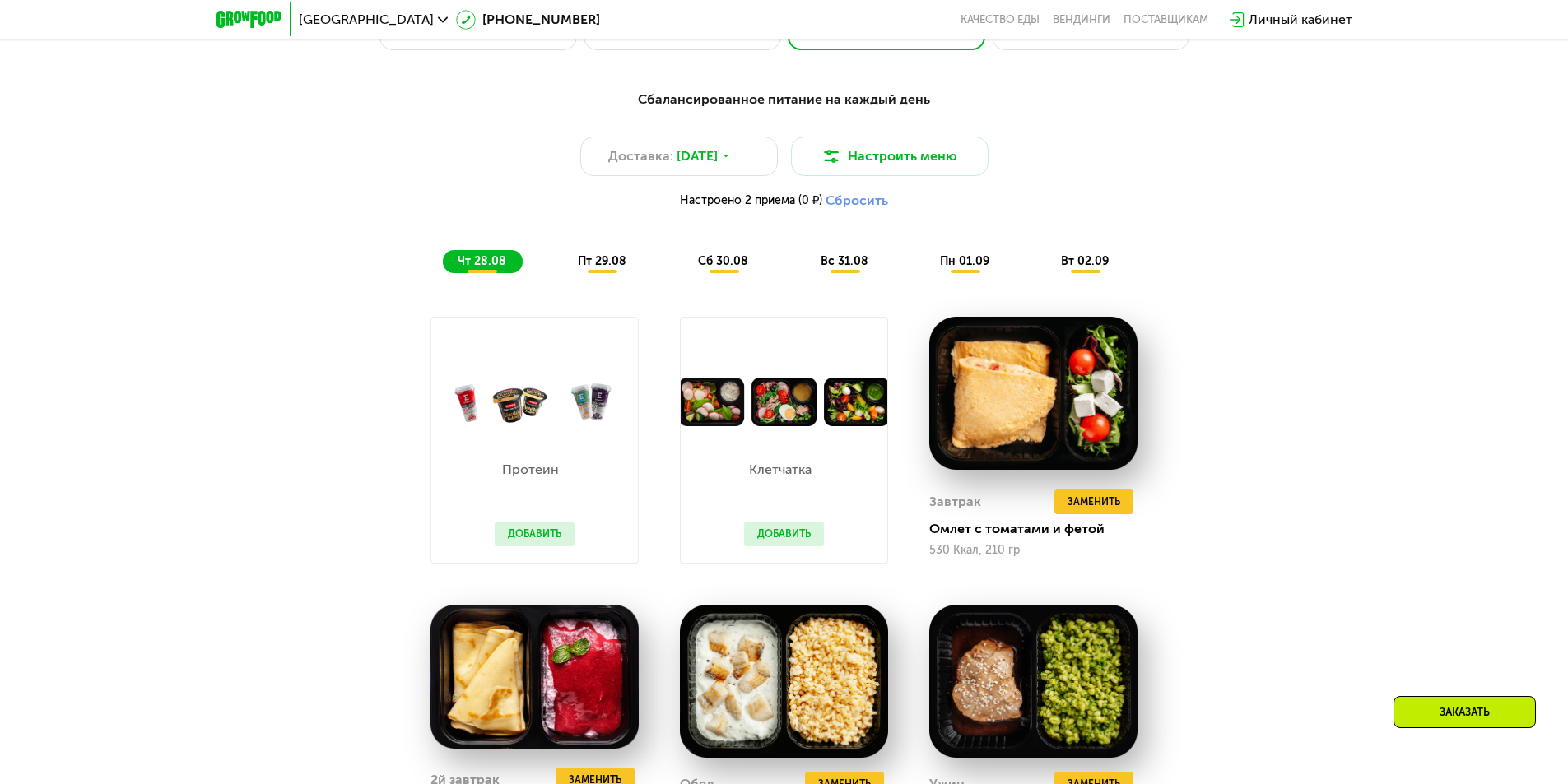
click at [606, 264] on span "пт 29.08" at bounding box center [602, 261] width 48 height 14
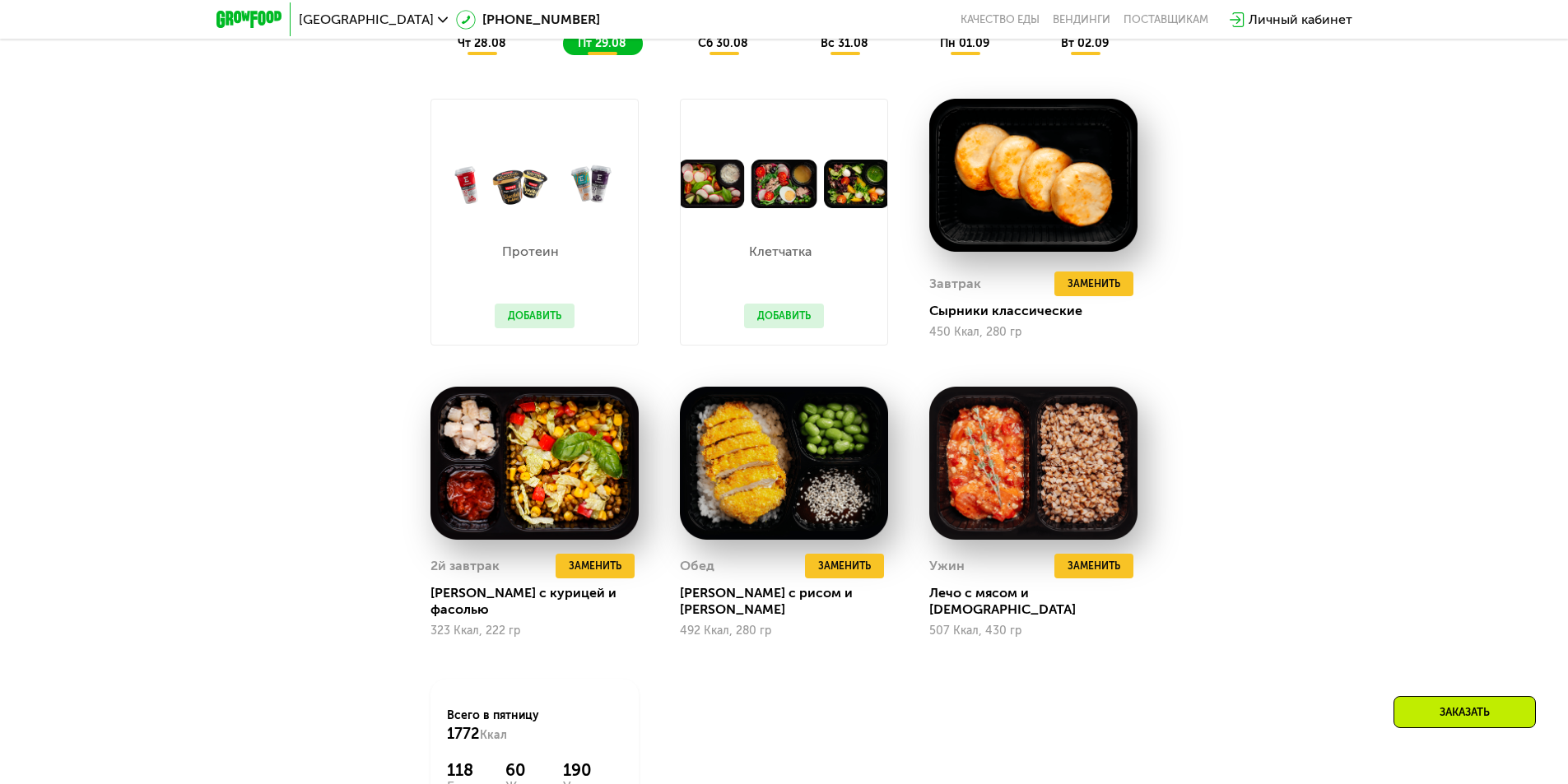
scroll to position [1256, 0]
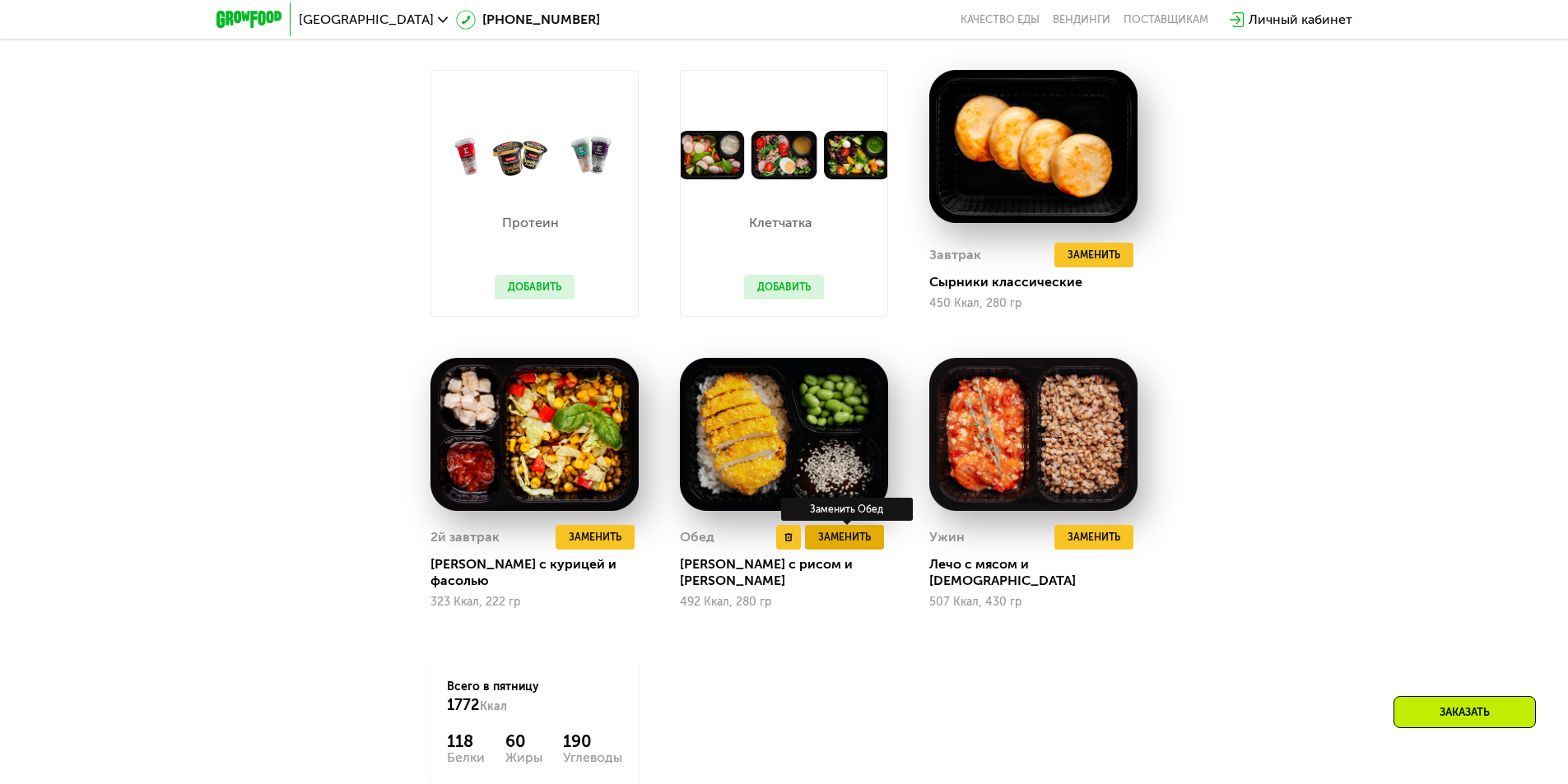
click at [836, 544] on span "Заменить" at bounding box center [844, 537] width 53 height 16
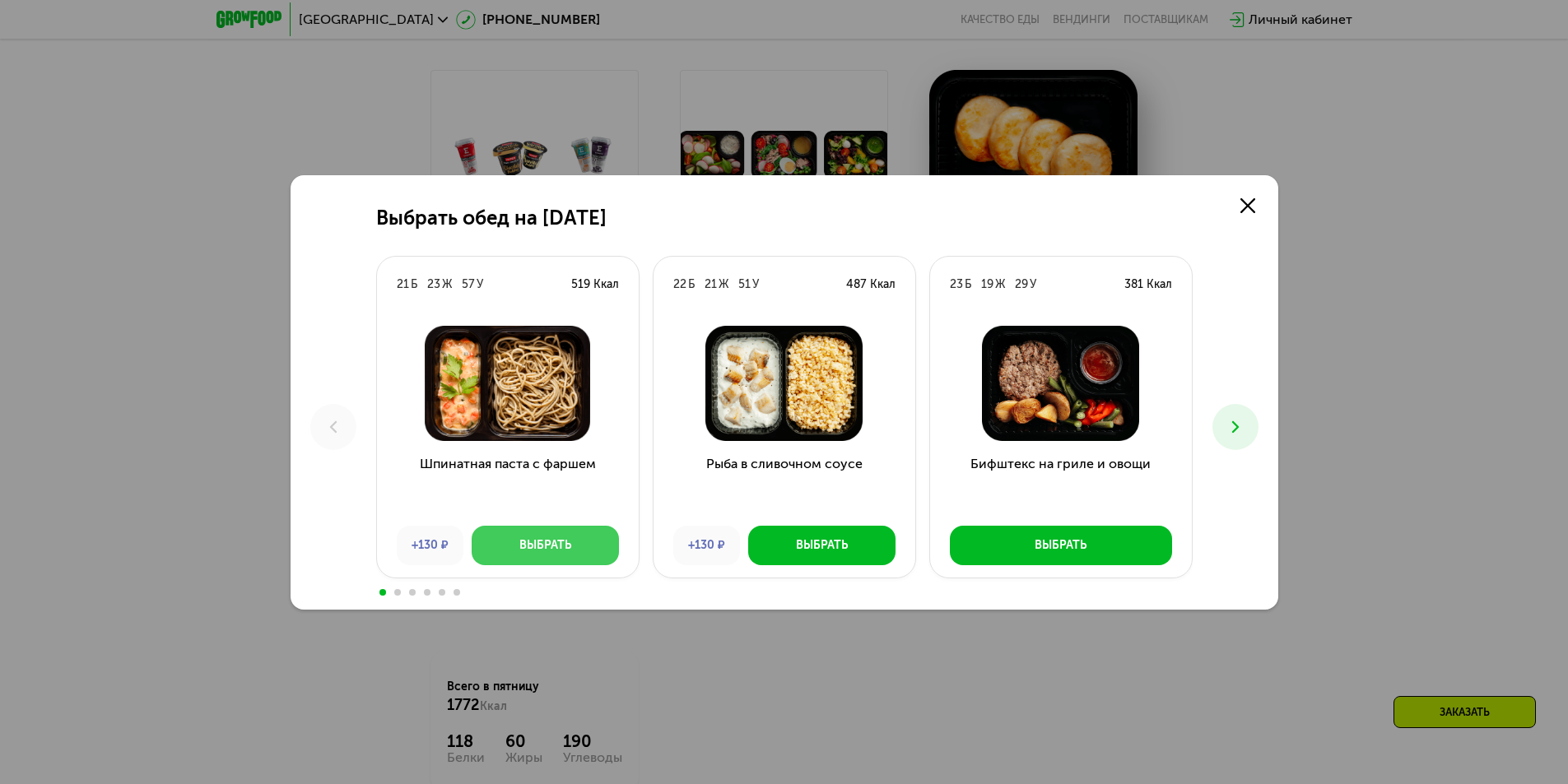
click at [537, 545] on div "Выбрать" at bounding box center [546, 544] width 52 height 16
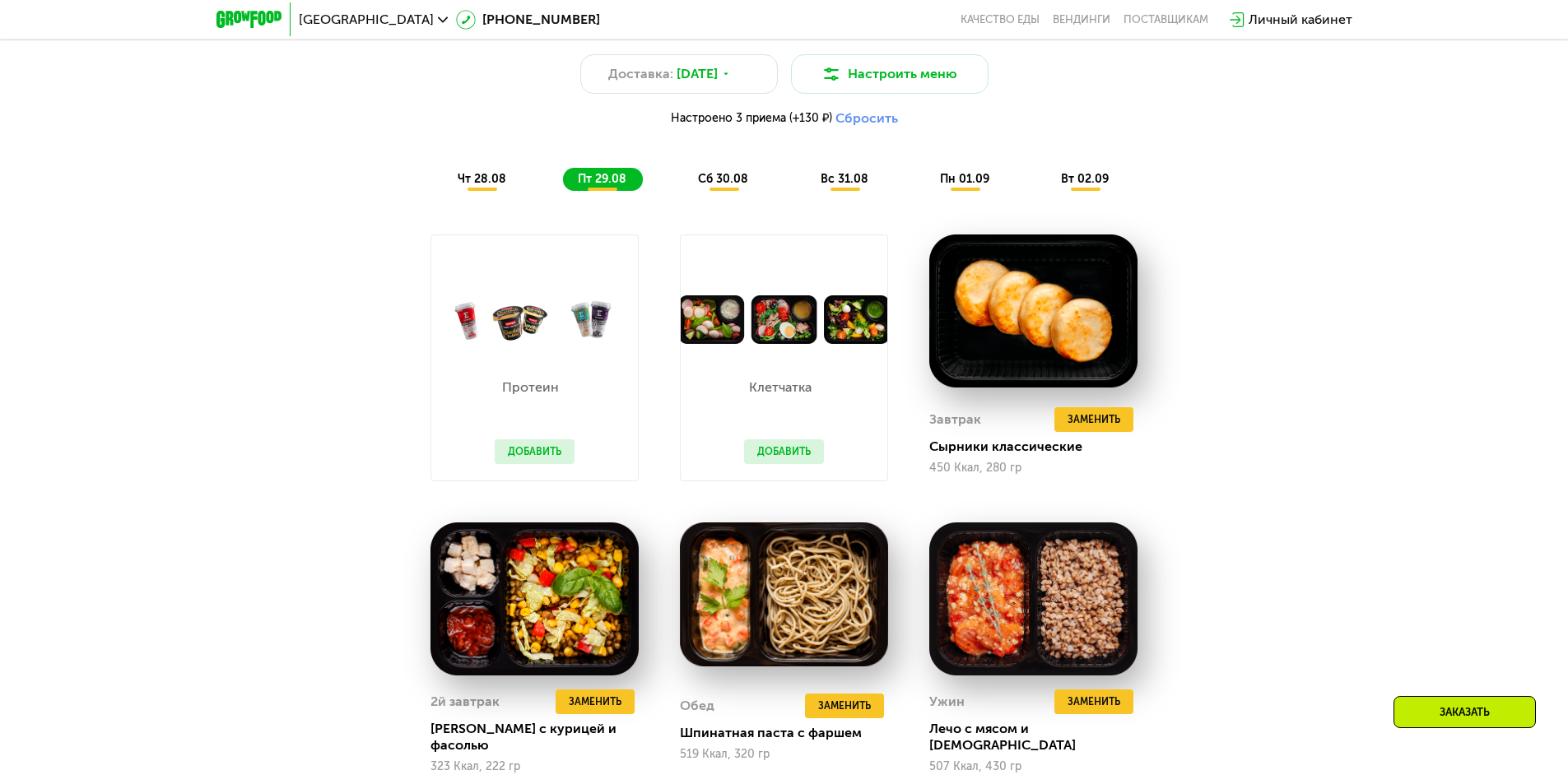
scroll to position [927, 0]
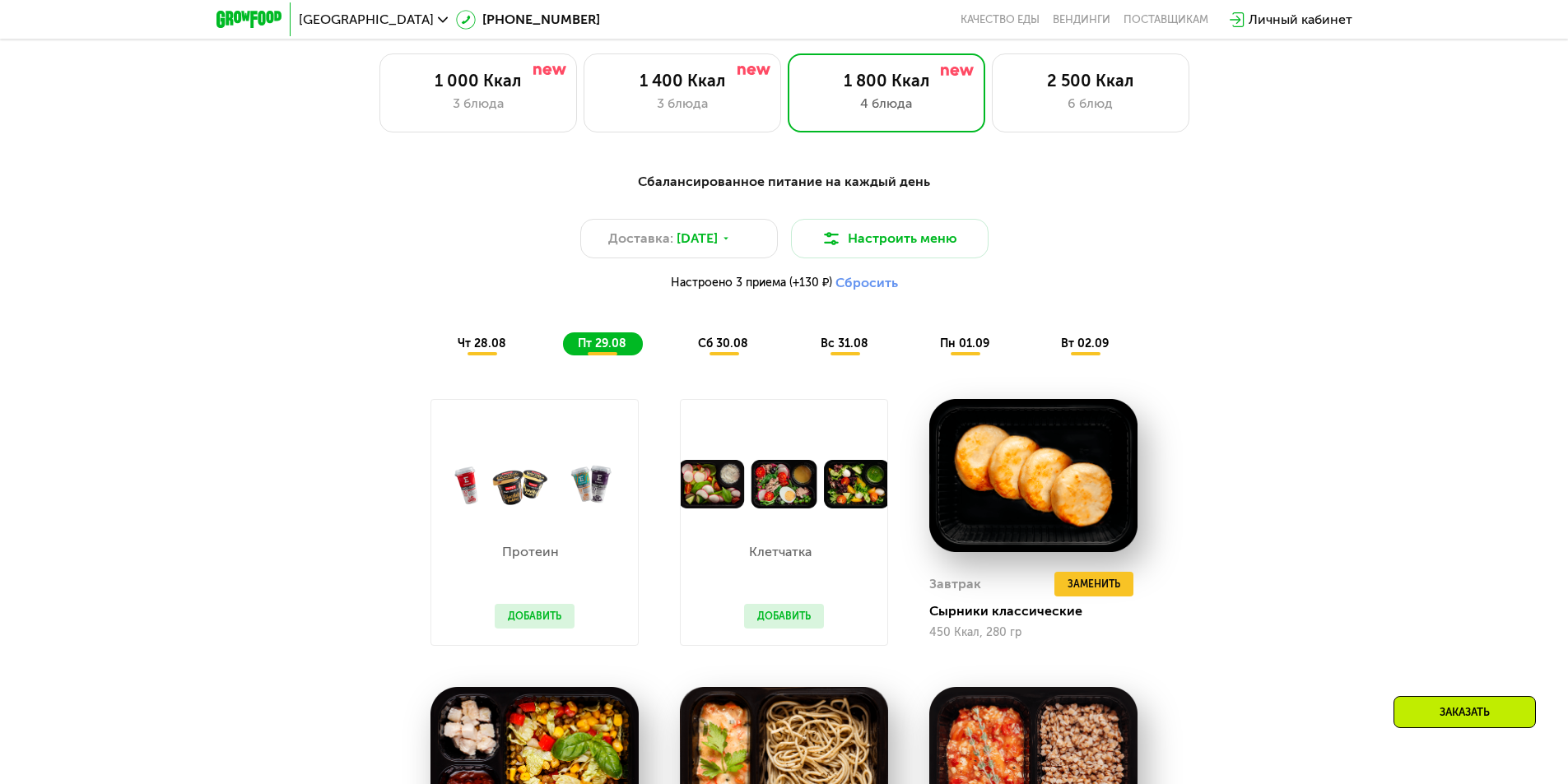
click at [715, 343] on span "сб 30.08" at bounding box center [723, 343] width 50 height 14
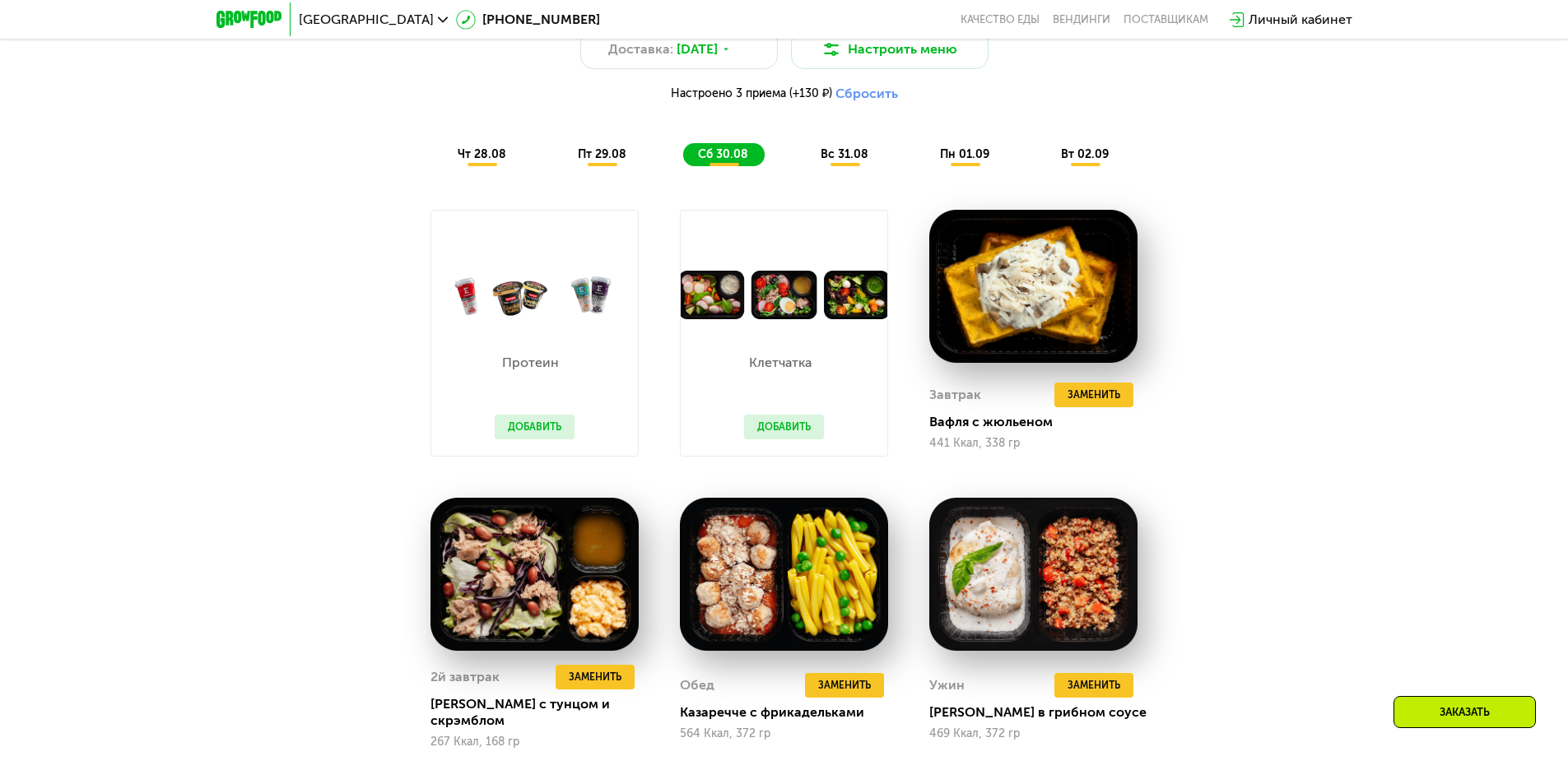
scroll to position [1092, 0]
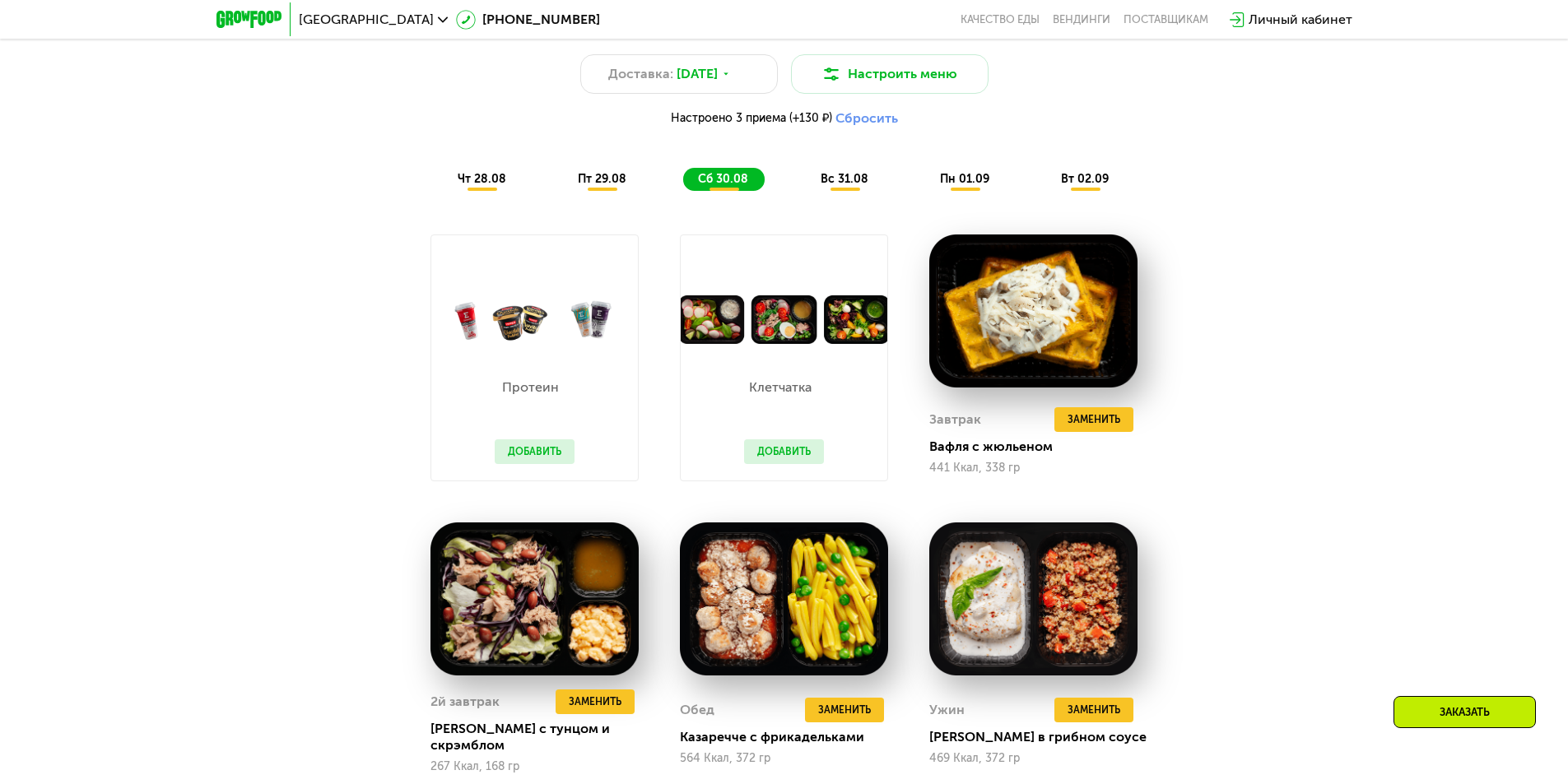
click at [1099, 177] on span "вт 02.09" at bounding box center [1085, 179] width 48 height 14
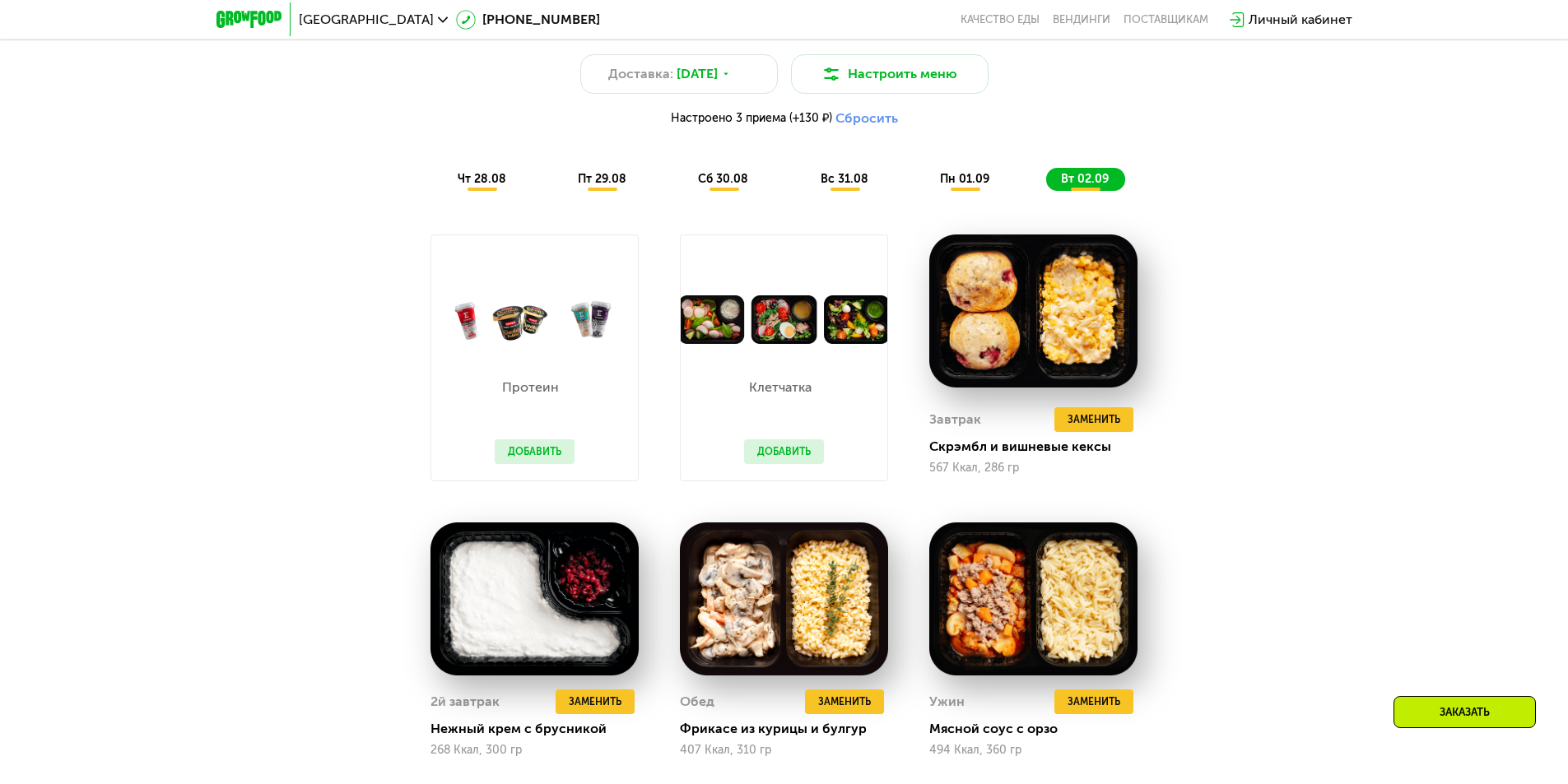
click at [734, 183] on span "сб 30.08" at bounding box center [723, 179] width 50 height 14
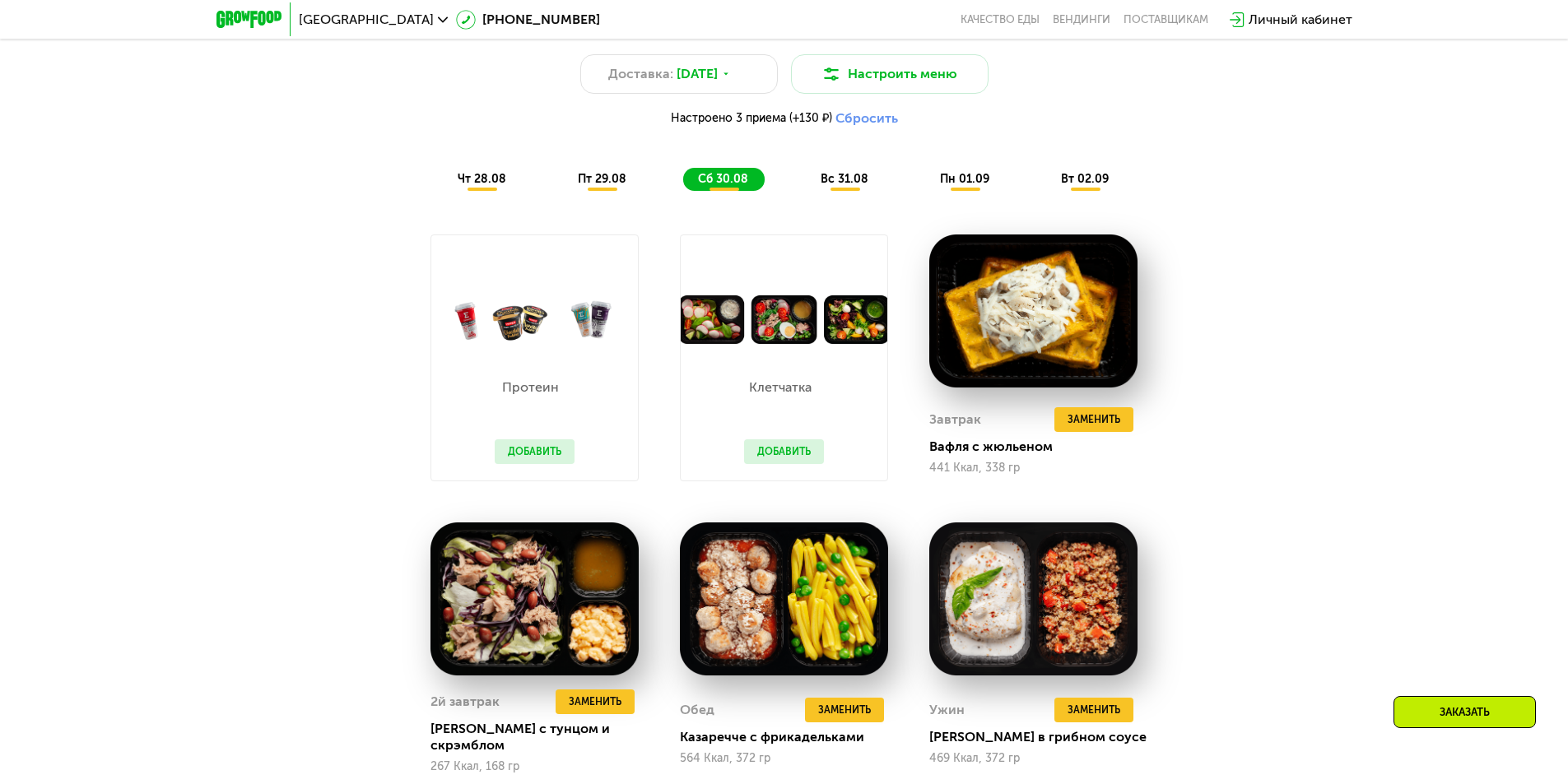
drag, startPoint x: 828, startPoint y: 183, endPoint x: 870, endPoint y: 225, distance: 59.4
click at [829, 184] on span "вс 31.08" at bounding box center [845, 179] width 48 height 14
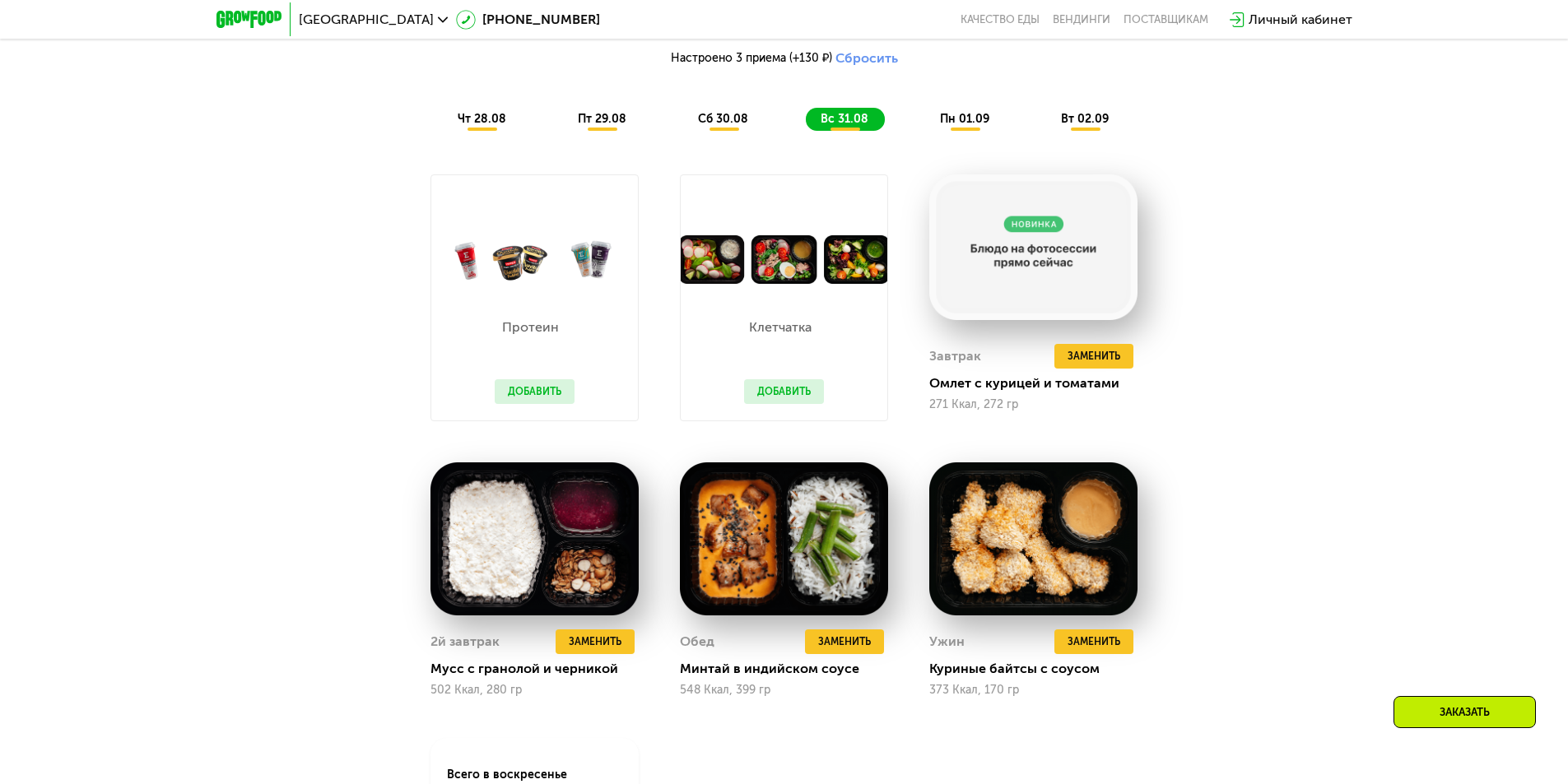
scroll to position [1174, 0]
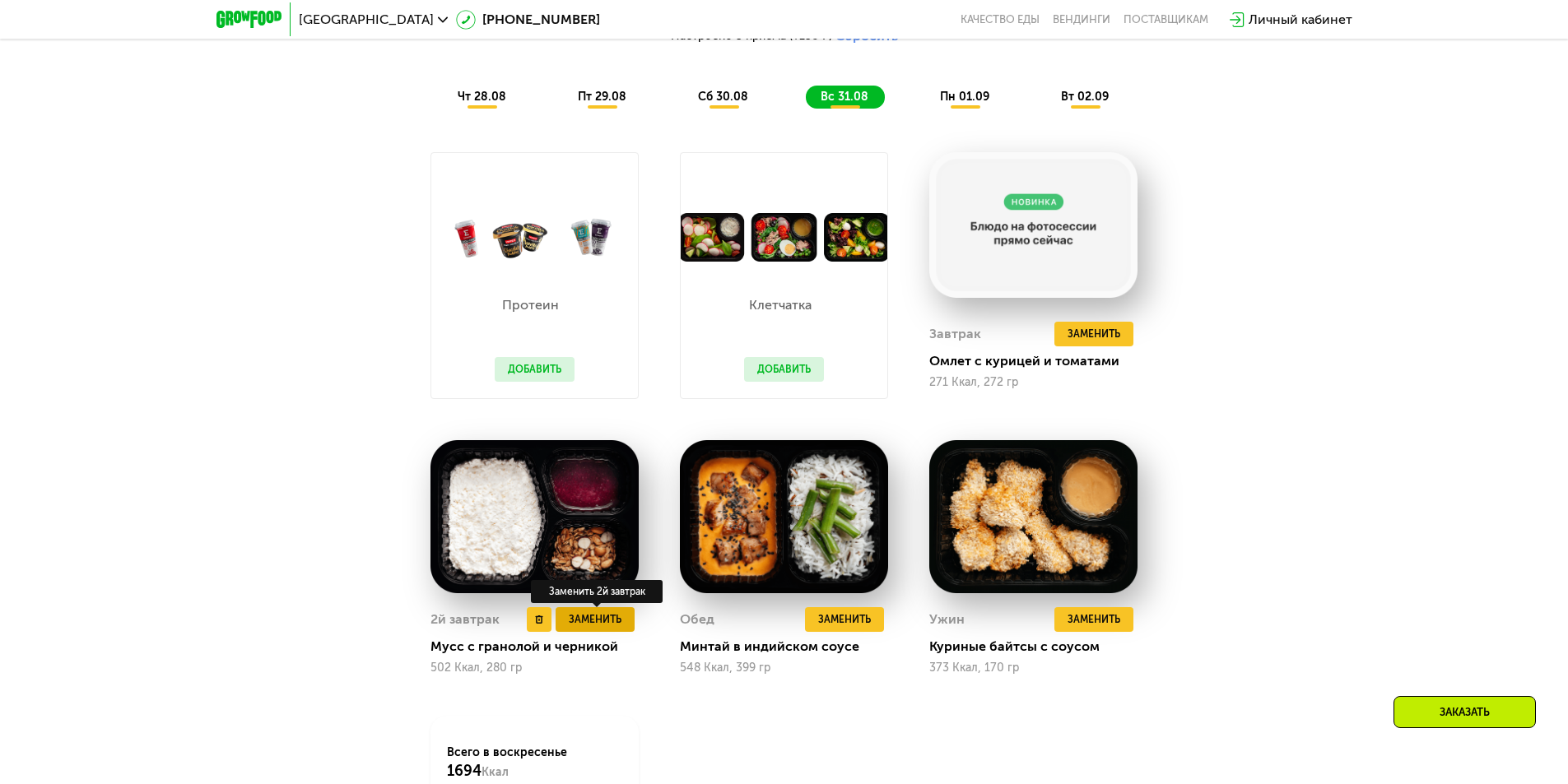
click at [598, 627] on span "Заменить" at bounding box center [595, 619] width 53 height 16
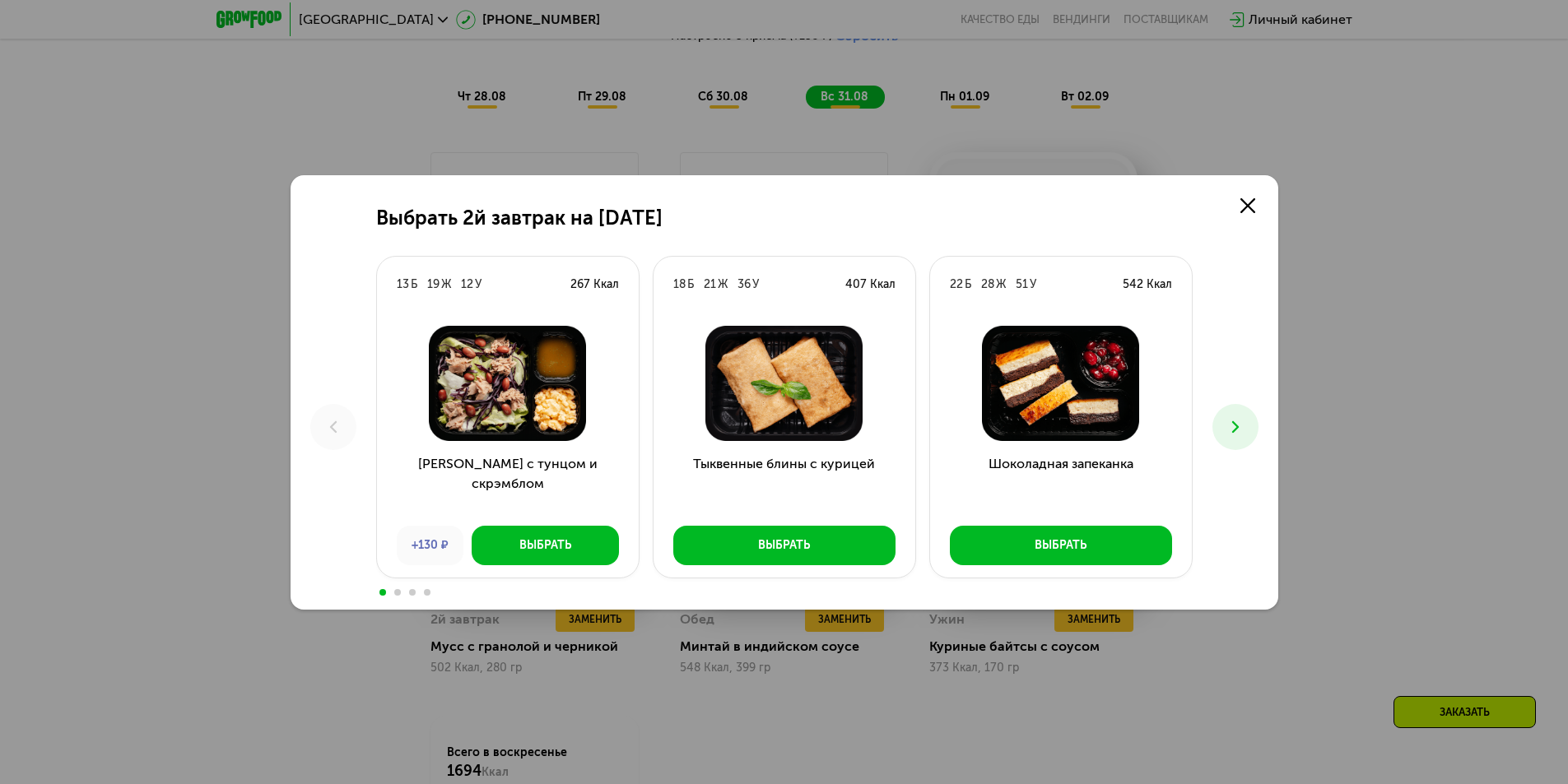
click at [1225, 429] on icon at bounding box center [1235, 427] width 20 height 20
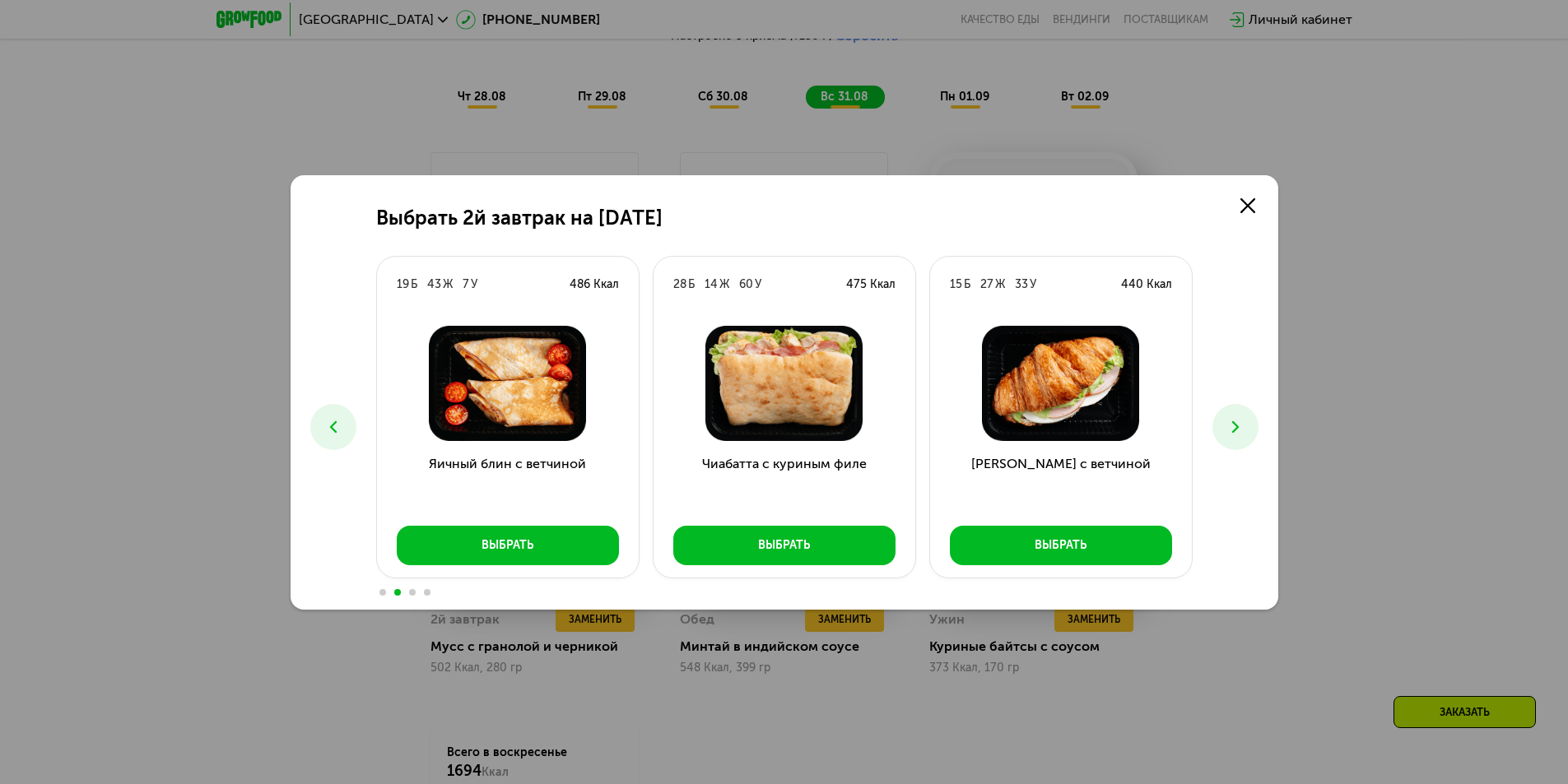
click at [1225, 429] on icon at bounding box center [1235, 427] width 20 height 20
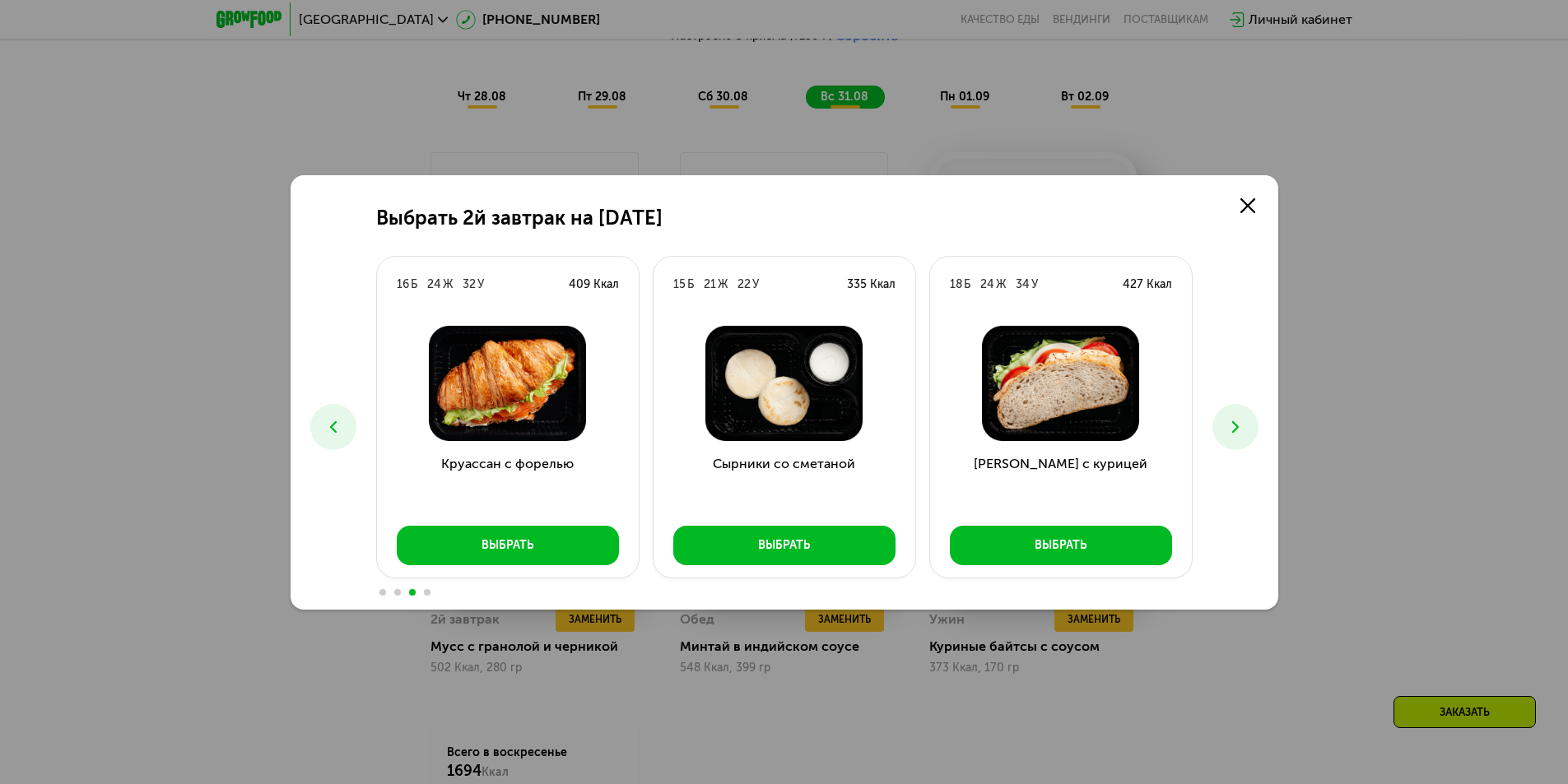
click at [1225, 429] on icon at bounding box center [1235, 427] width 20 height 20
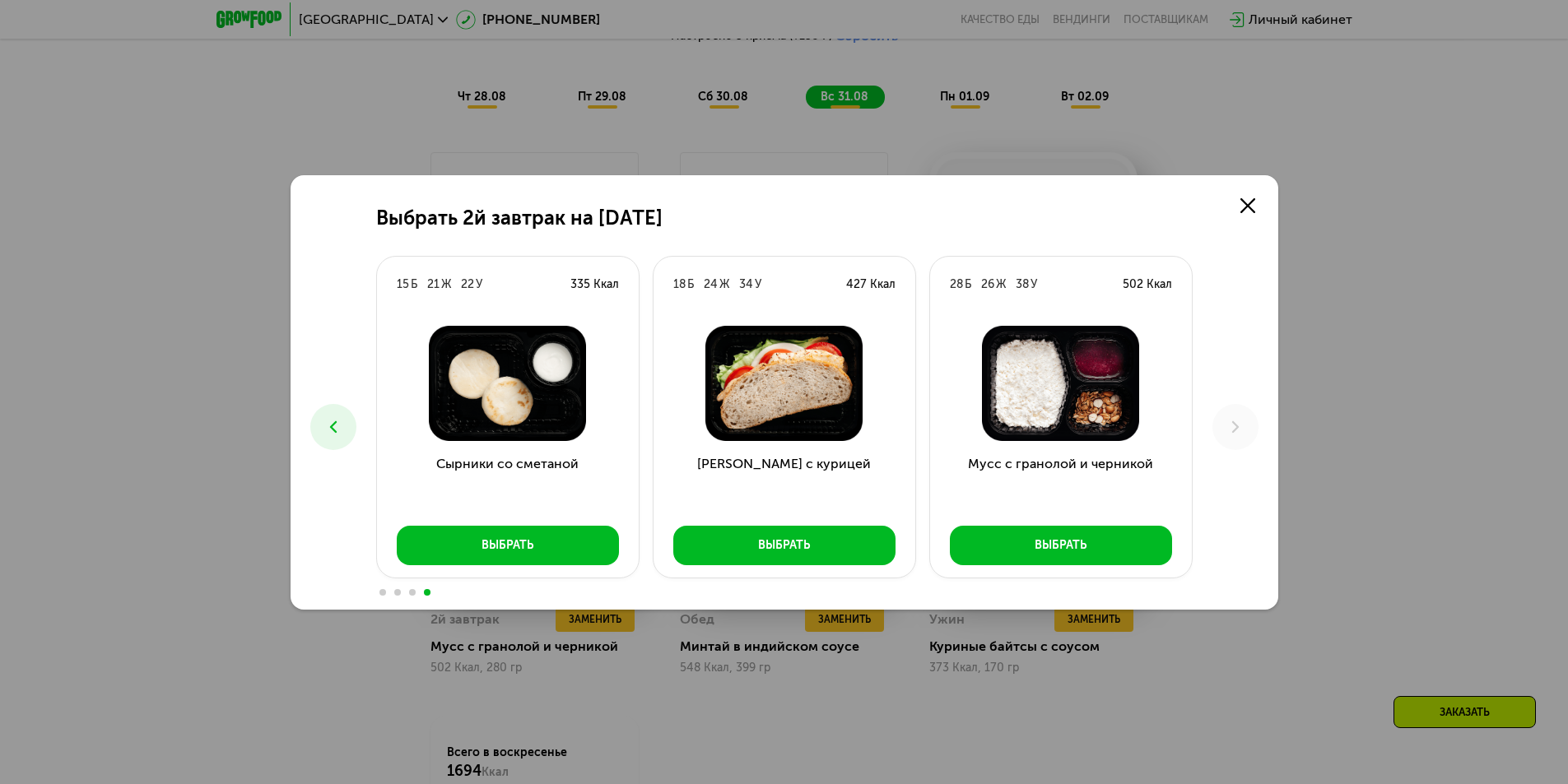
click at [336, 422] on use at bounding box center [332, 426] width 7 height 12
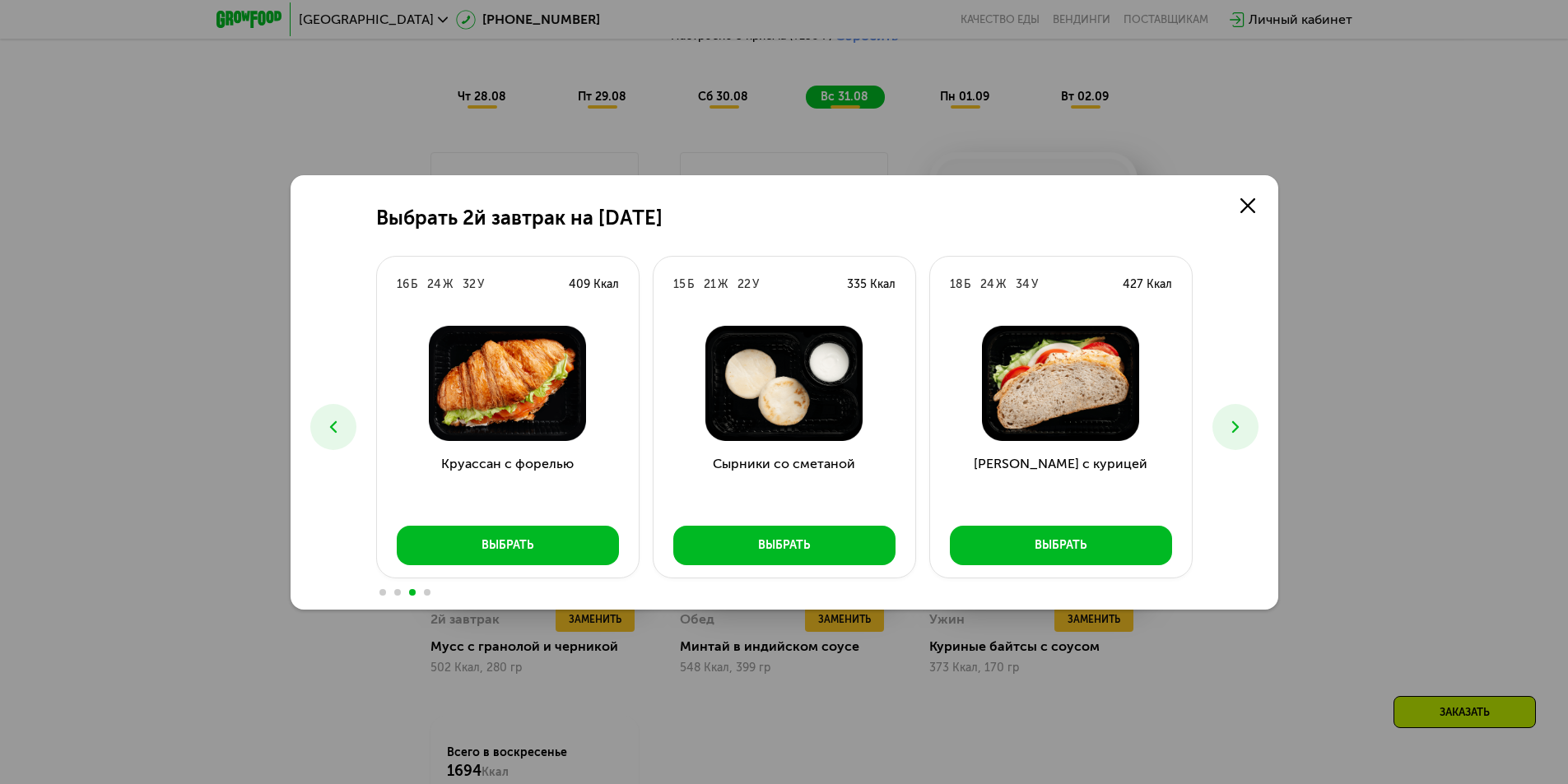
click at [336, 422] on use at bounding box center [332, 426] width 7 height 12
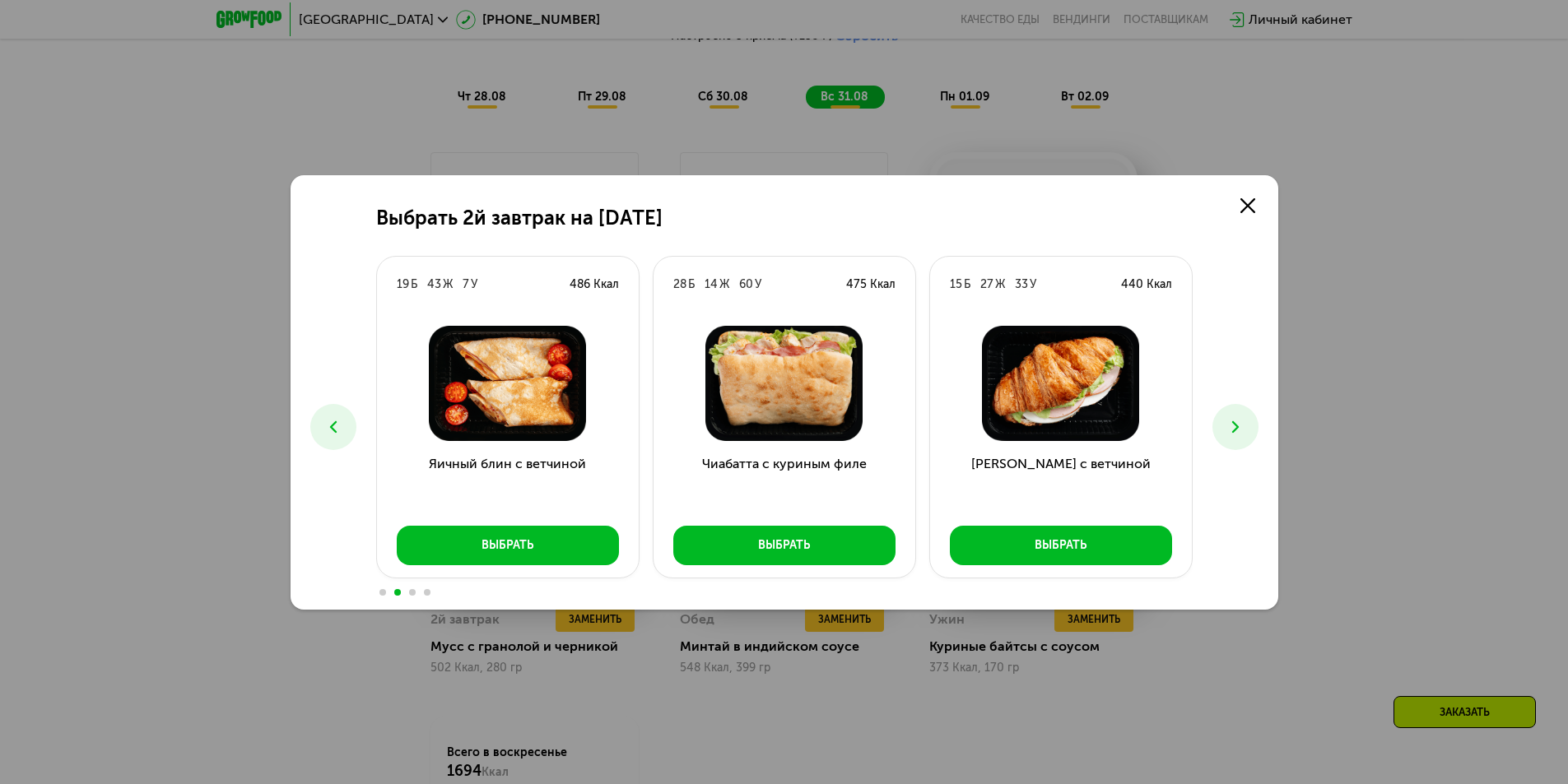
click at [336, 422] on use at bounding box center [332, 426] width 7 height 12
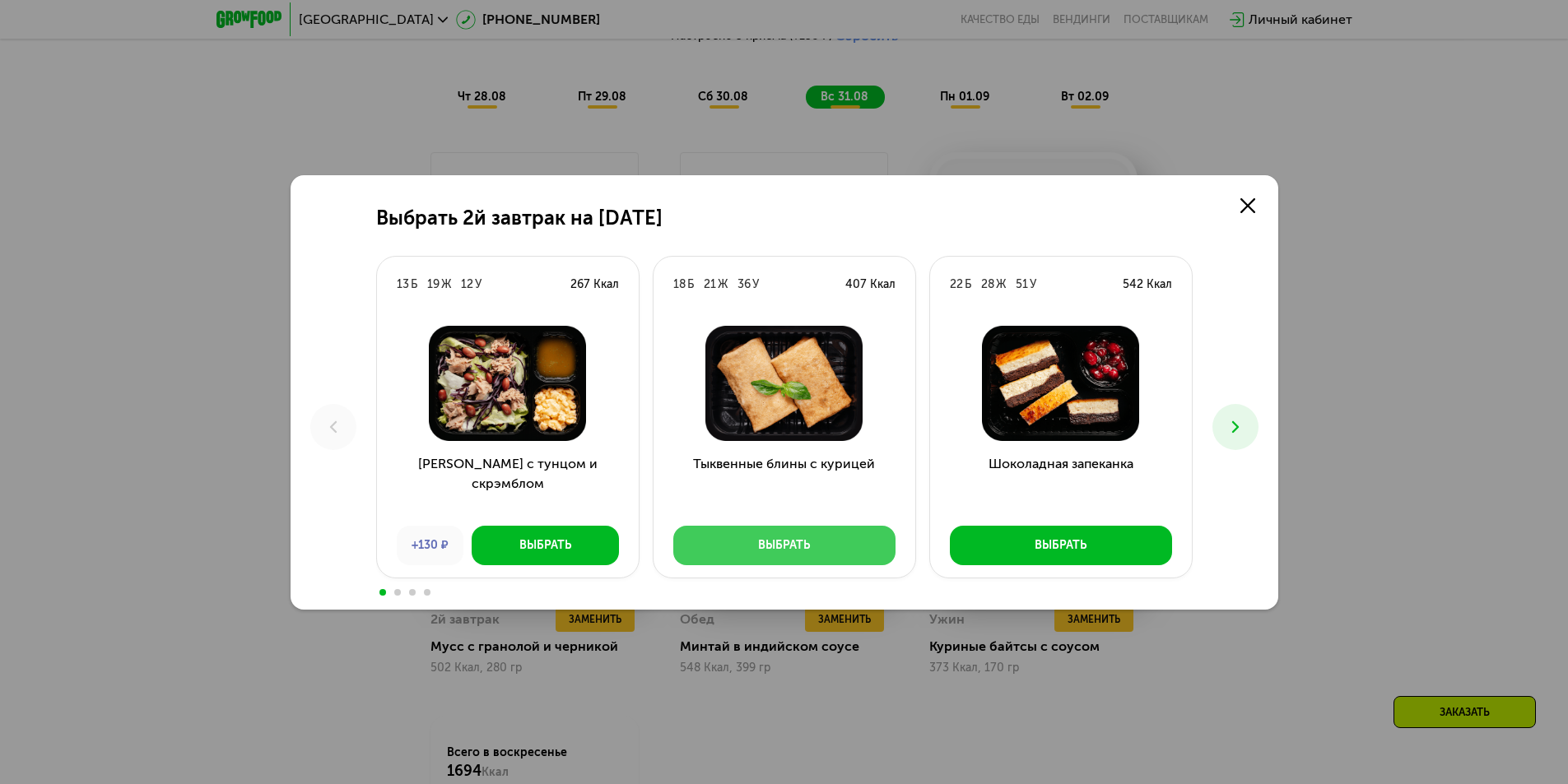
click at [806, 539] on div "Выбрать" at bounding box center [784, 544] width 52 height 16
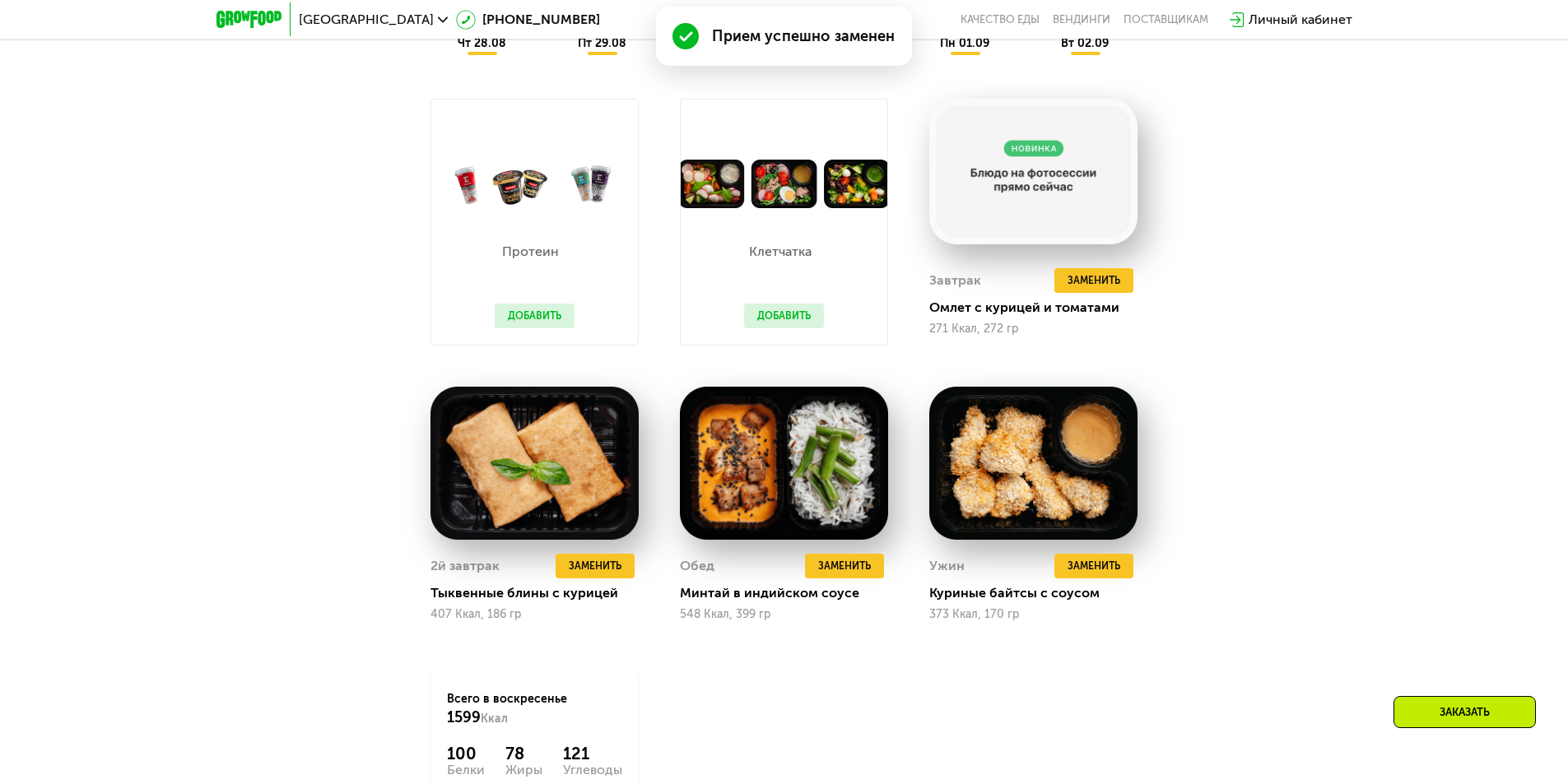
scroll to position [1256, 0]
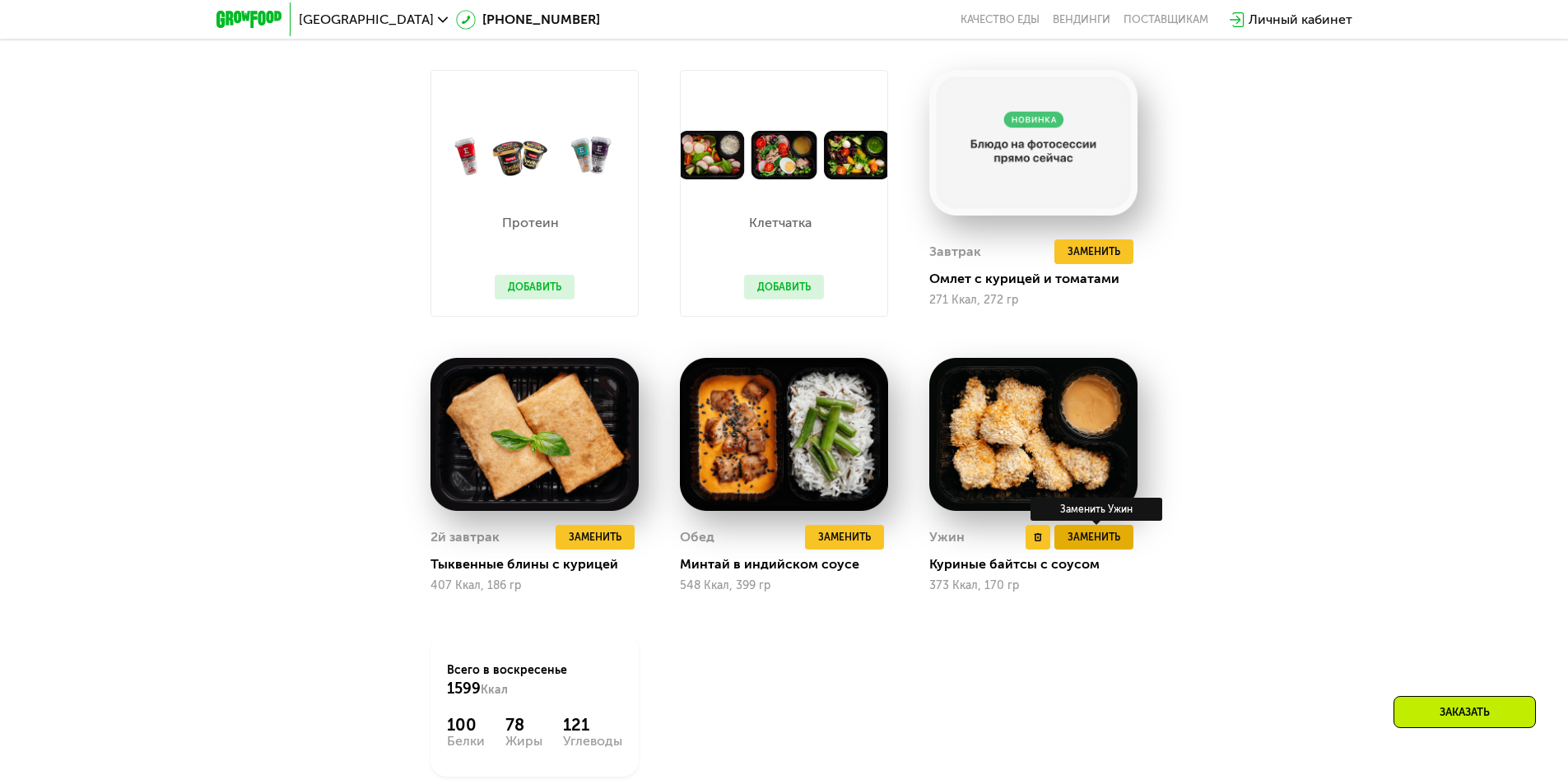
click at [1109, 531] on button "Заменить" at bounding box center [1093, 538] width 79 height 25
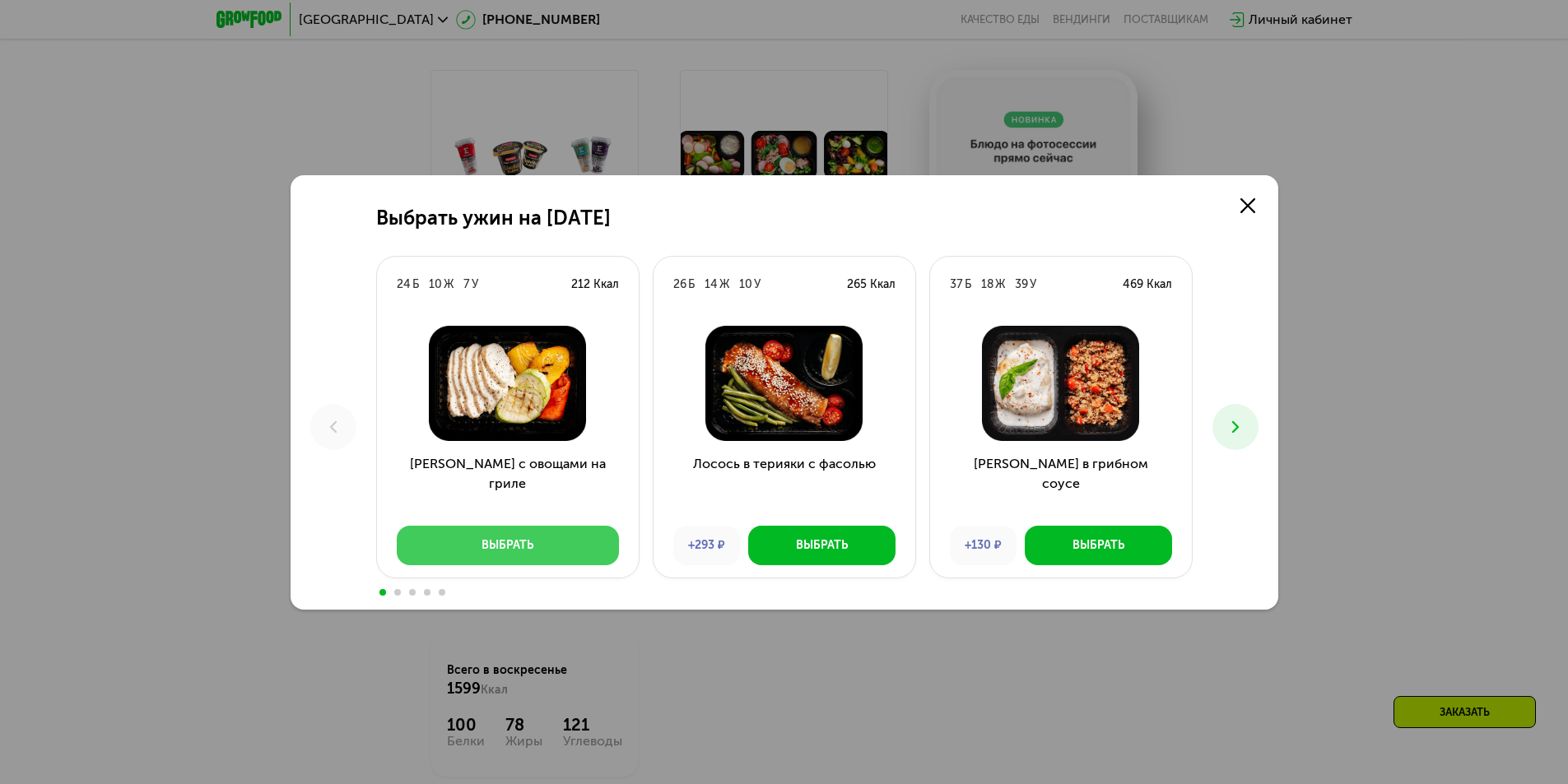
click at [546, 536] on button "Выбрать" at bounding box center [507, 544] width 222 height 39
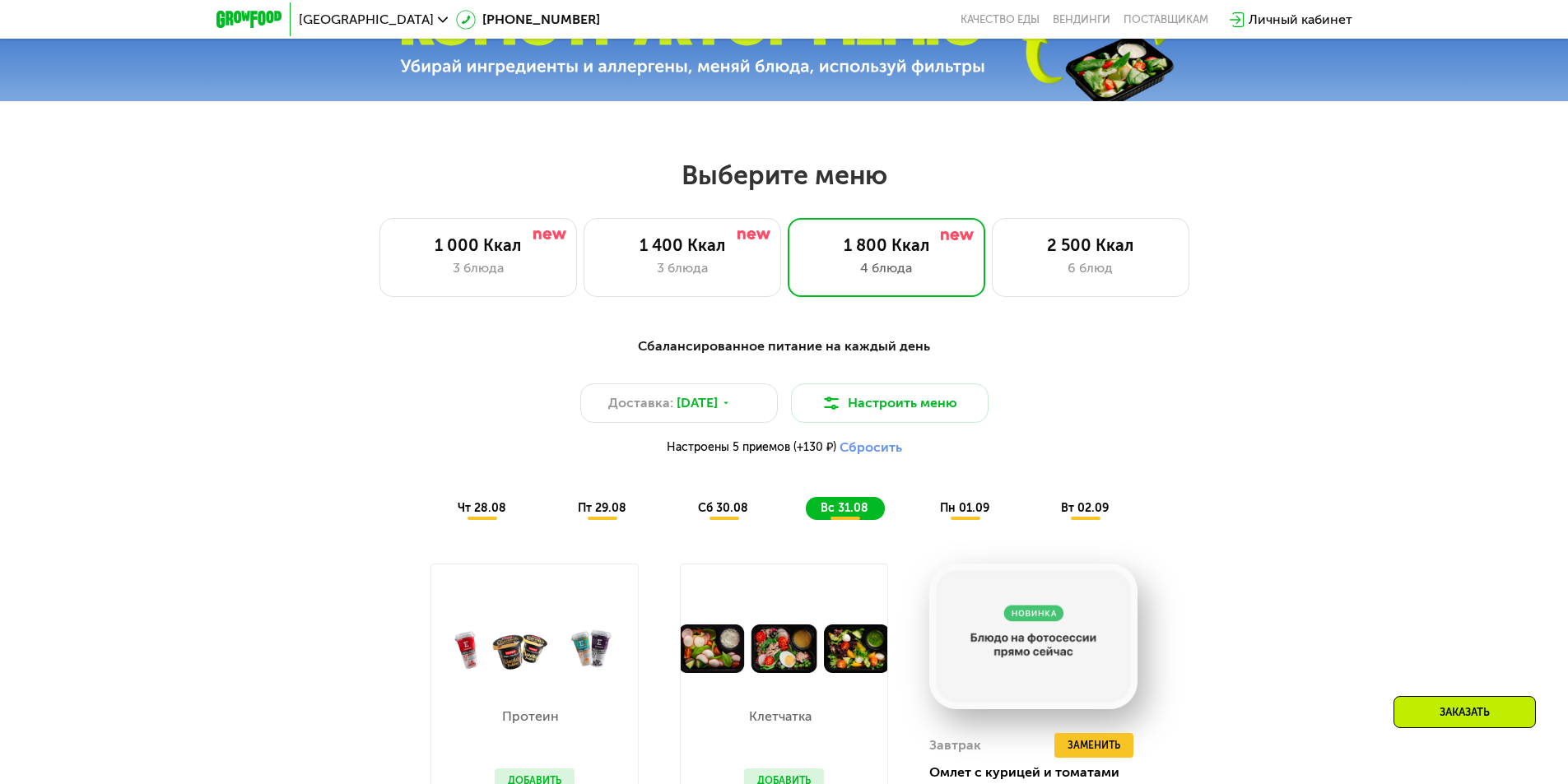
scroll to position [845, 0]
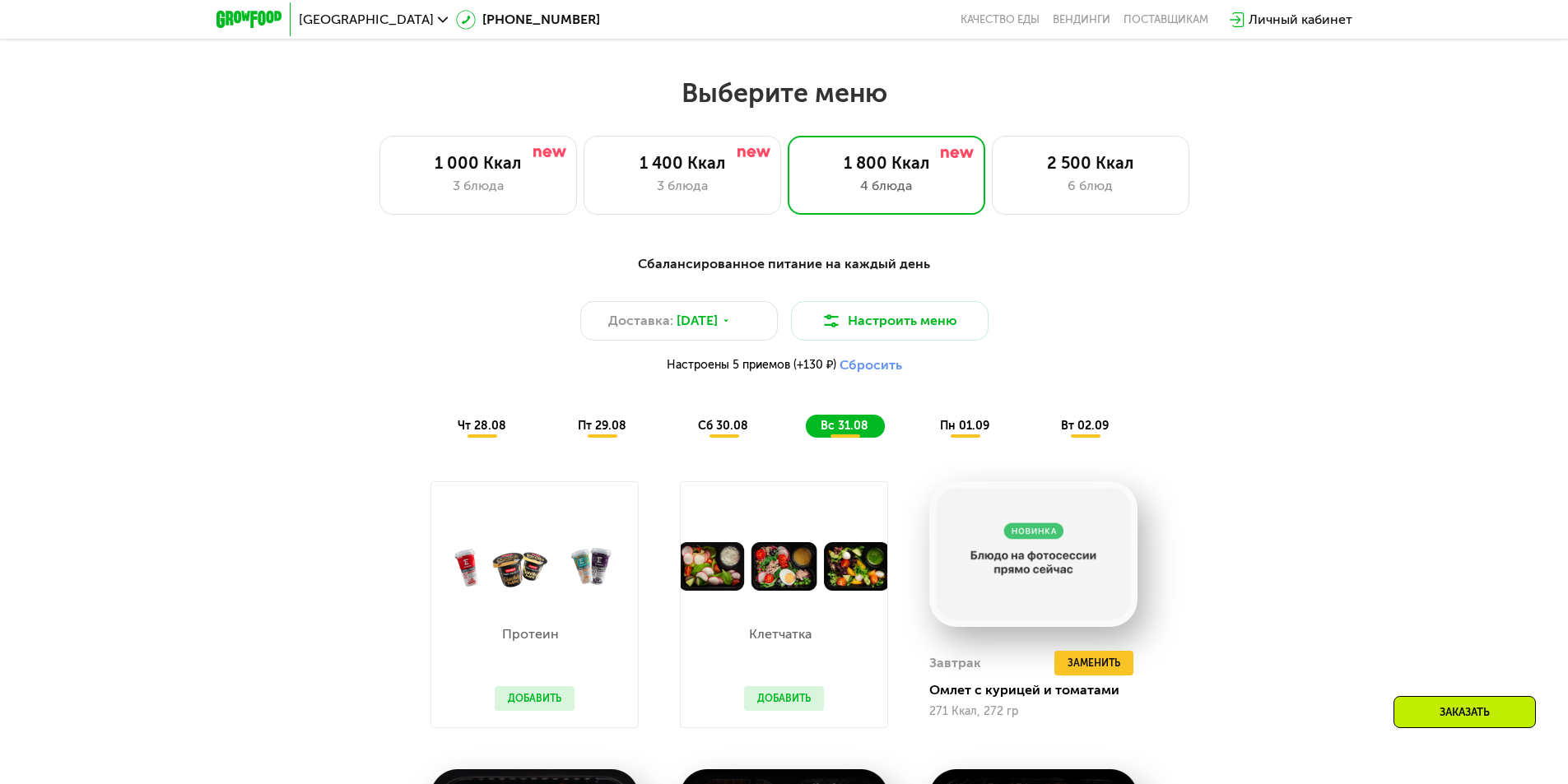
click at [946, 433] on span "пн 01.09" at bounding box center [964, 425] width 49 height 14
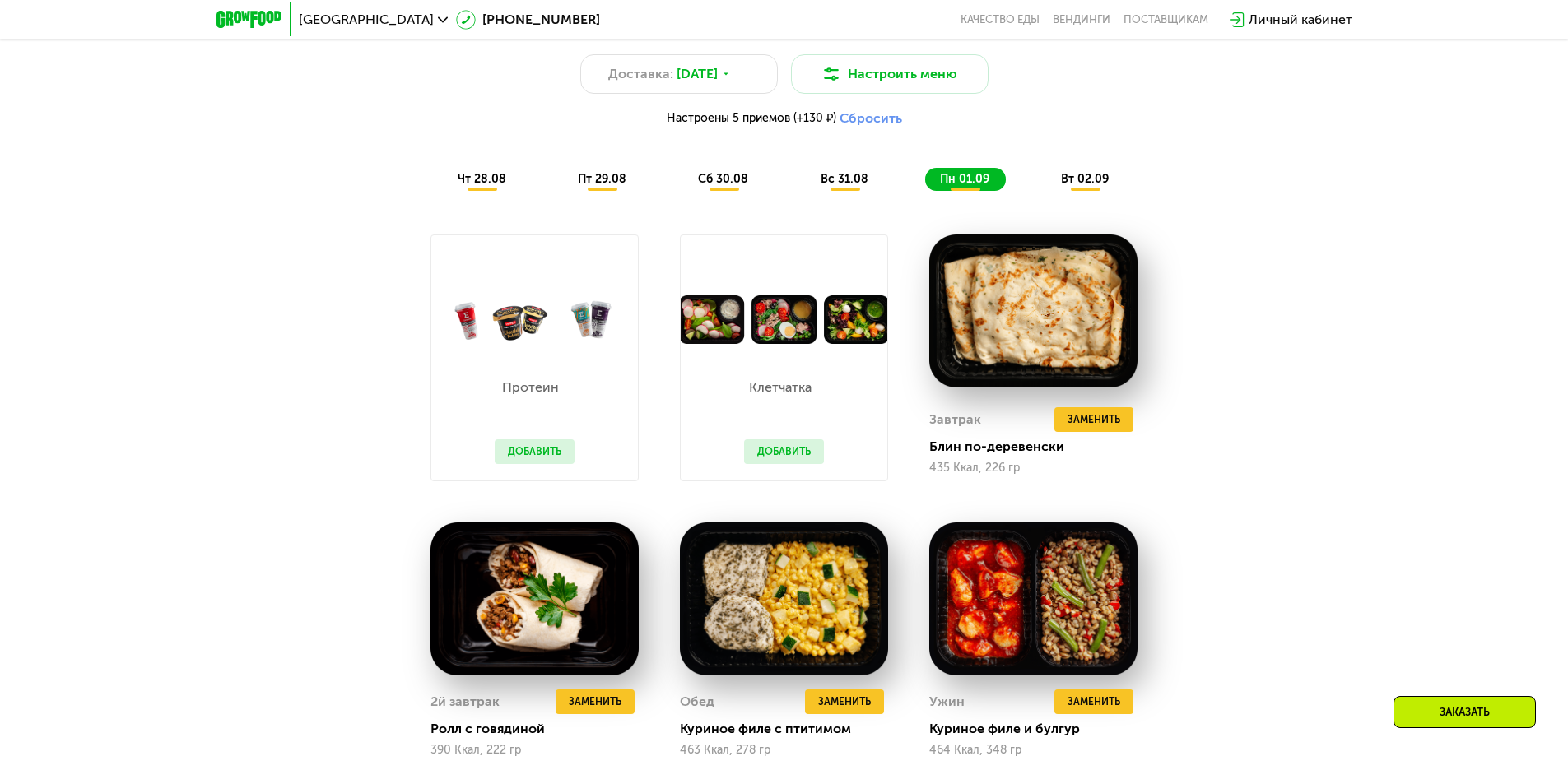
scroll to position [1174, 0]
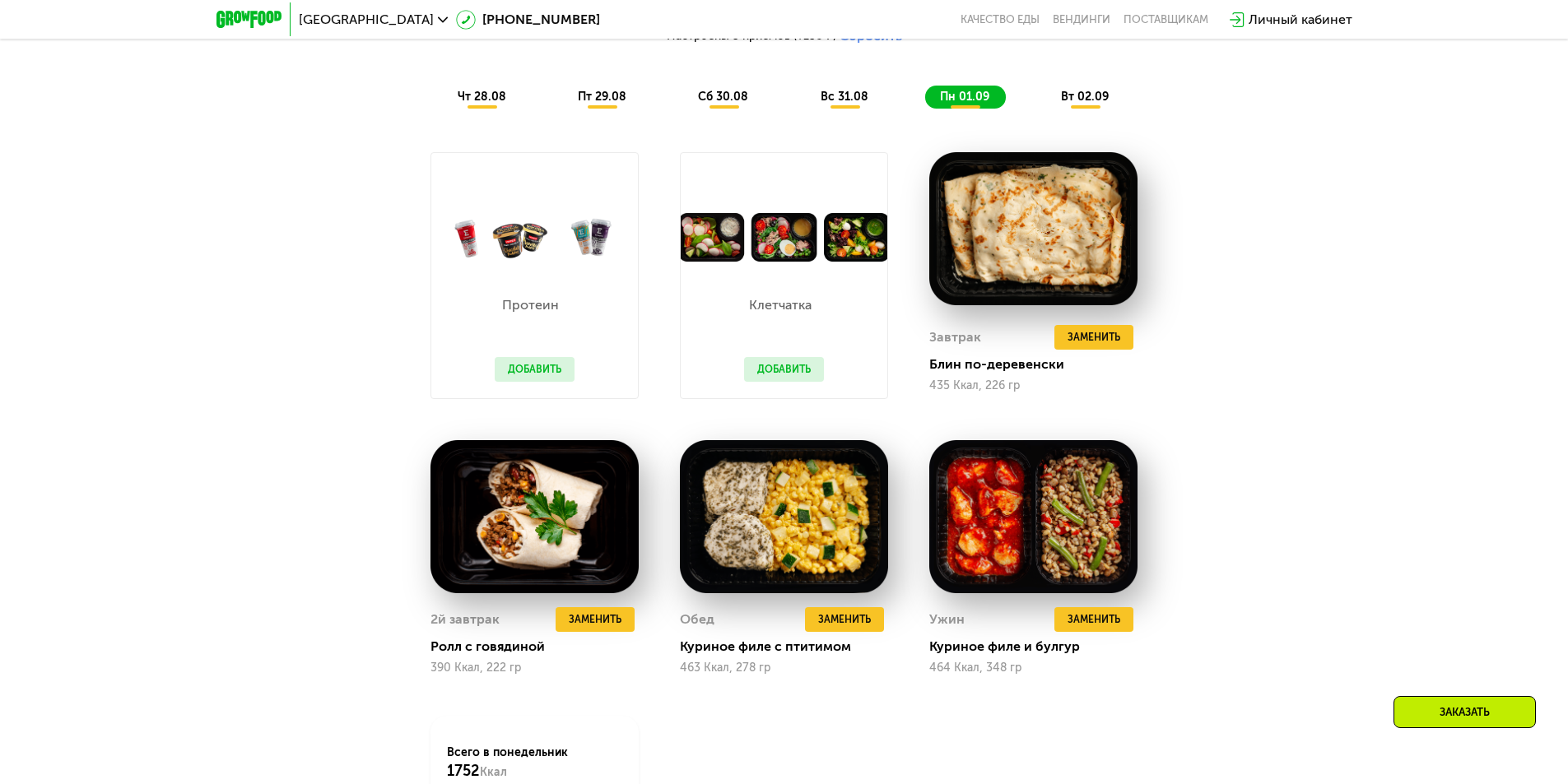
click at [1082, 104] on span "вт 02.09" at bounding box center [1085, 96] width 48 height 14
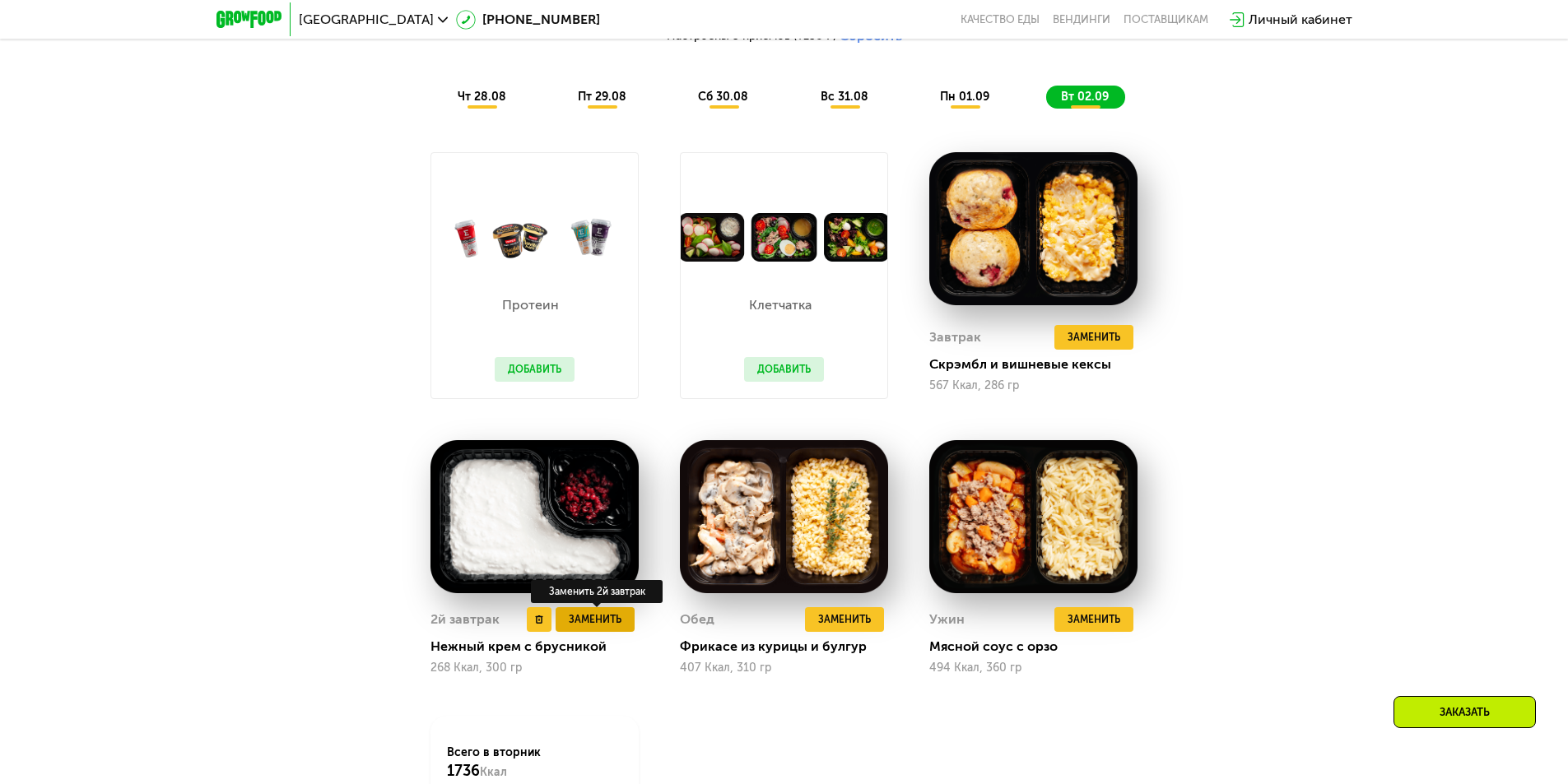
click at [597, 626] on span "Заменить" at bounding box center [595, 619] width 53 height 16
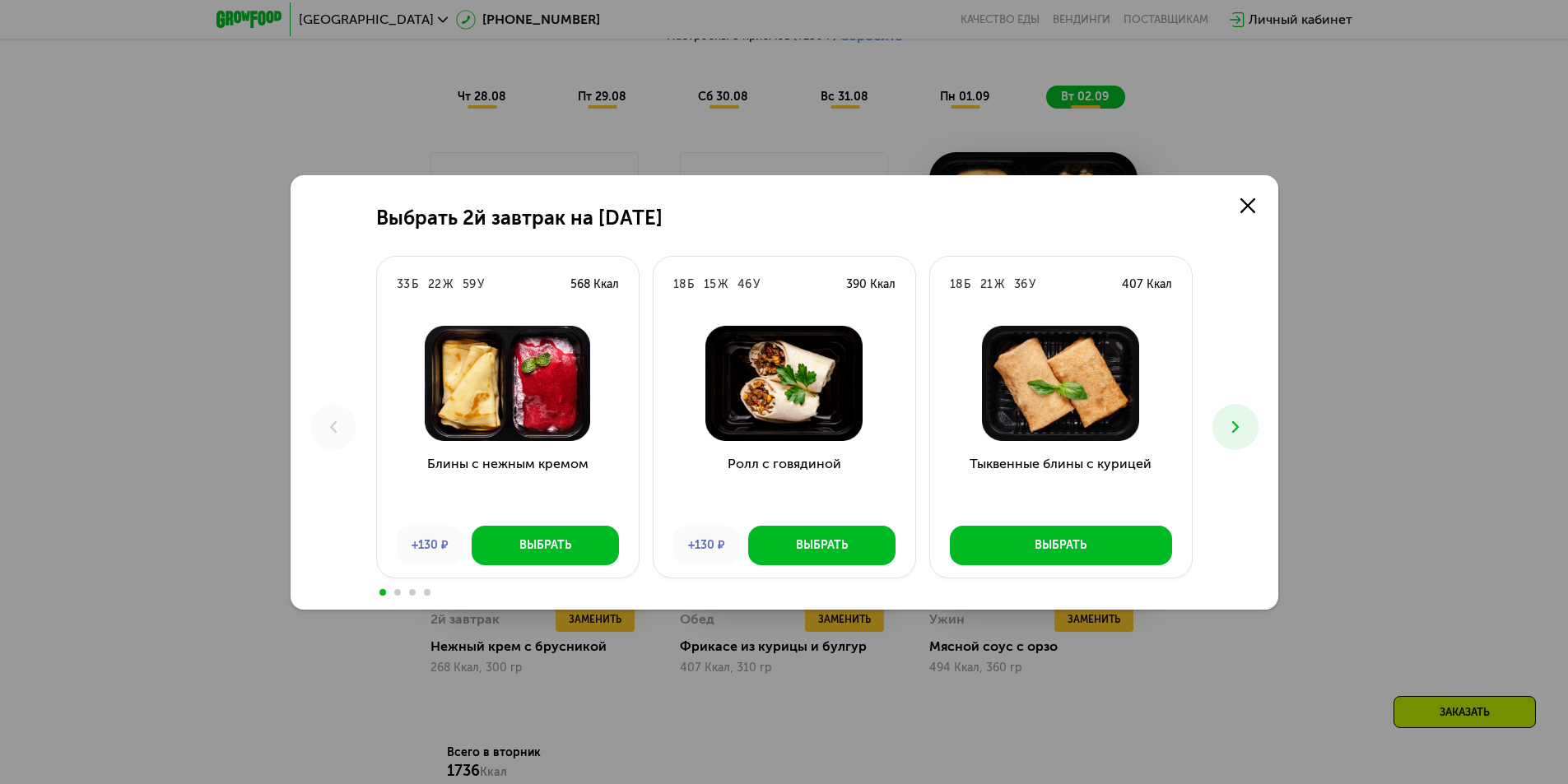
click at [1234, 417] on icon at bounding box center [1235, 427] width 20 height 20
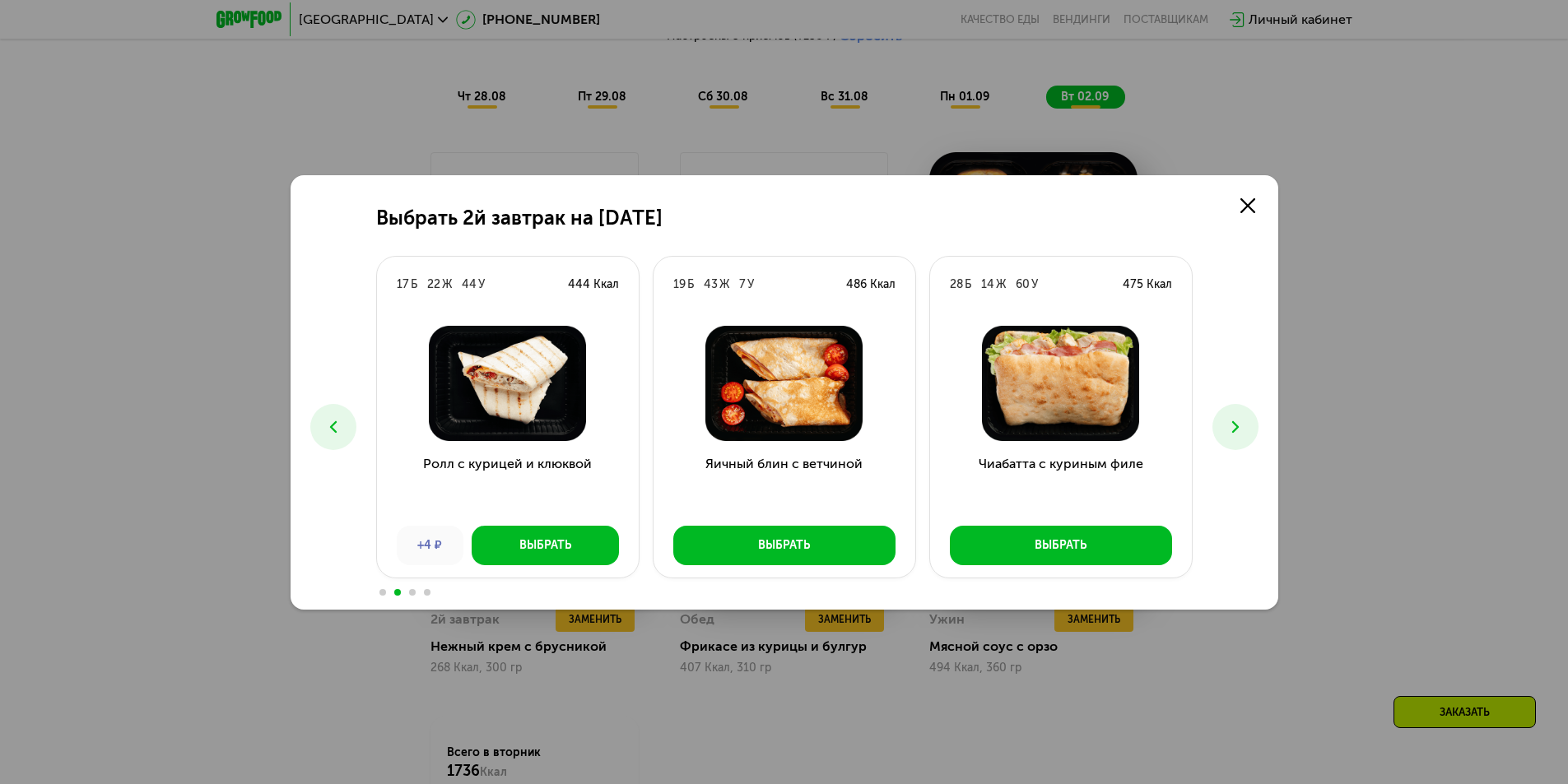
click at [1234, 417] on icon at bounding box center [1235, 427] width 20 height 20
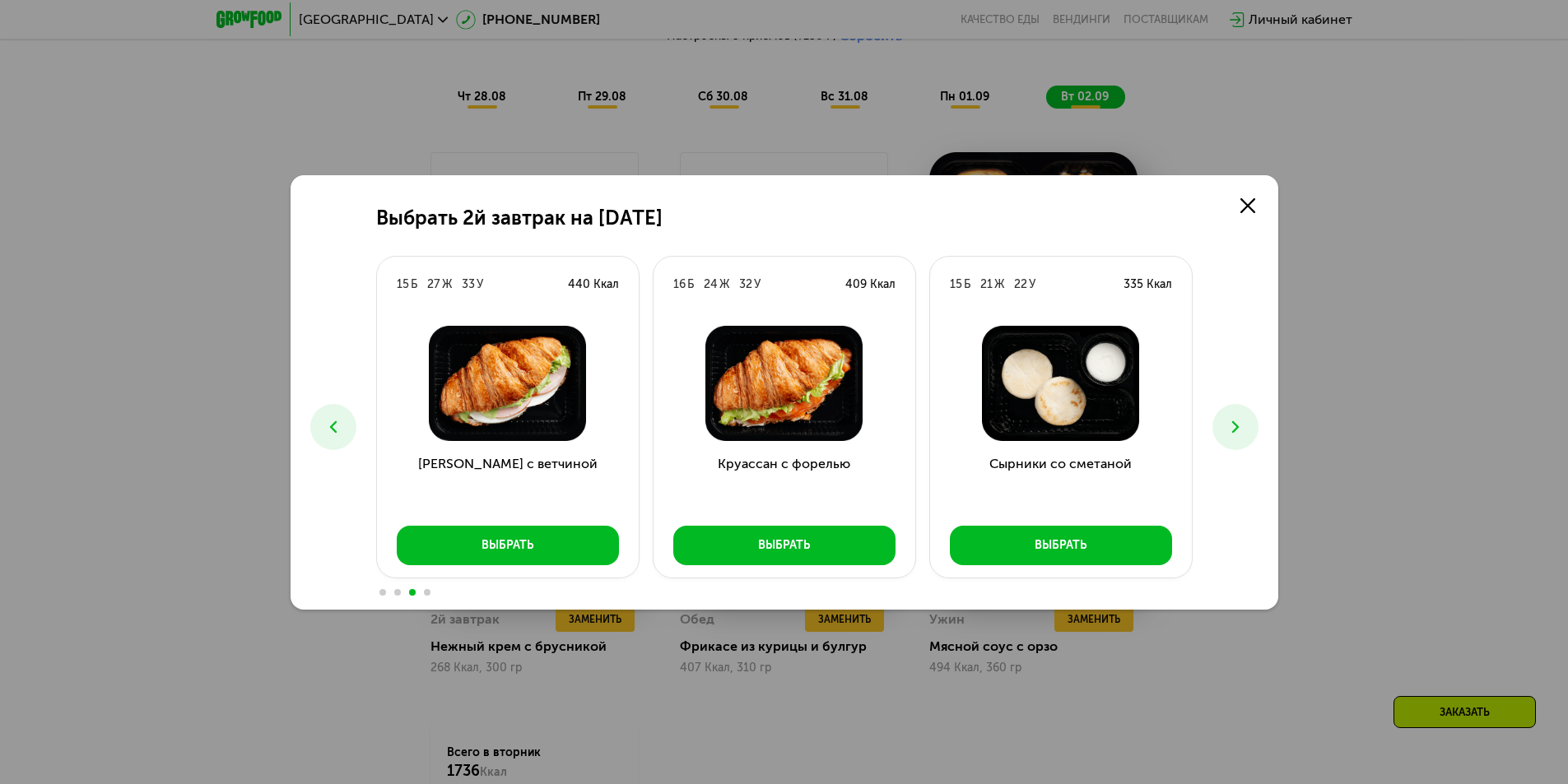
click at [1234, 417] on icon at bounding box center [1235, 427] width 20 height 20
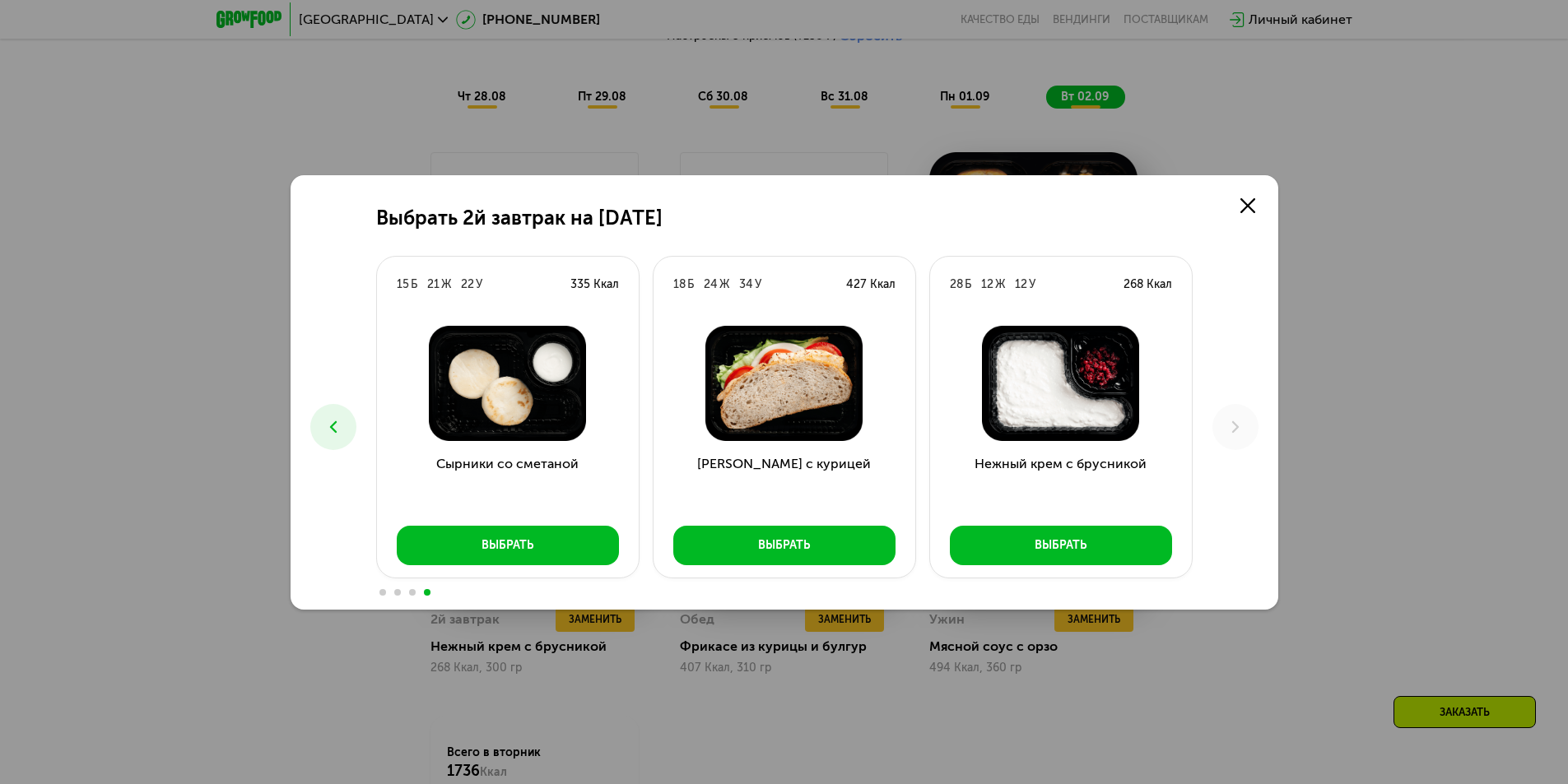
click at [344, 430] on button at bounding box center [333, 427] width 46 height 46
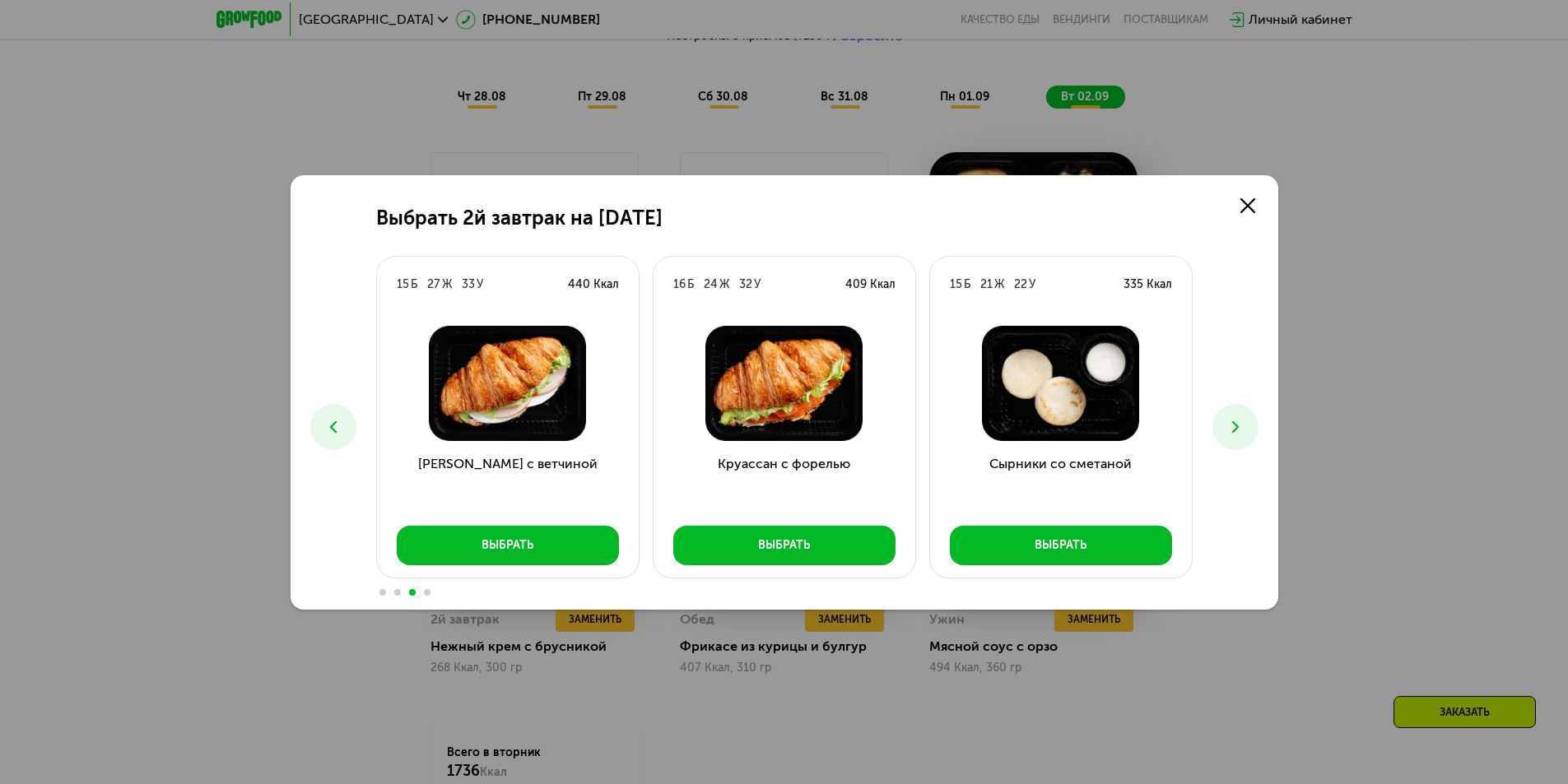
click at [323, 417] on icon at bounding box center [333, 427] width 20 height 20
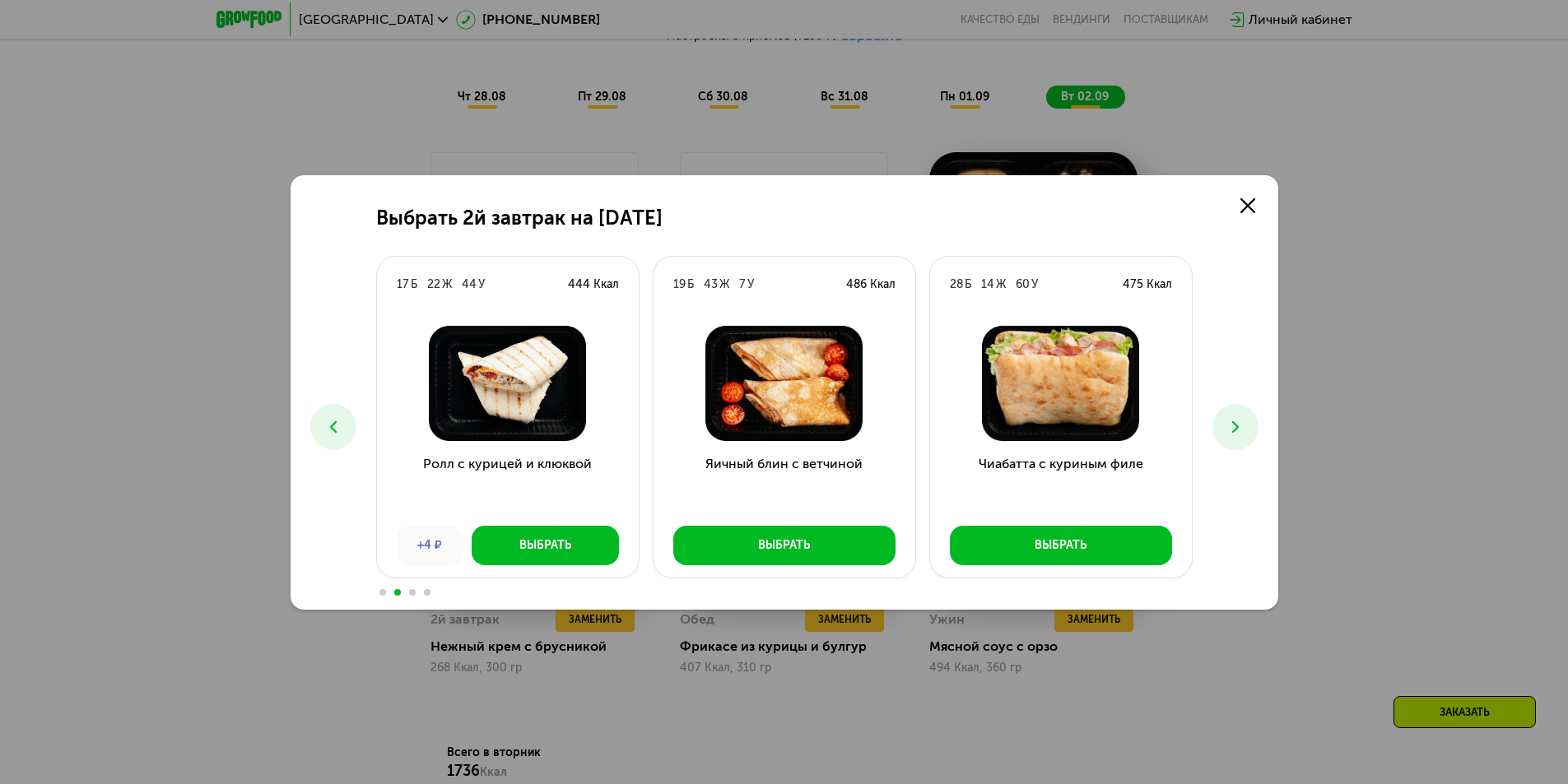
click at [323, 417] on icon at bounding box center [333, 427] width 20 height 20
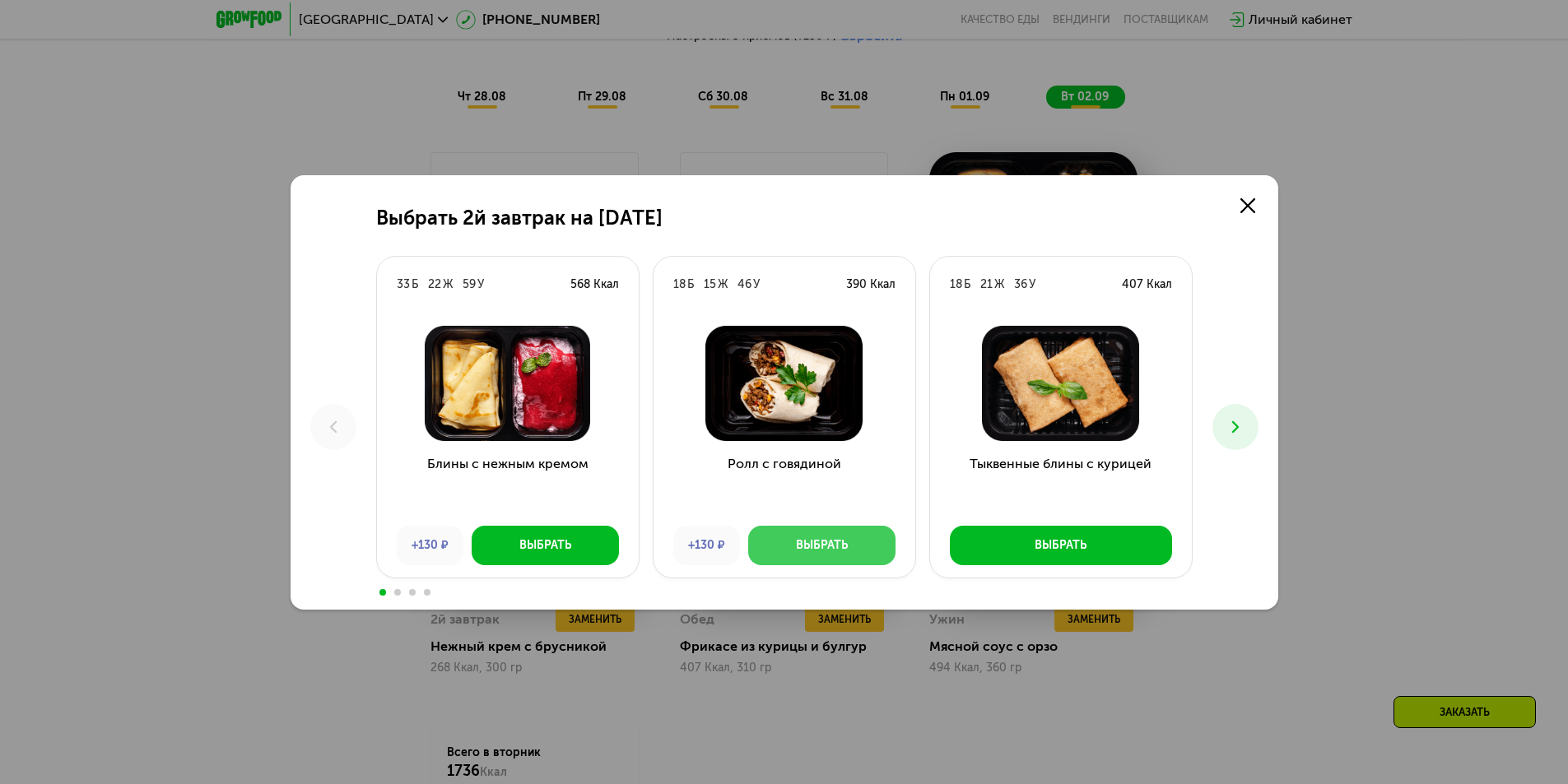
click at [836, 553] on button "Выбрать" at bounding box center [821, 544] width 147 height 39
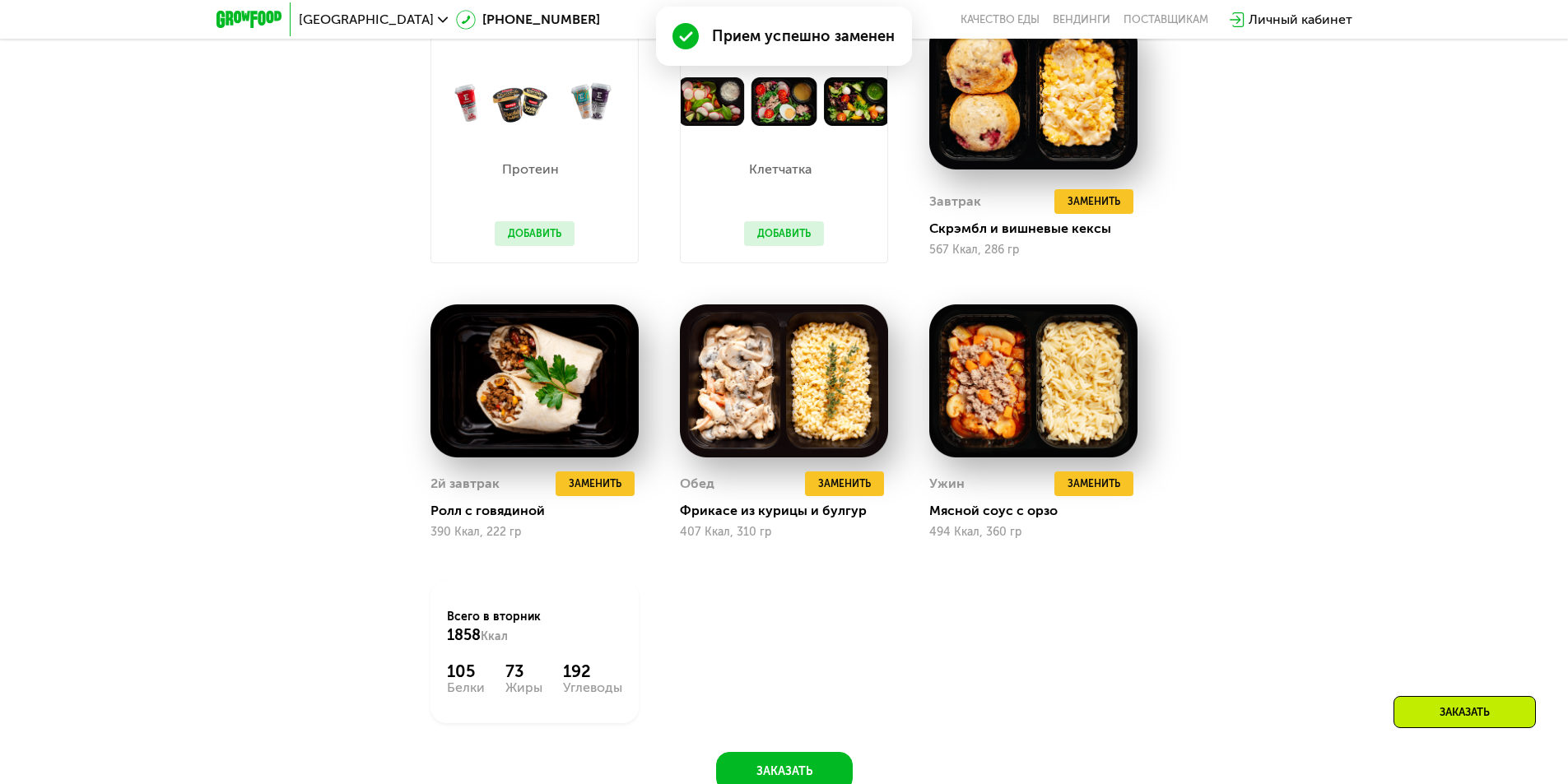
scroll to position [1338, 0]
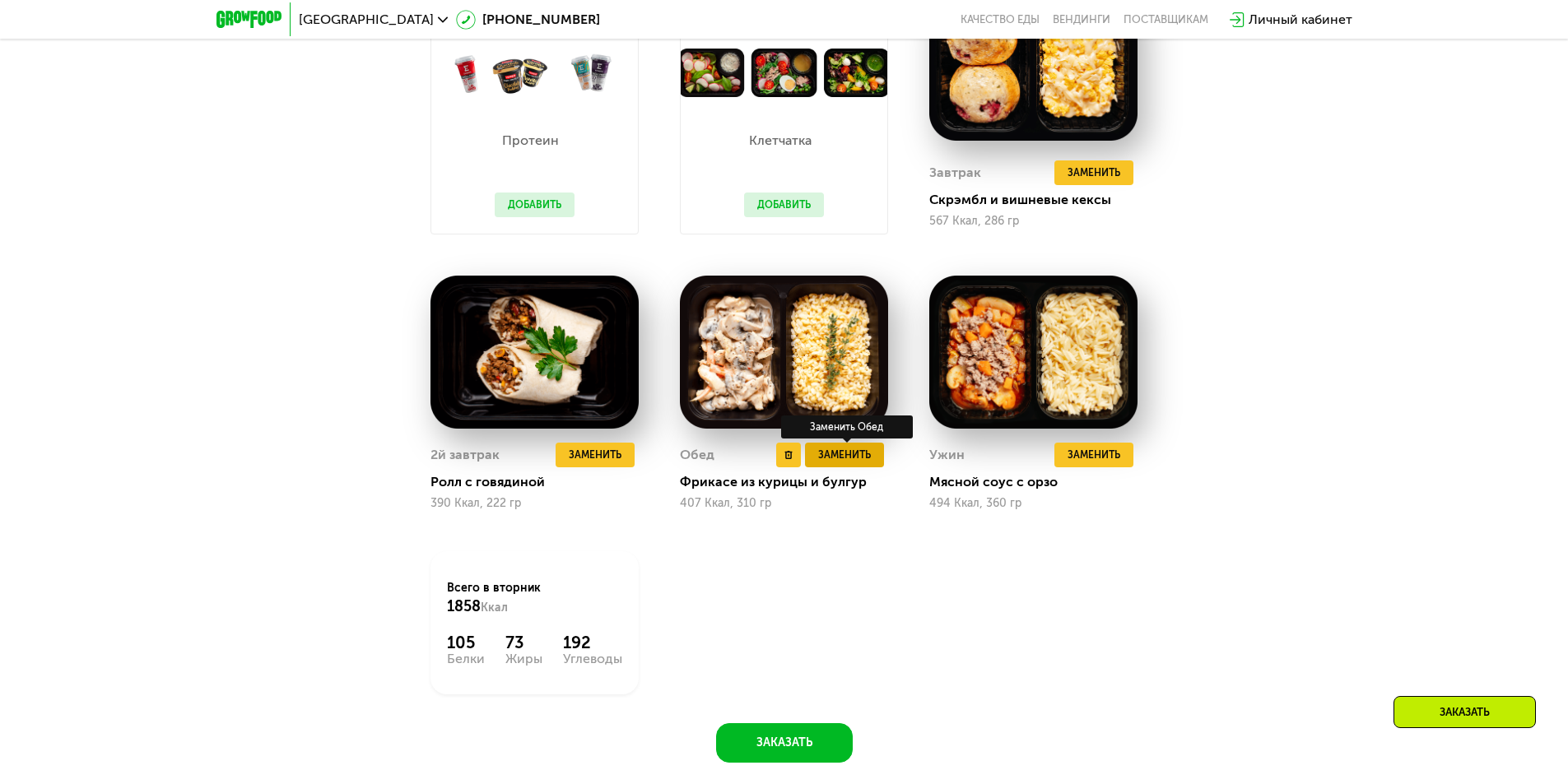
click at [856, 463] on span "Заменить" at bounding box center [844, 454] width 53 height 16
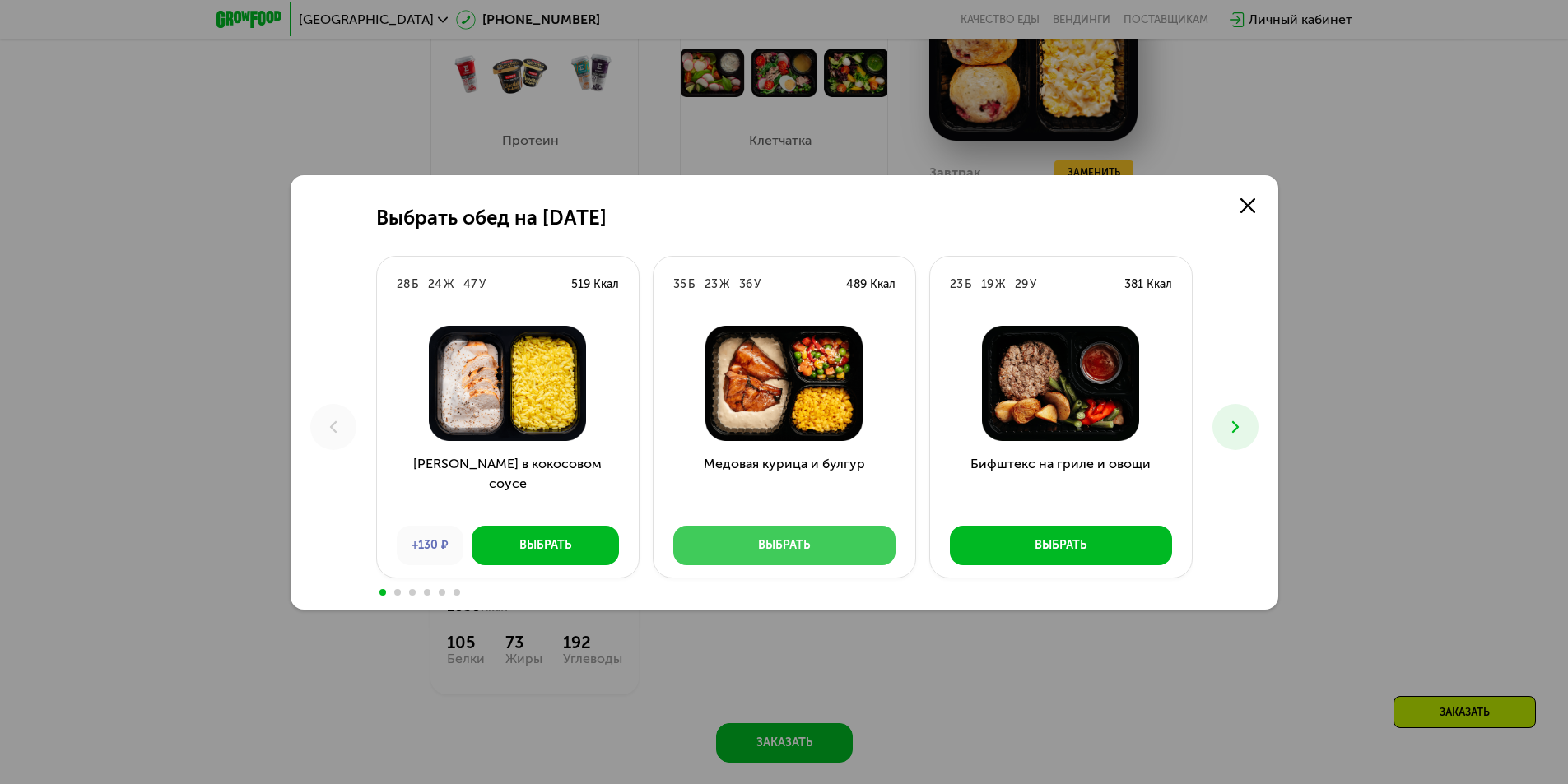
click at [840, 545] on button "Выбрать" at bounding box center [784, 544] width 222 height 39
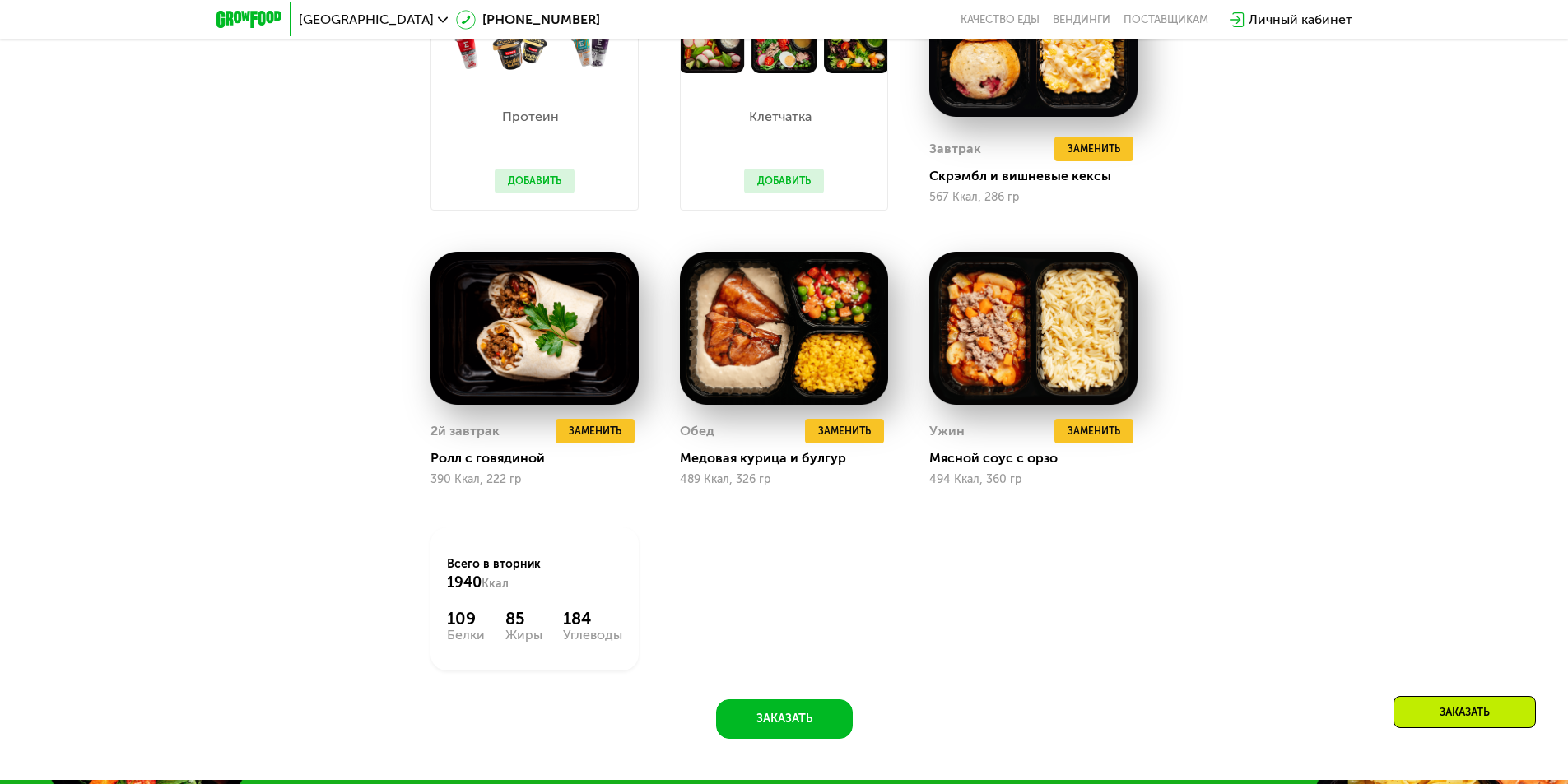
scroll to position [1092, 0]
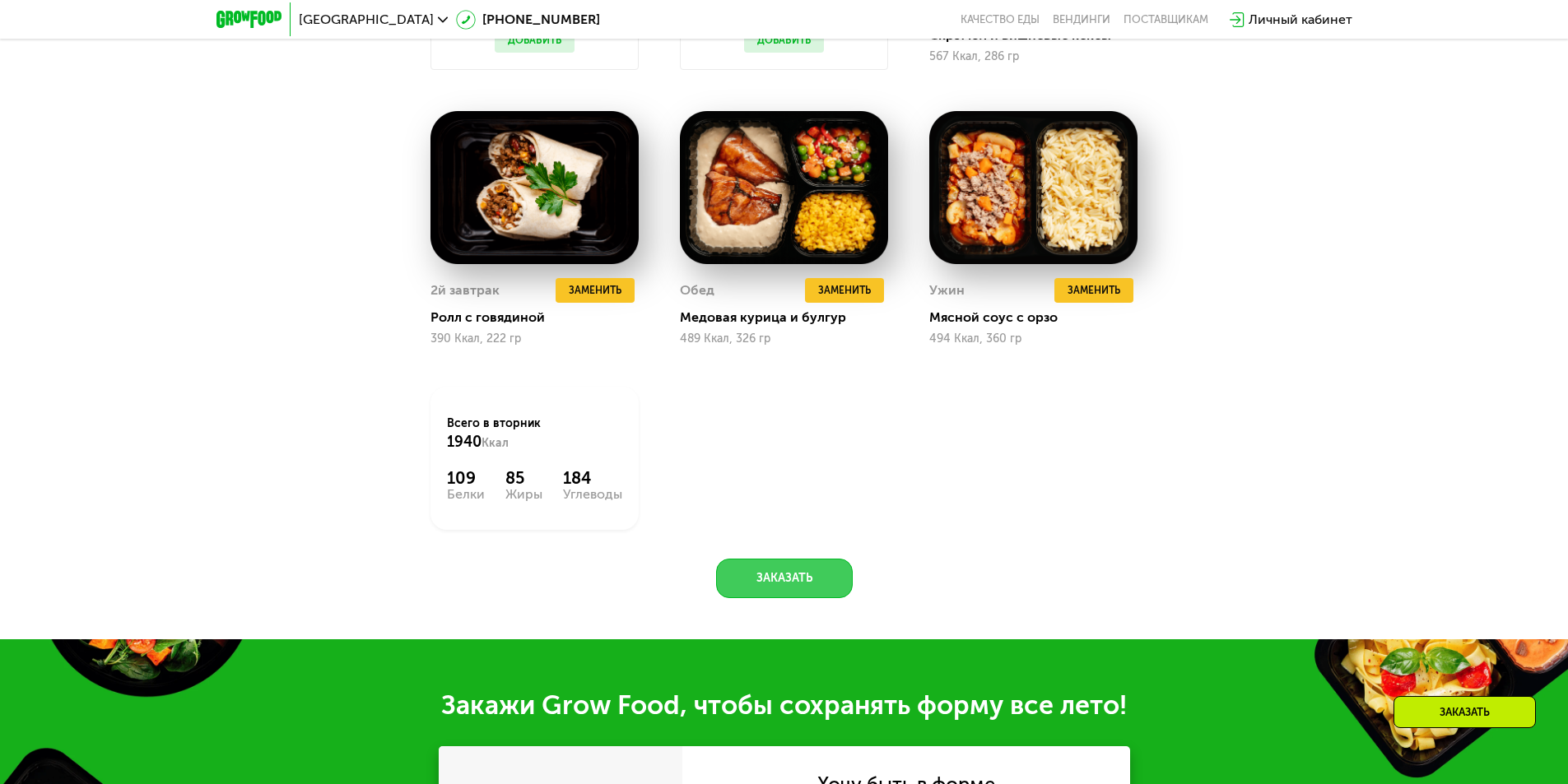
click at [806, 578] on button "Заказать" at bounding box center [784, 578] width 137 height 39
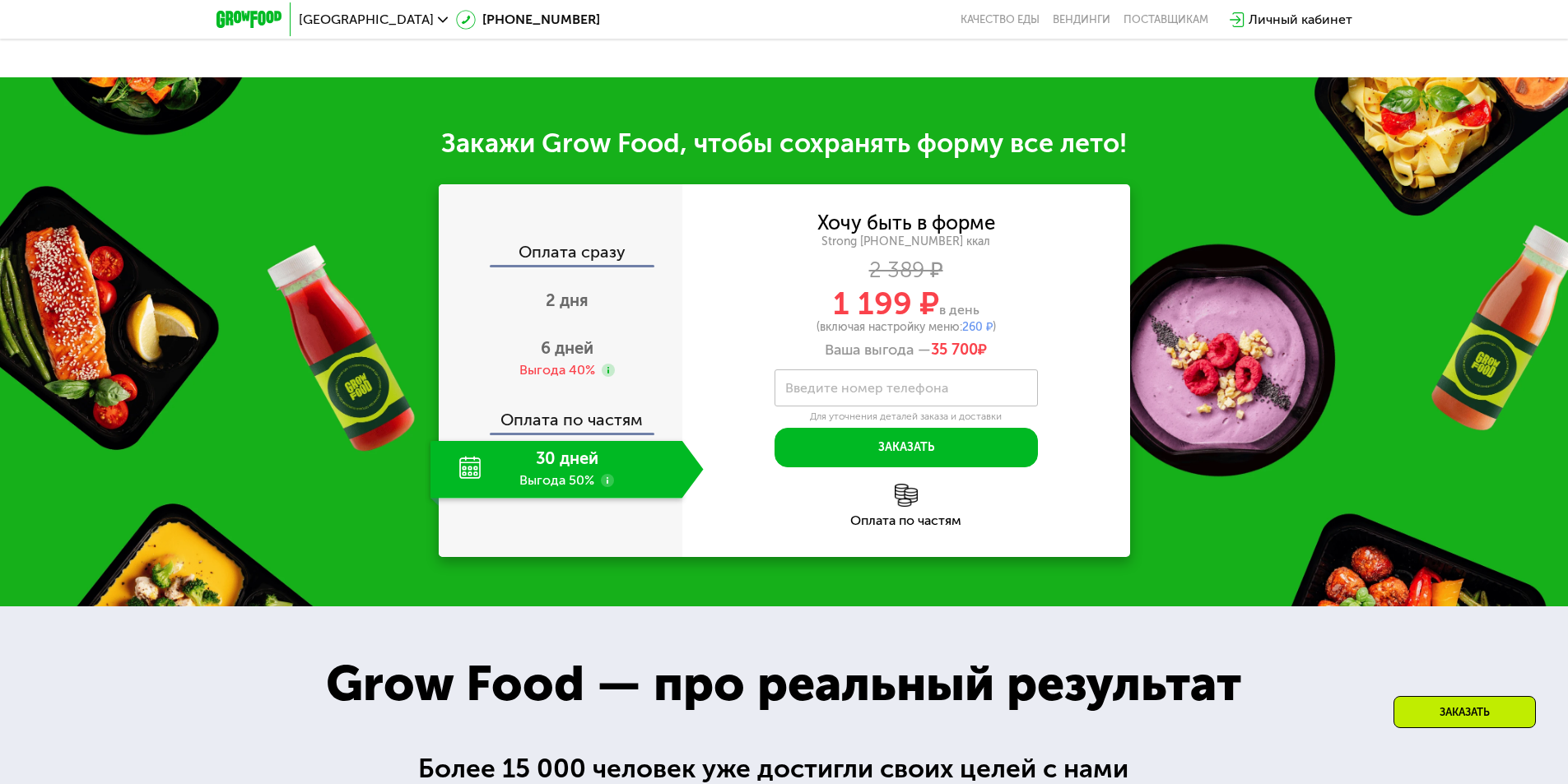
scroll to position [2148, 0]
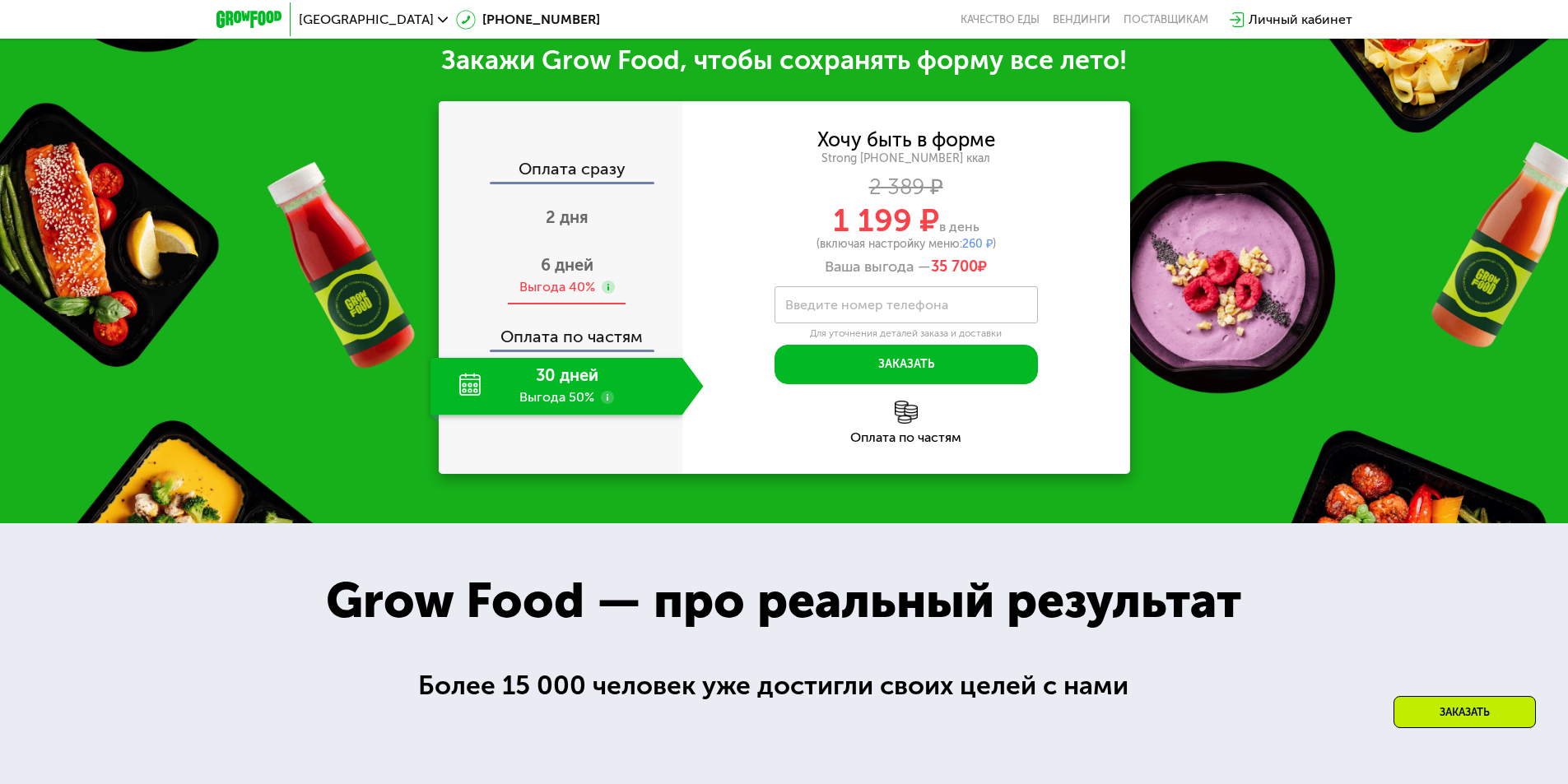
click at [567, 266] on span "6 дней" at bounding box center [567, 265] width 53 height 20
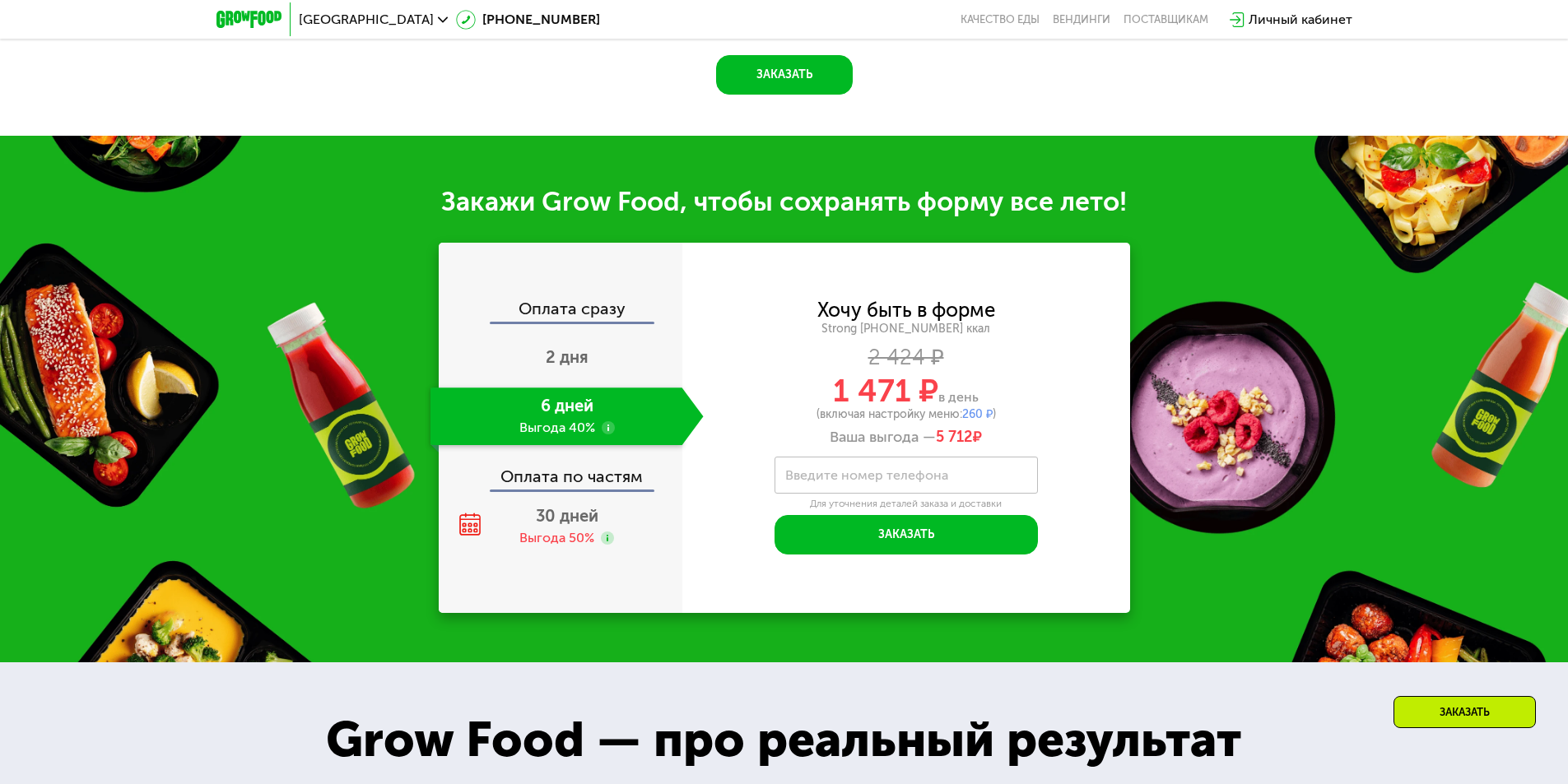
scroll to position [1984, 0]
